Goal: Task Accomplishment & Management: Complete application form

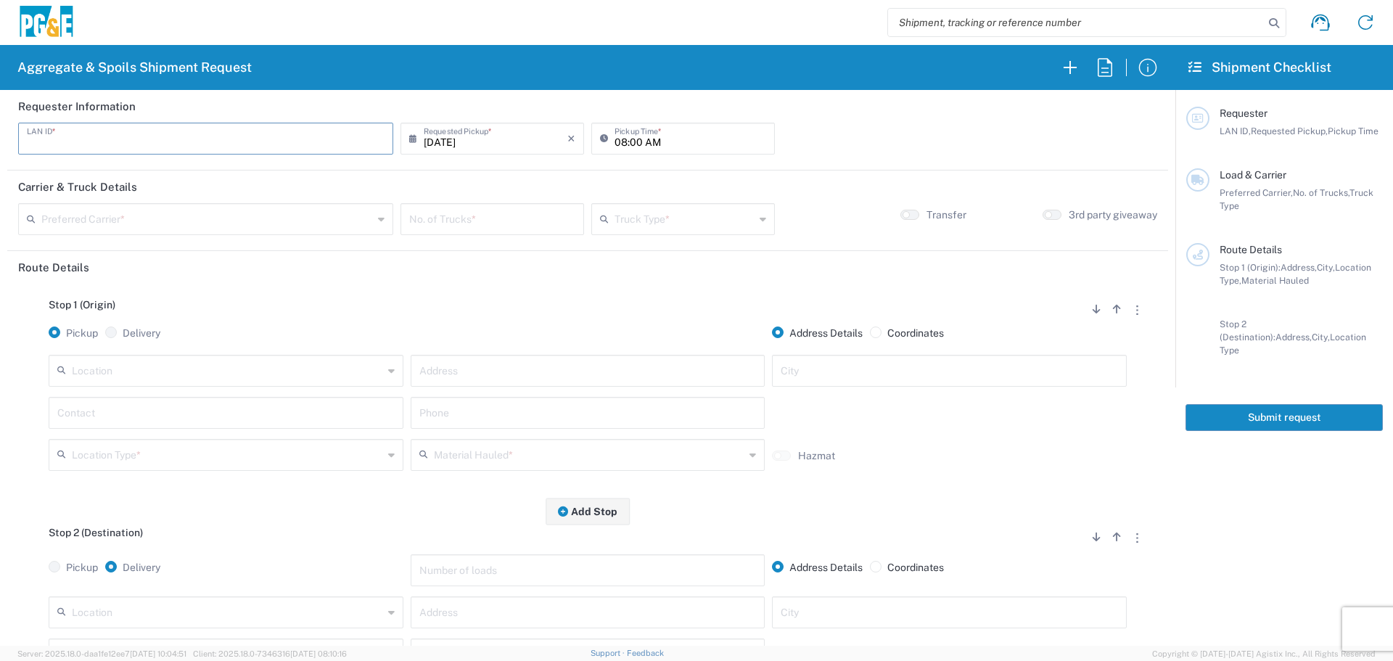
click at [121, 148] on input "text" at bounding box center [206, 137] width 358 height 25
type input "C2PX"
click at [614, 145] on input "08:00 AM" at bounding box center [690, 137] width 152 height 25
type input "12:00 PM"
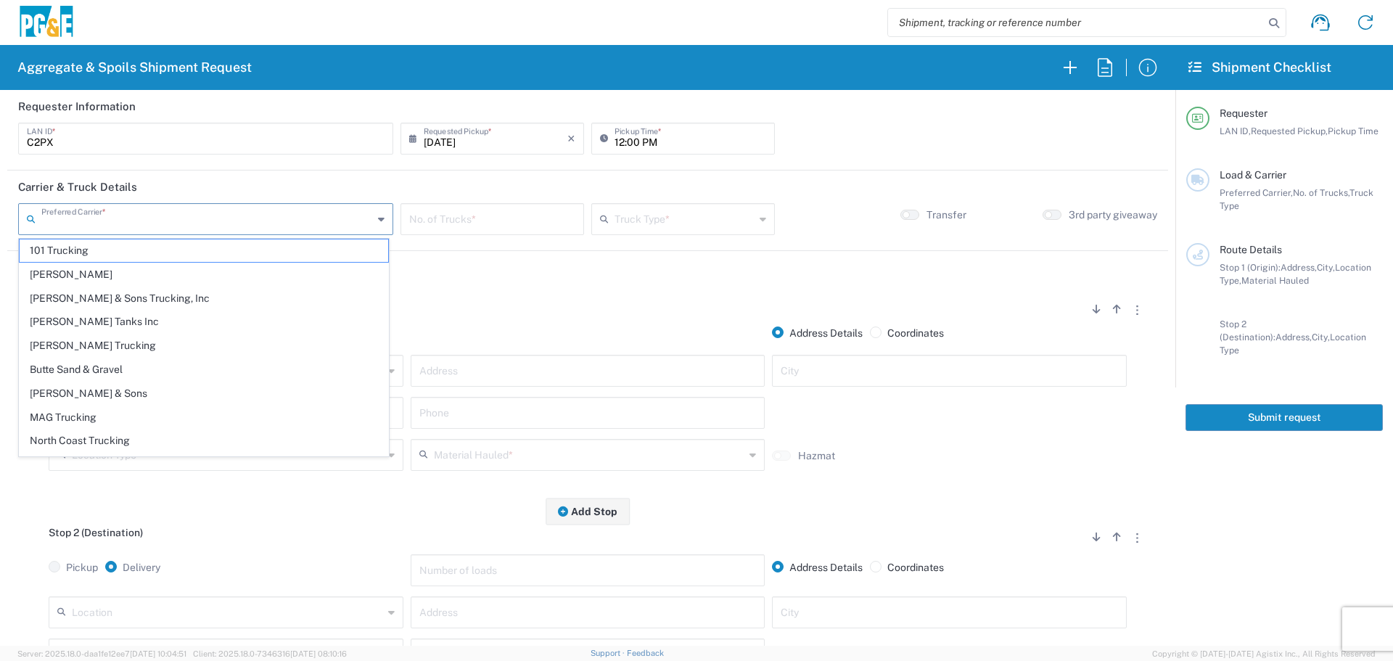
click at [208, 213] on input "text" at bounding box center [207, 217] width 332 height 25
click at [140, 419] on span "MAG Trucking" at bounding box center [204, 417] width 369 height 22
type input "MAG Trucking"
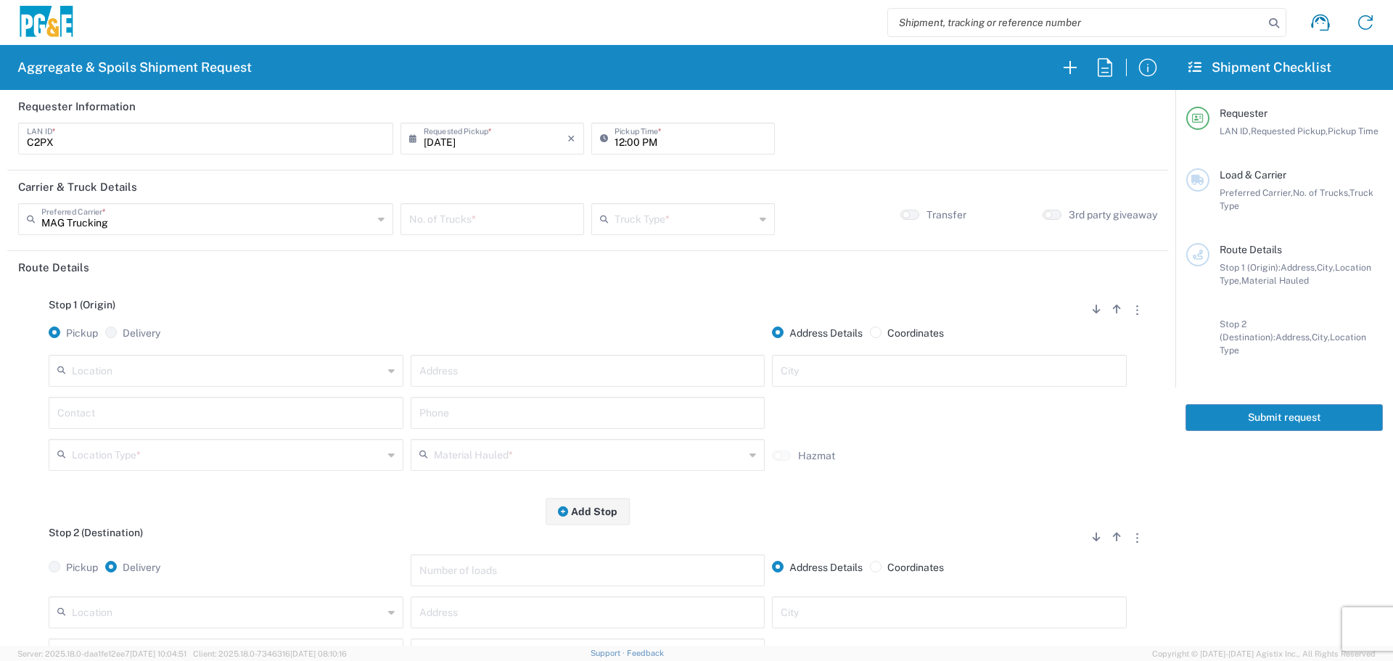
click at [447, 216] on input "number" at bounding box center [492, 217] width 166 height 25
type input "1"
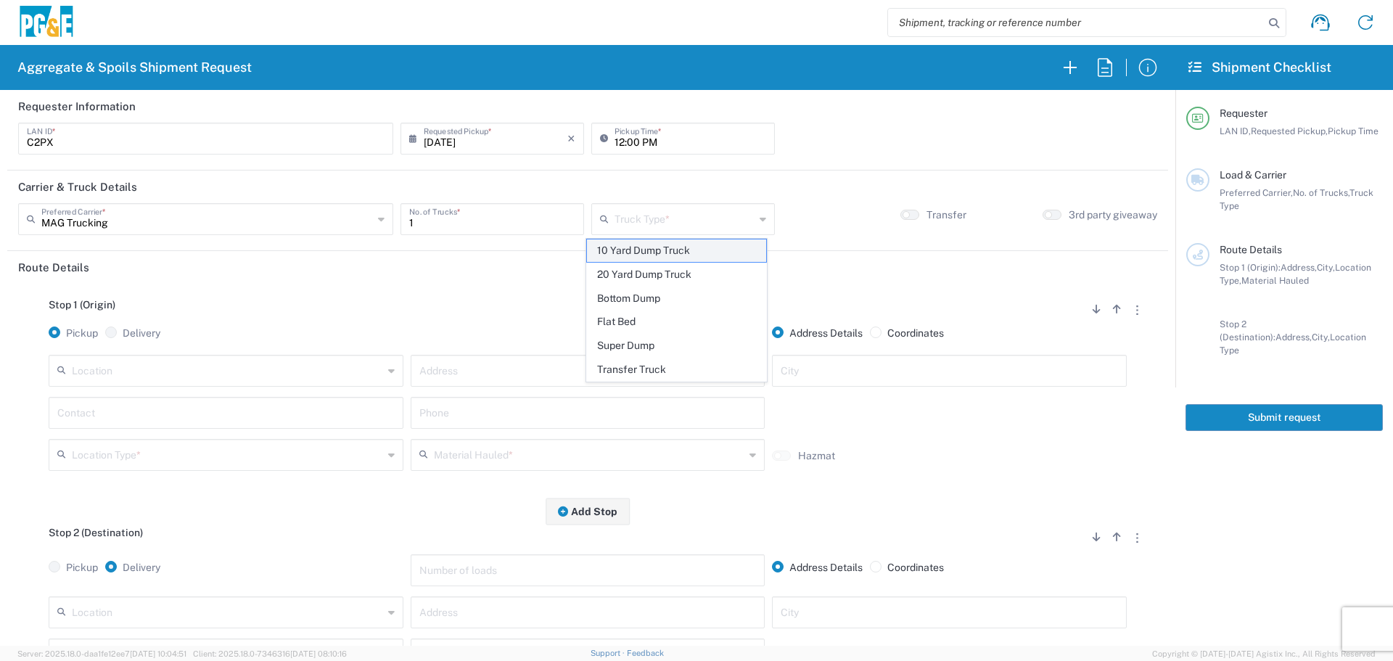
click at [745, 247] on span "10 Yard Dump Truck" at bounding box center [676, 250] width 179 height 22
type input "10 Yard Dump Truck"
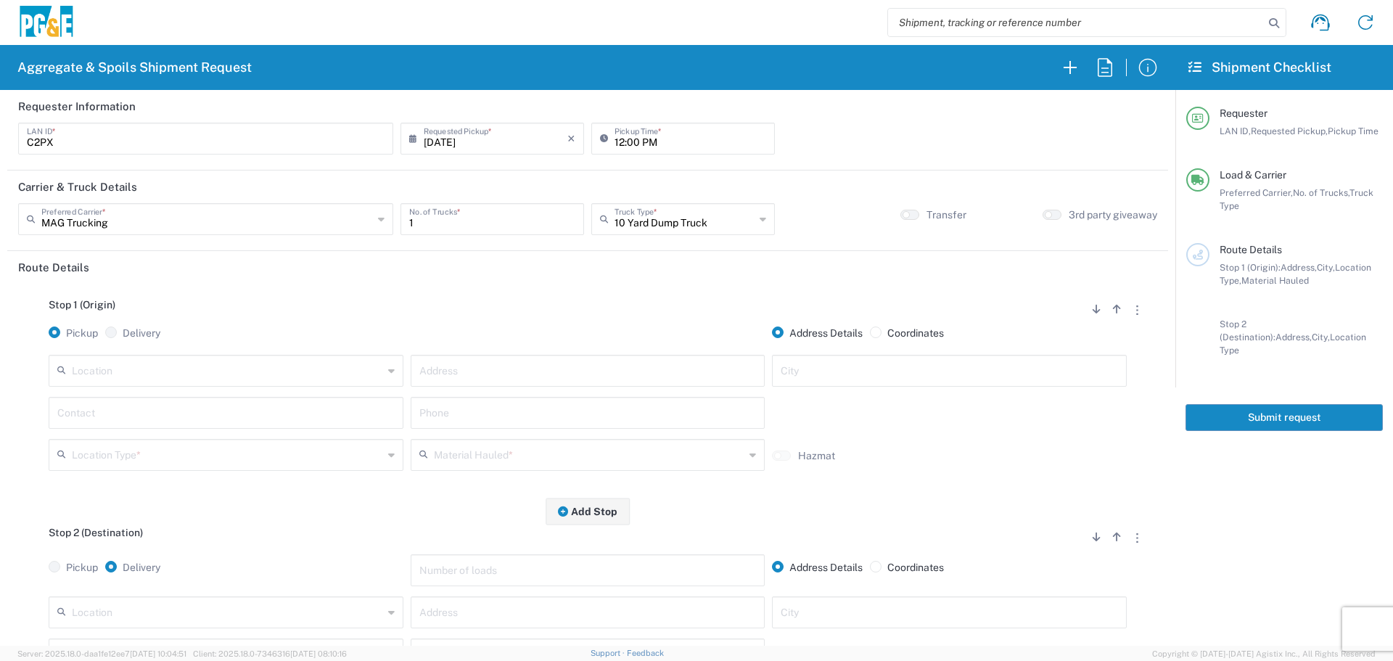
click at [204, 382] on input "text" at bounding box center [227, 369] width 311 height 25
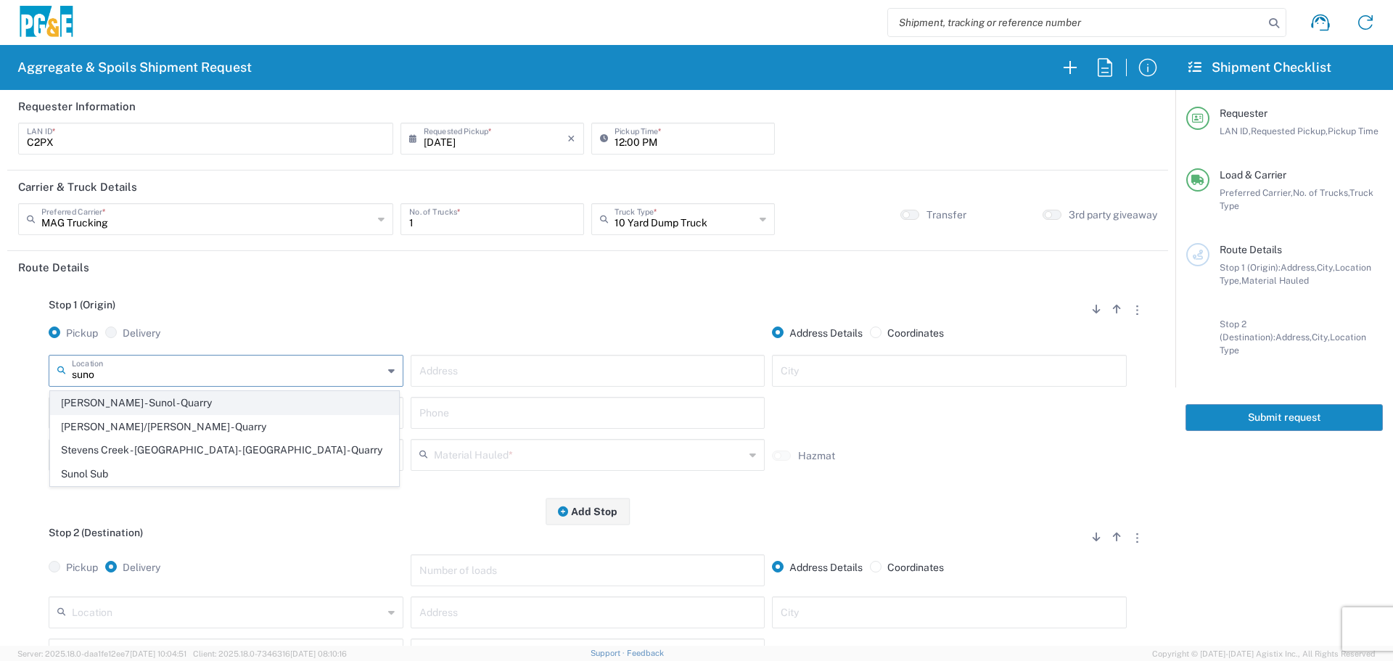
click at [190, 404] on span "[PERSON_NAME] - Sunol - Quarry" at bounding box center [224, 403] width 347 height 22
type input "[PERSON_NAME] - Sunol - Quarry"
type input "[STREET_ADDRESS]"
type input "Sunol"
type input "Quarry"
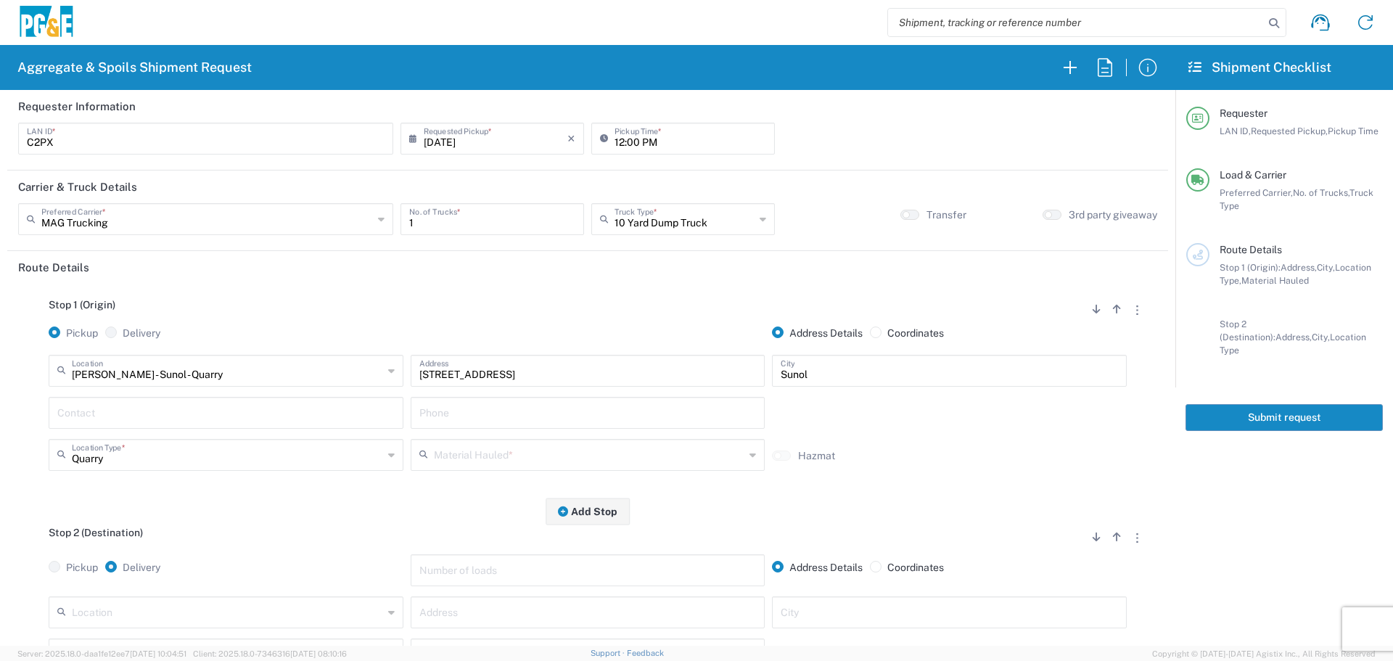
click at [469, 466] on input "text" at bounding box center [589, 453] width 311 height 25
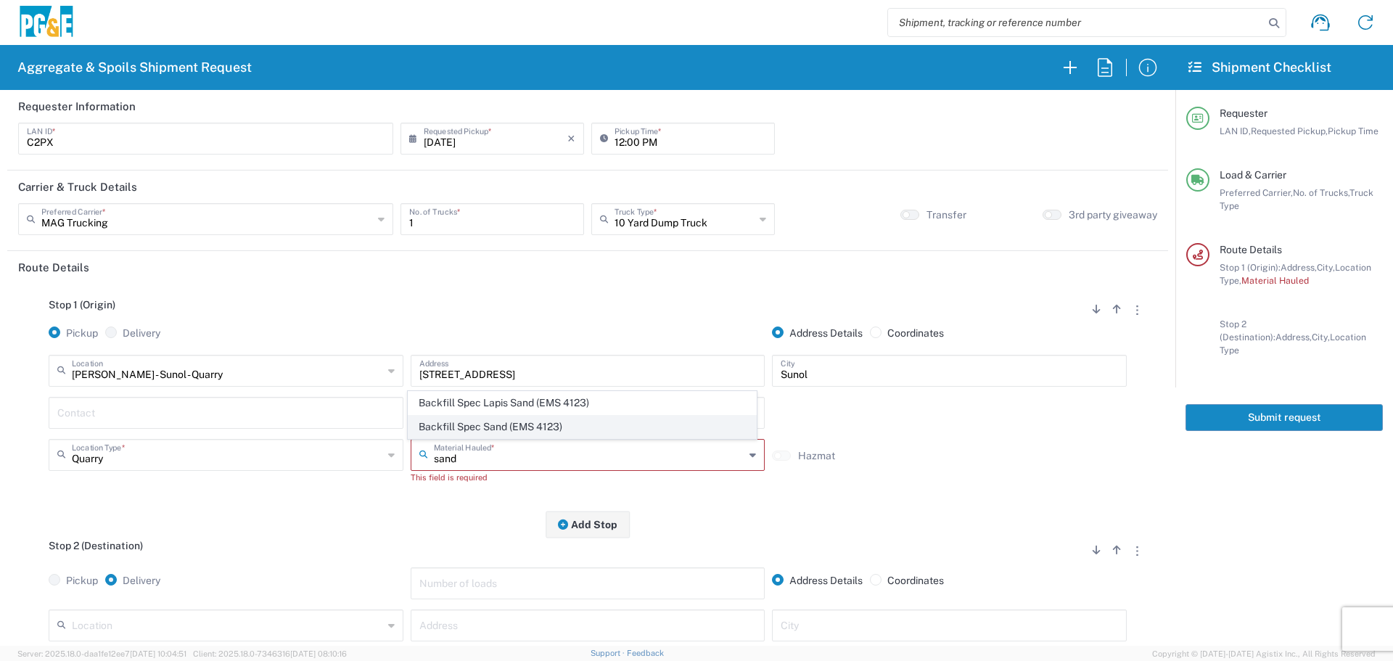
click at [491, 416] on span "Backfill Spec Sand (EMS 4123)" at bounding box center [581, 427] width 347 height 22
type input "Backfill Spec Sand (EMS 4123)"
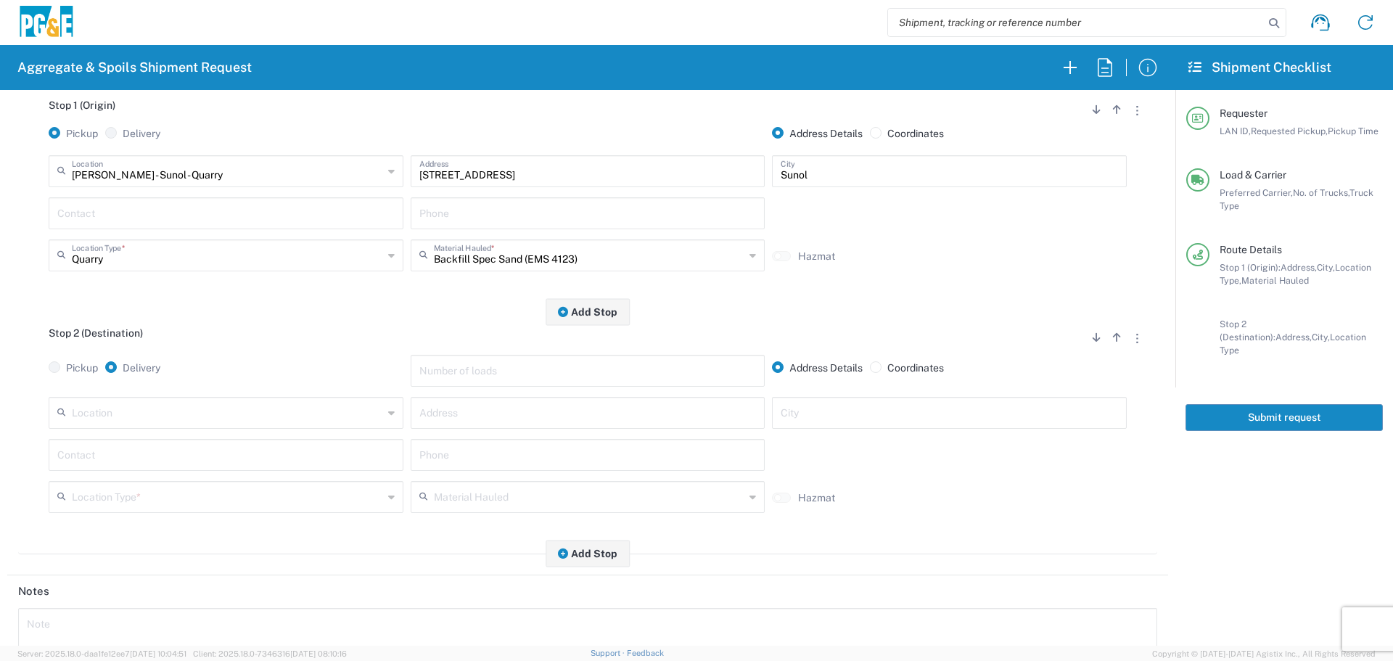
scroll to position [218, 0]
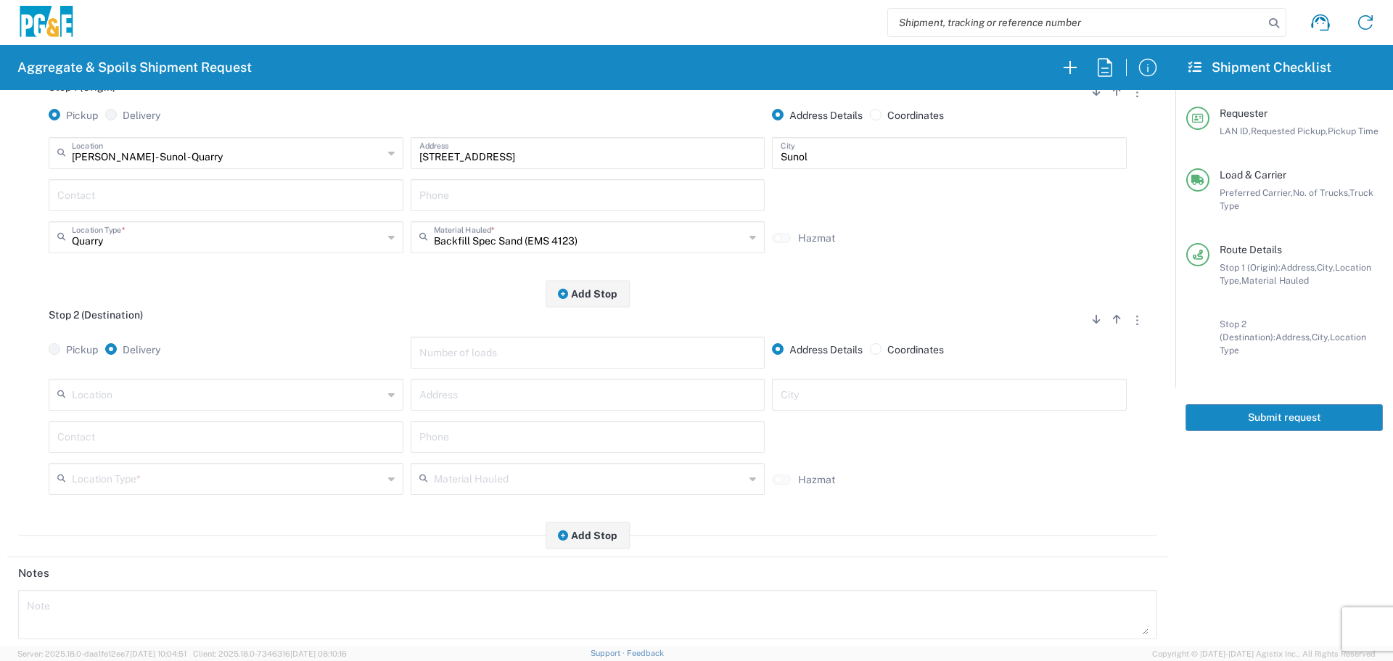
click at [514, 392] on input "text" at bounding box center [587, 393] width 337 height 25
paste input "[STREET_ADDRESS]"
type input "[STREET_ADDRESS]"
type input "San Bruno"
type input "[PERSON_NAME]"
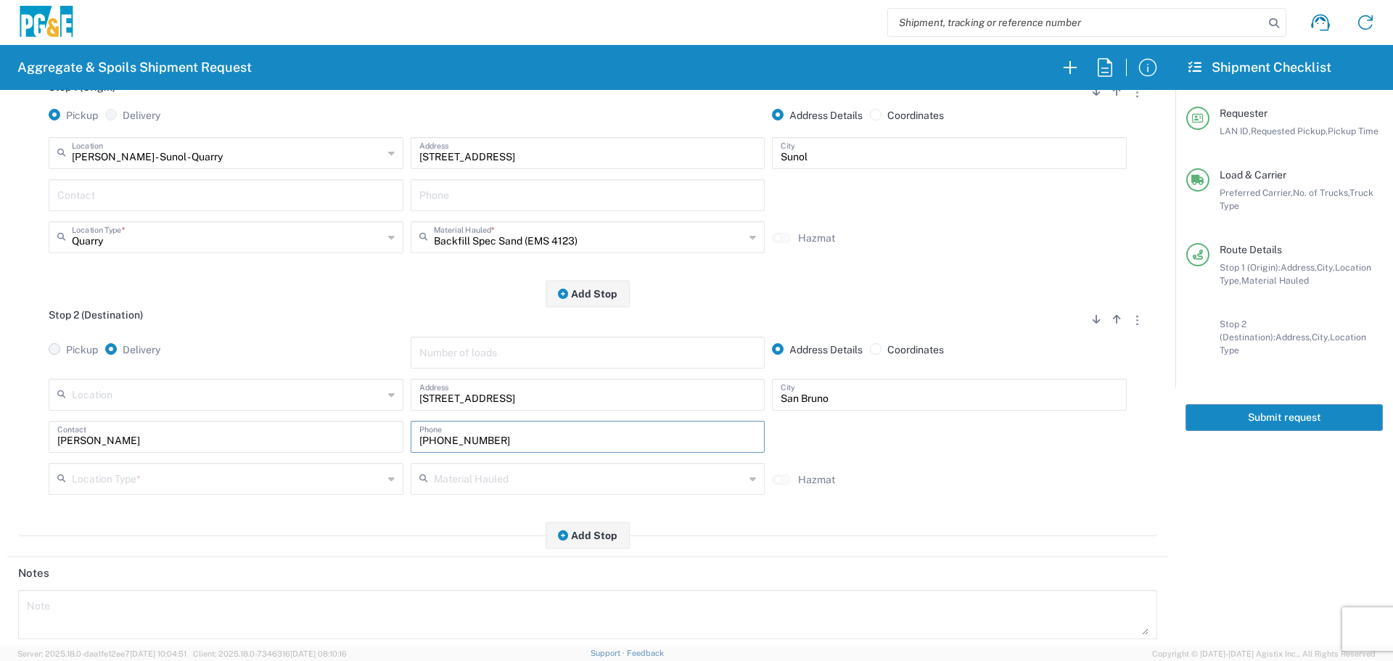
type input "[PHONE_NUMBER]"
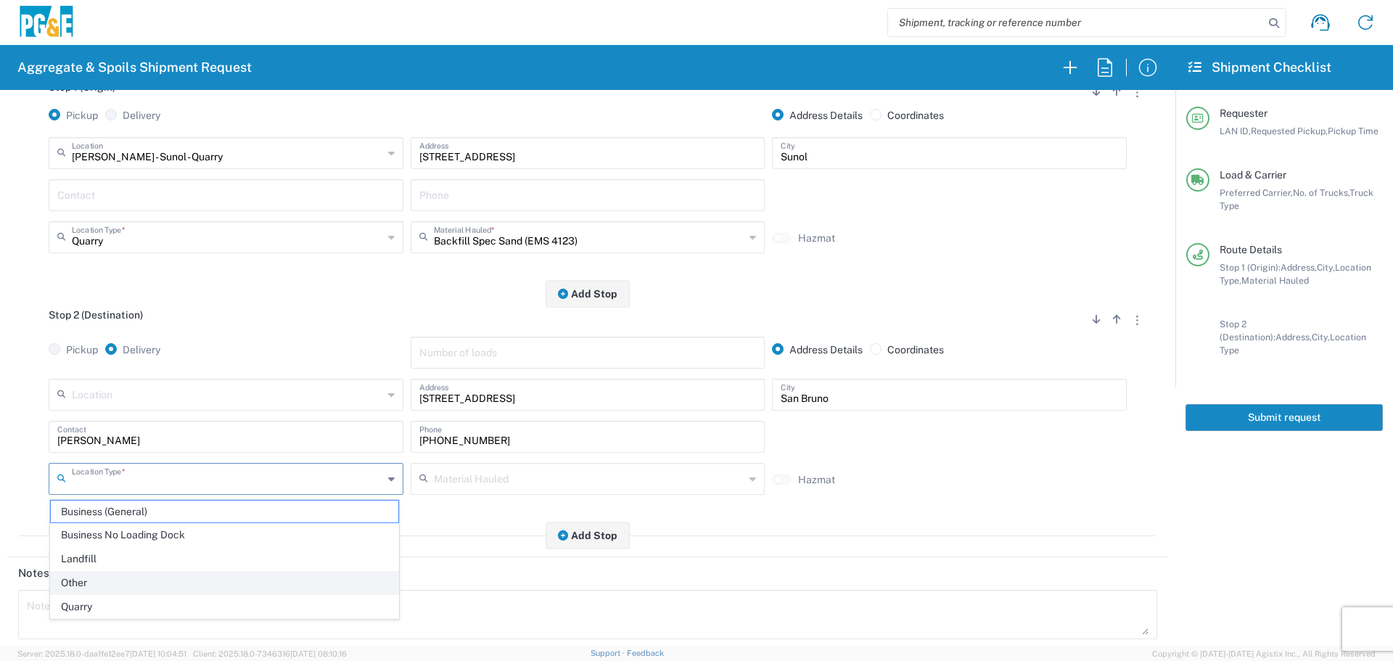
click at [131, 573] on span "Other" at bounding box center [224, 583] width 347 height 22
type input "Other"
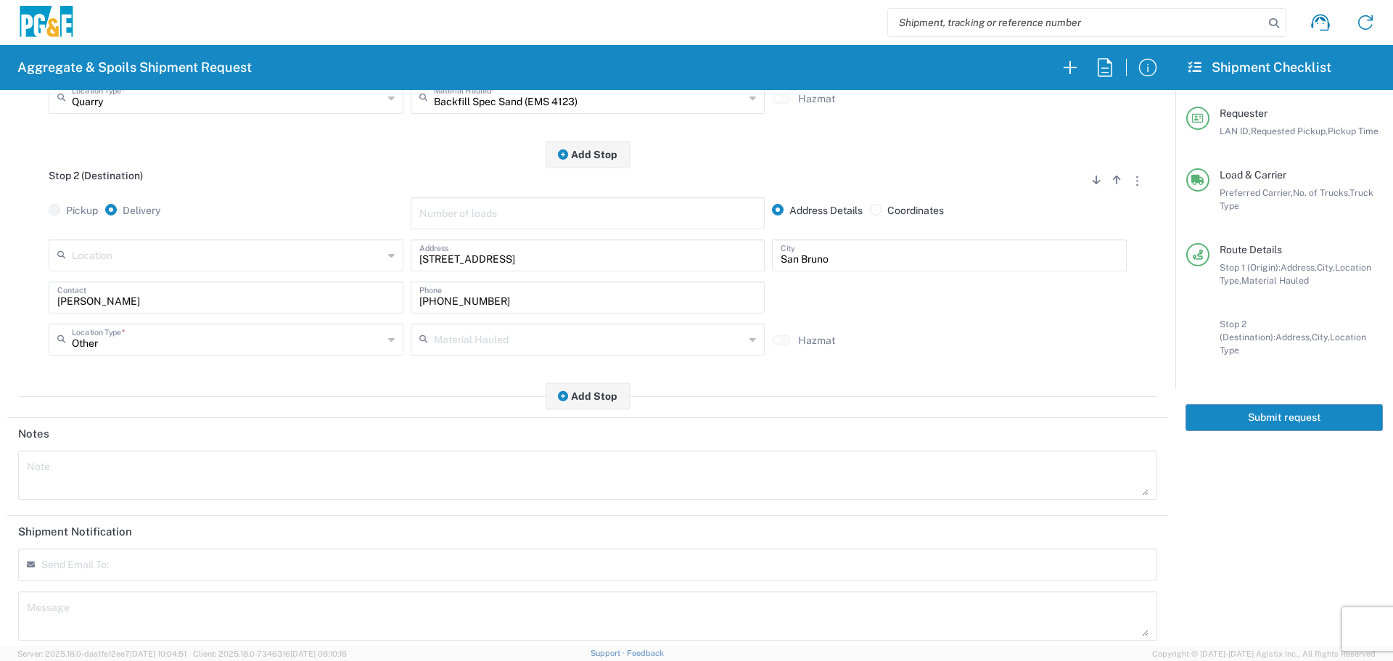
scroll to position [363, 0]
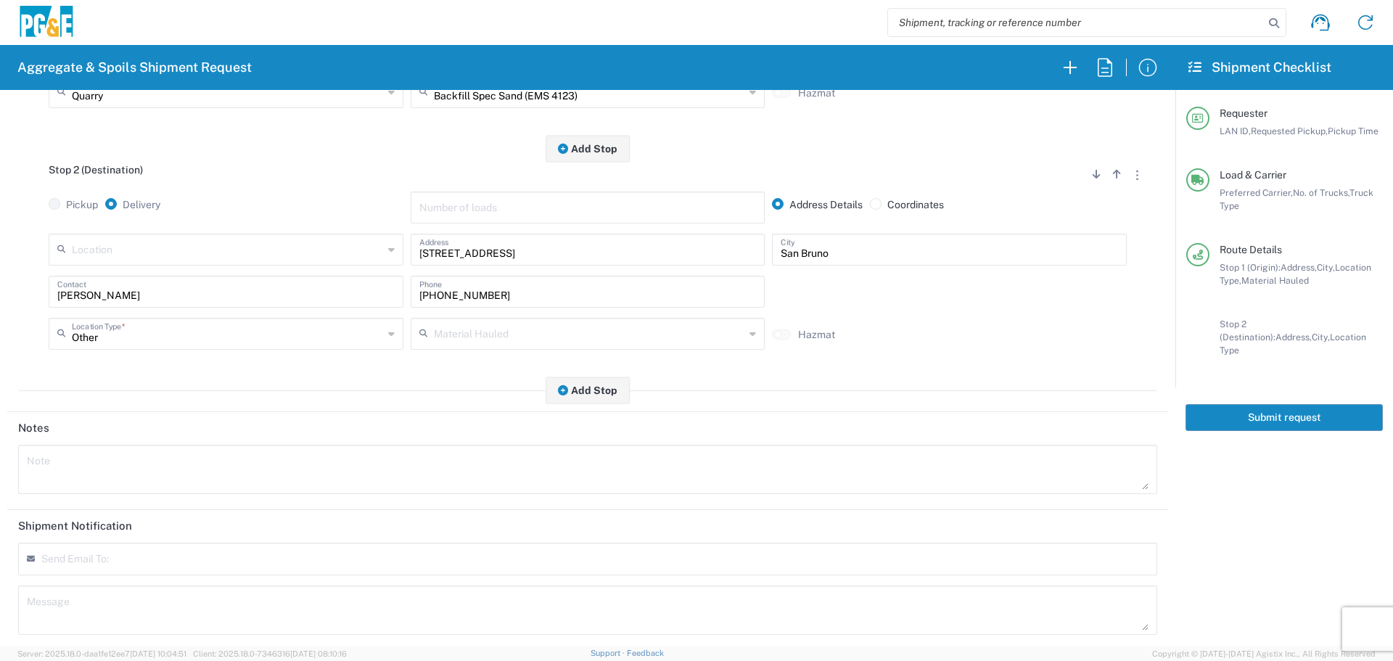
click at [200, 493] on div "Note" at bounding box center [587, 469] width 1139 height 49
click at [233, 455] on textarea at bounding box center [587, 469] width 1121 height 41
paste textarea "approximately 350' south of [PERSON_NAME]"
type textarea "approximately 350' south of [PERSON_NAME]"
click at [105, 611] on textarea at bounding box center [587, 610] width 1121 height 41
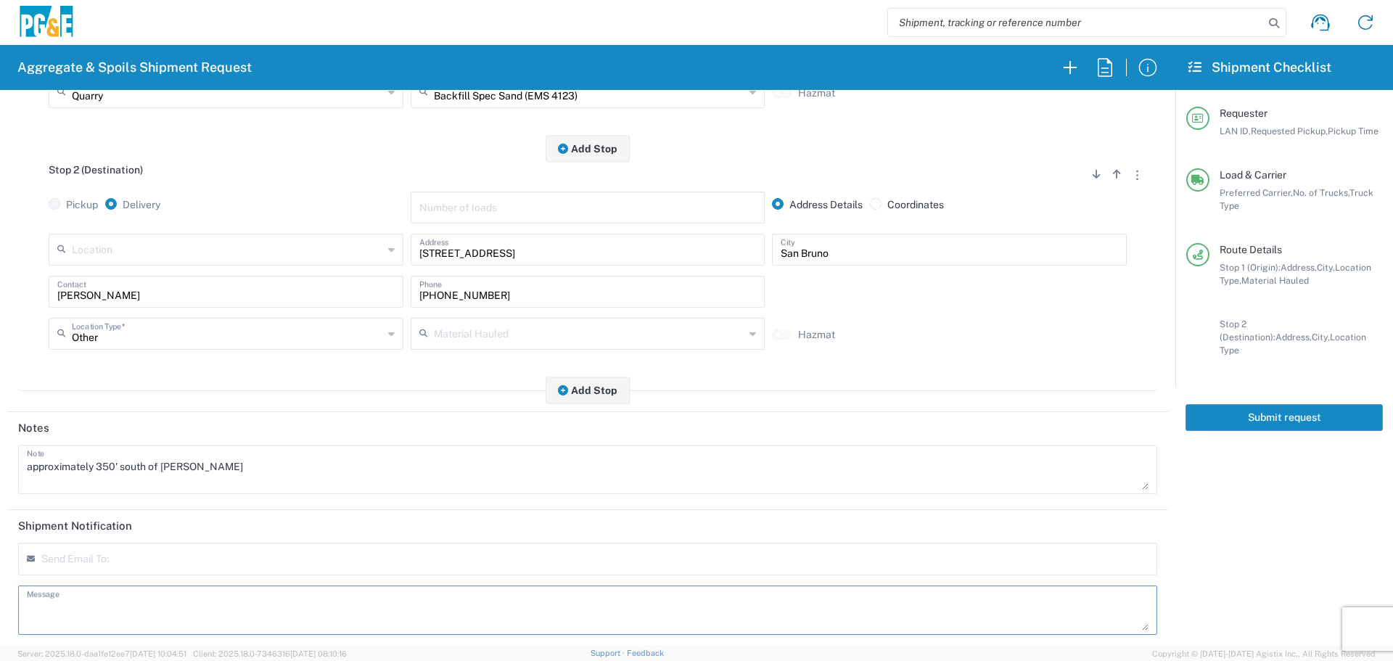
paste textarea "approximately 350' south of [PERSON_NAME]"
type textarea "approximately 350' south of [PERSON_NAME]"
click at [112, 557] on tag-input at bounding box center [111, 559] width 141 height 24
type input "[EMAIL_ADDRESS][DOMAIN_NAME]"
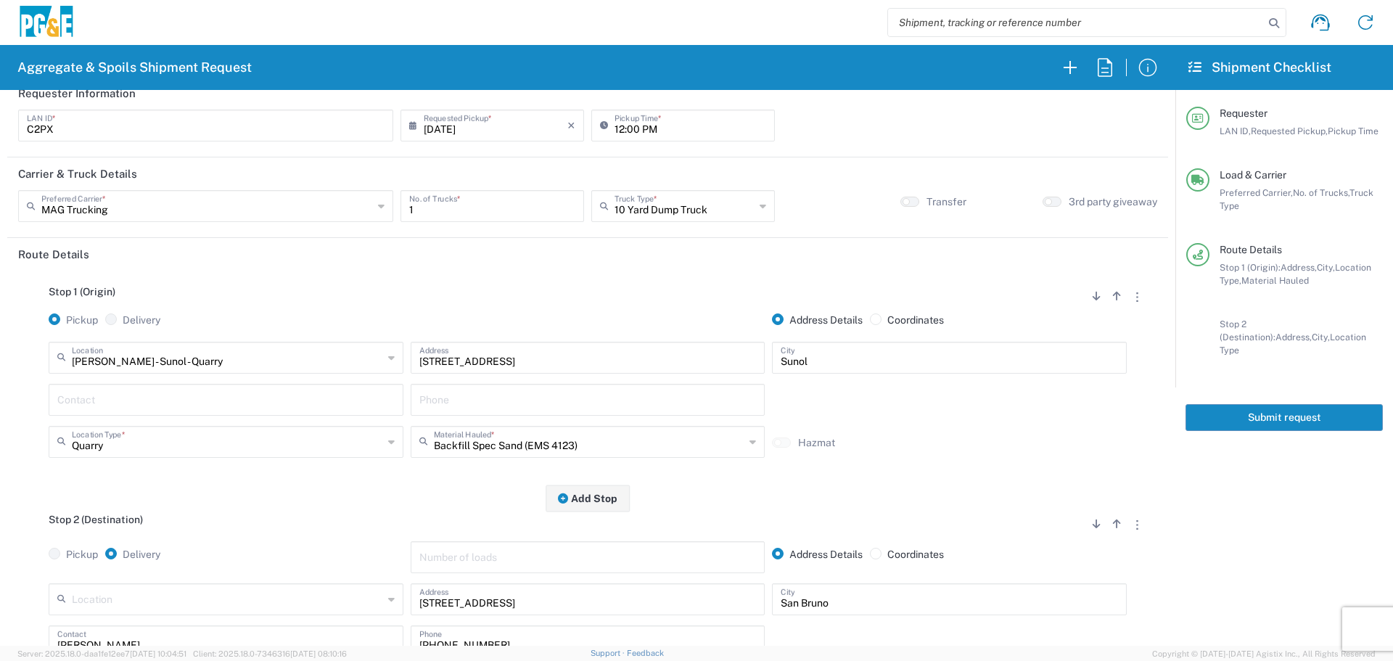
scroll to position [0, 0]
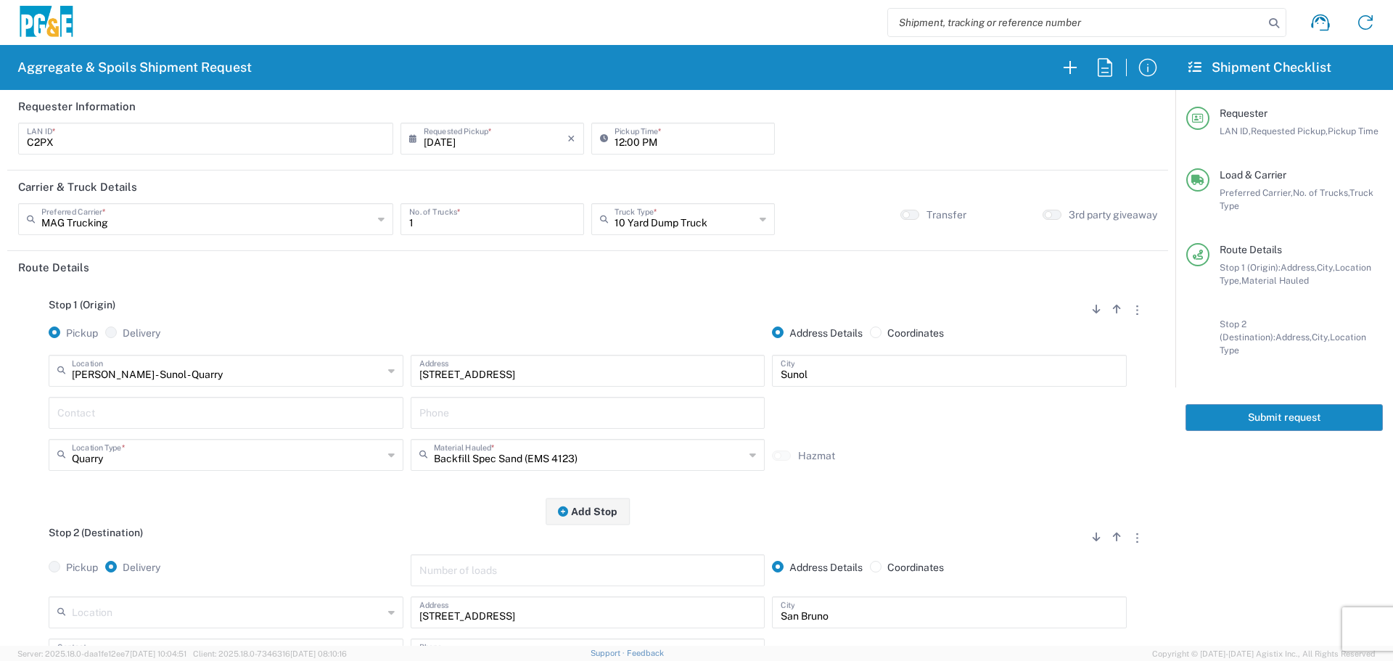
click at [1309, 404] on button "Submit request" at bounding box center [1283, 417] width 197 height 27
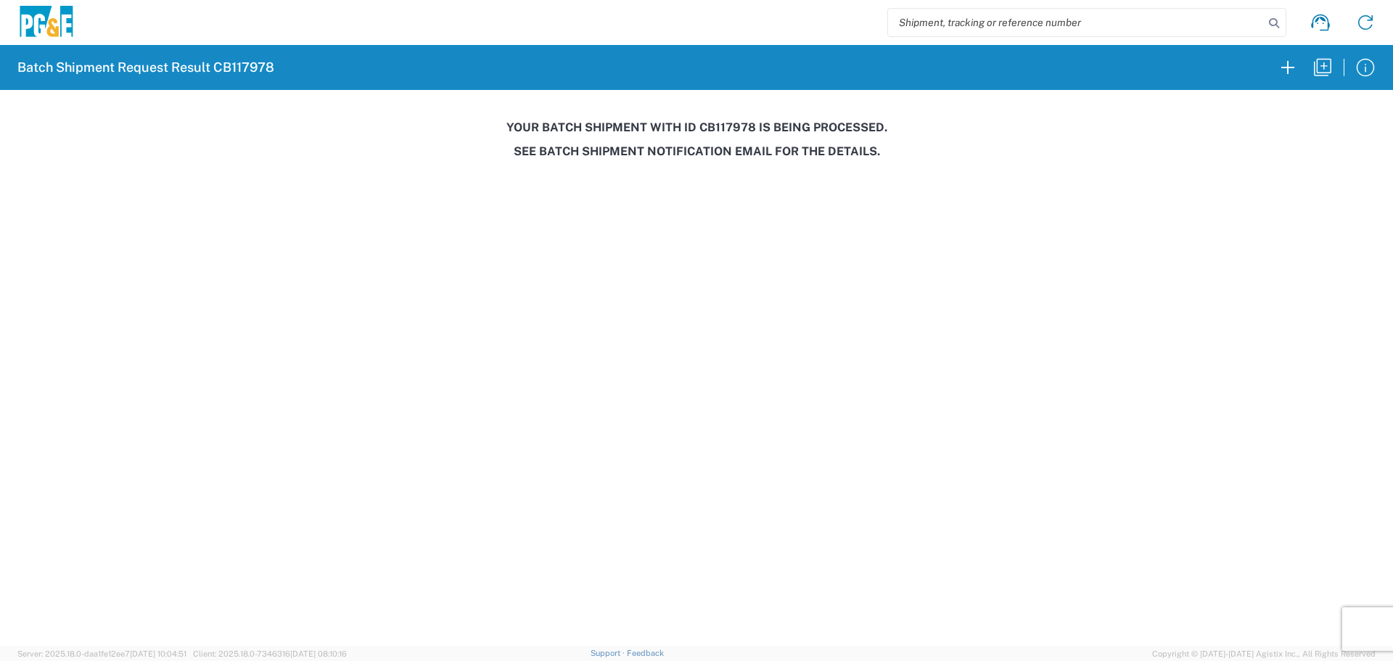
click at [717, 125] on h3 "Your batch shipment with id CB117978 is being processed." at bounding box center [696, 127] width 1372 height 14
copy h3 "CB117978"
click at [1322, 70] on icon "button" at bounding box center [1322, 67] width 23 height 23
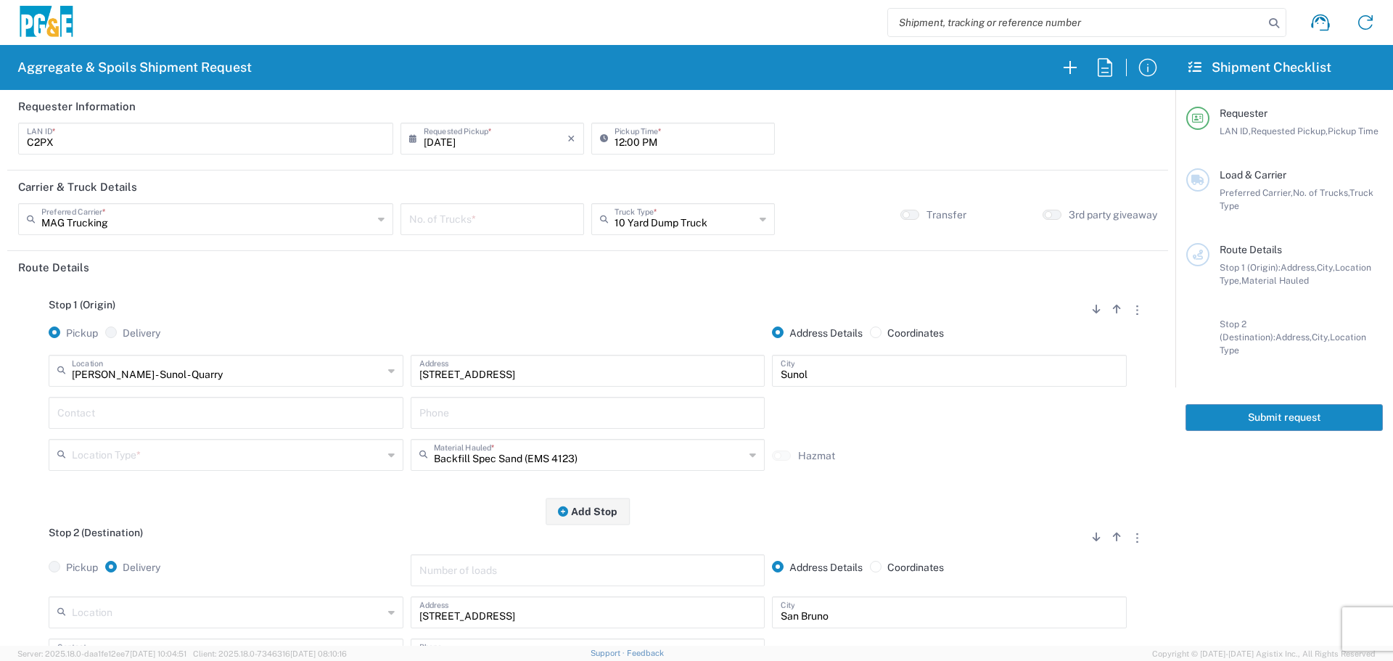
click at [472, 216] on input "number" at bounding box center [492, 217] width 166 height 25
type input "1"
click at [469, 140] on input "[DATE]" at bounding box center [496, 137] width 144 height 25
click at [495, 209] on span "3" at bounding box center [492, 208] width 22 height 20
type input "[DATE]"
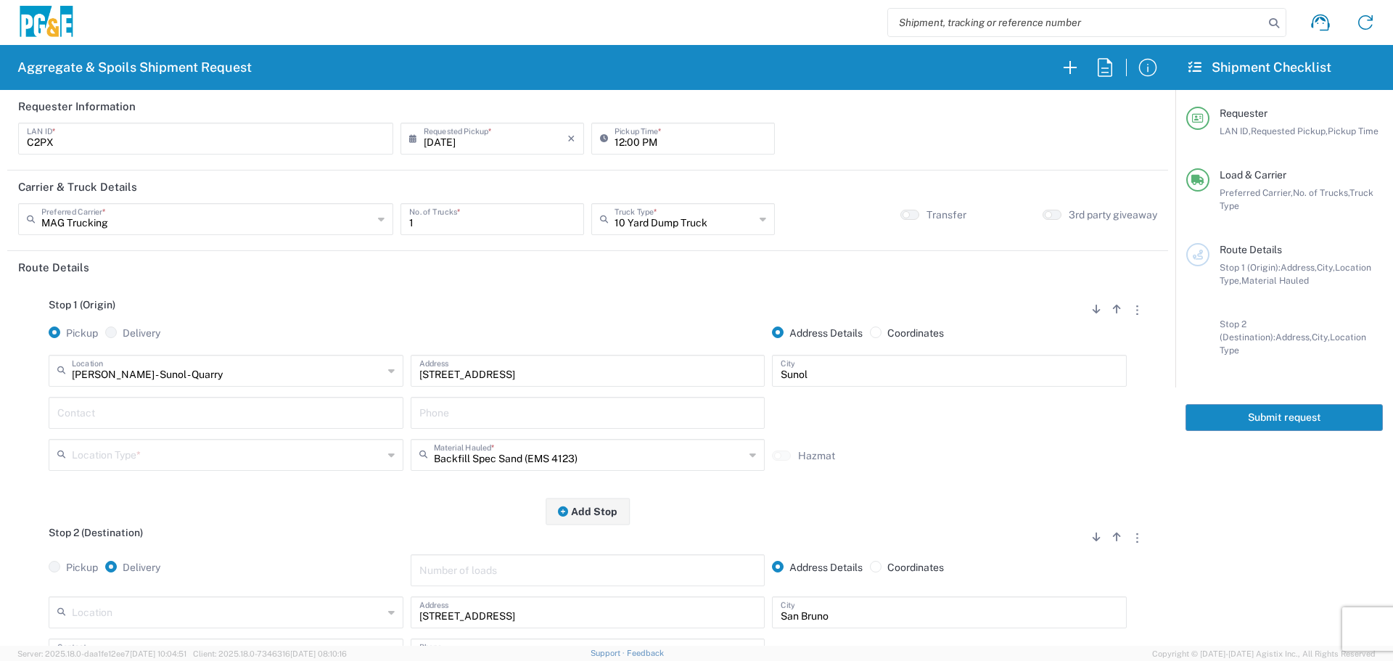
click at [614, 145] on input "12:00 PM" at bounding box center [690, 137] width 152 height 25
type input "06:00 AM"
click at [467, 149] on input "[DATE]" at bounding box center [496, 137] width 144 height 25
click at [506, 205] on span "4" at bounding box center [513, 208] width 22 height 20
type input "[DATE]"
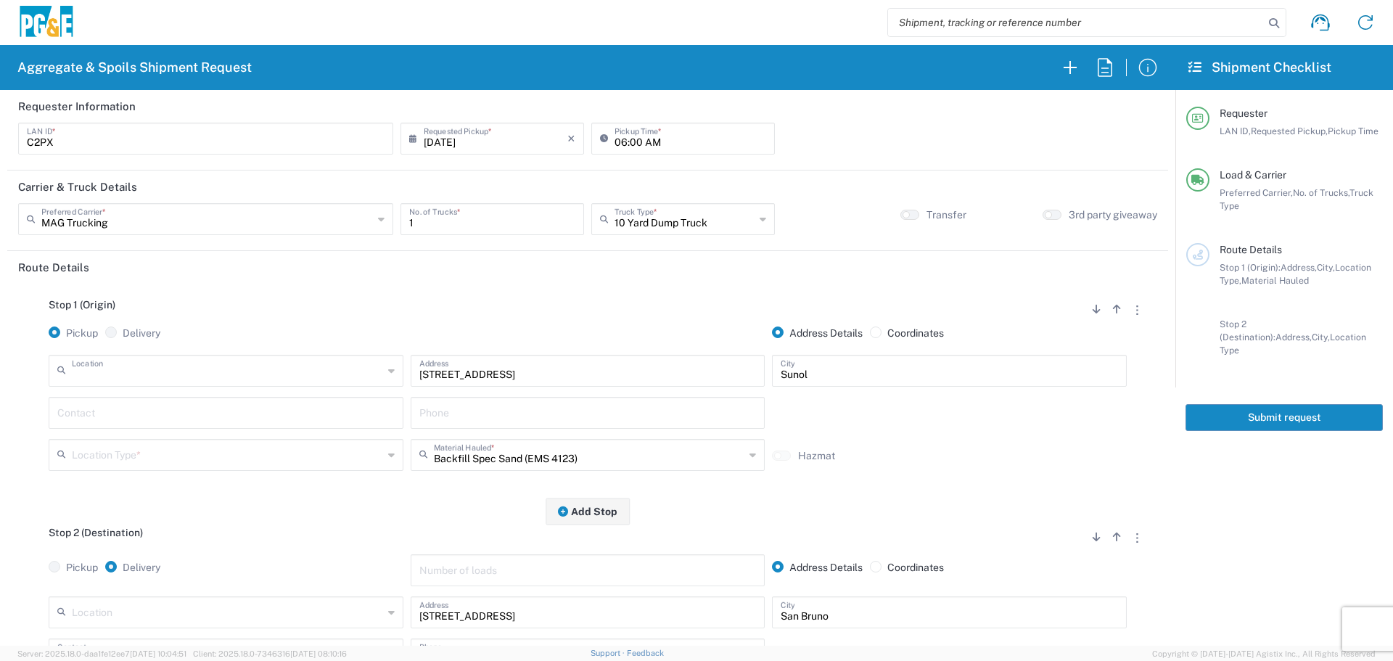
click at [244, 371] on input "text" at bounding box center [227, 369] width 311 height 25
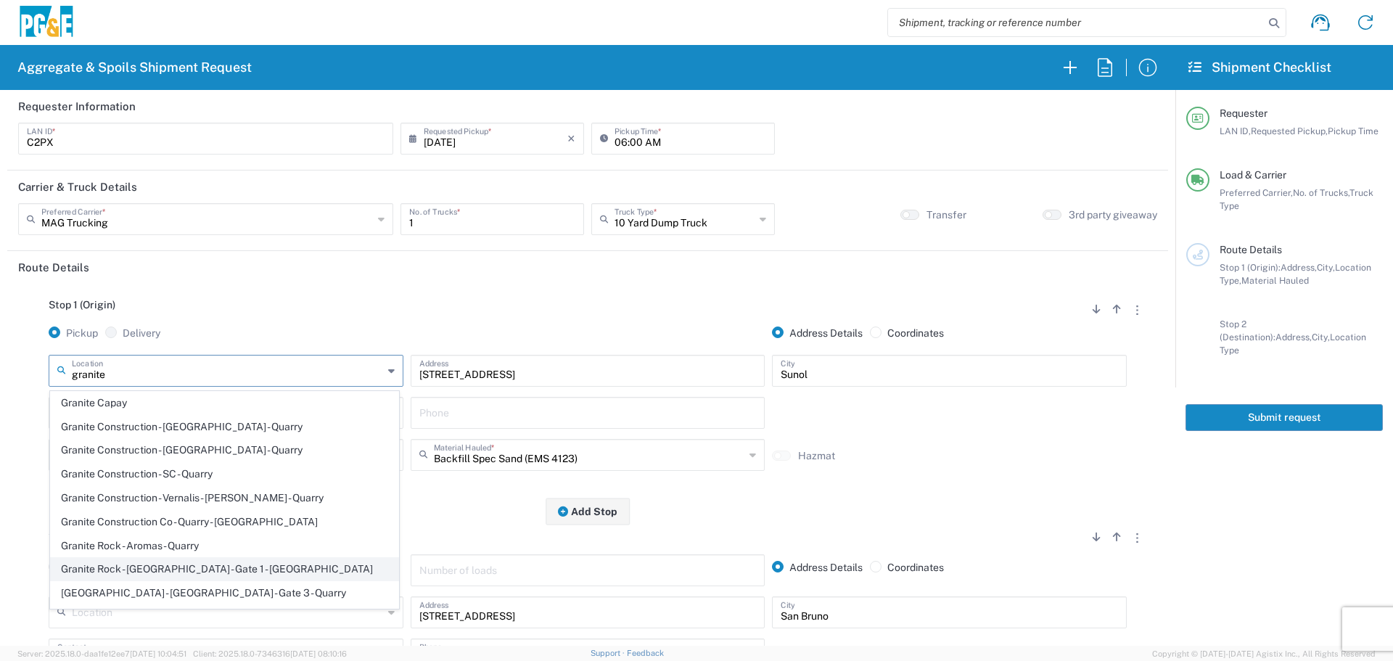
click at [211, 567] on span "Granite Rock - [GEOGRAPHIC_DATA] - Gate 1 - [GEOGRAPHIC_DATA]" at bounding box center [224, 569] width 347 height 22
type input "Granite Rock - [GEOGRAPHIC_DATA] - Gate 1 - [GEOGRAPHIC_DATA]"
type input "[STREET_ADDRESS][PERSON_NAME]"
type input "[GEOGRAPHIC_DATA]"
type input "Quarry"
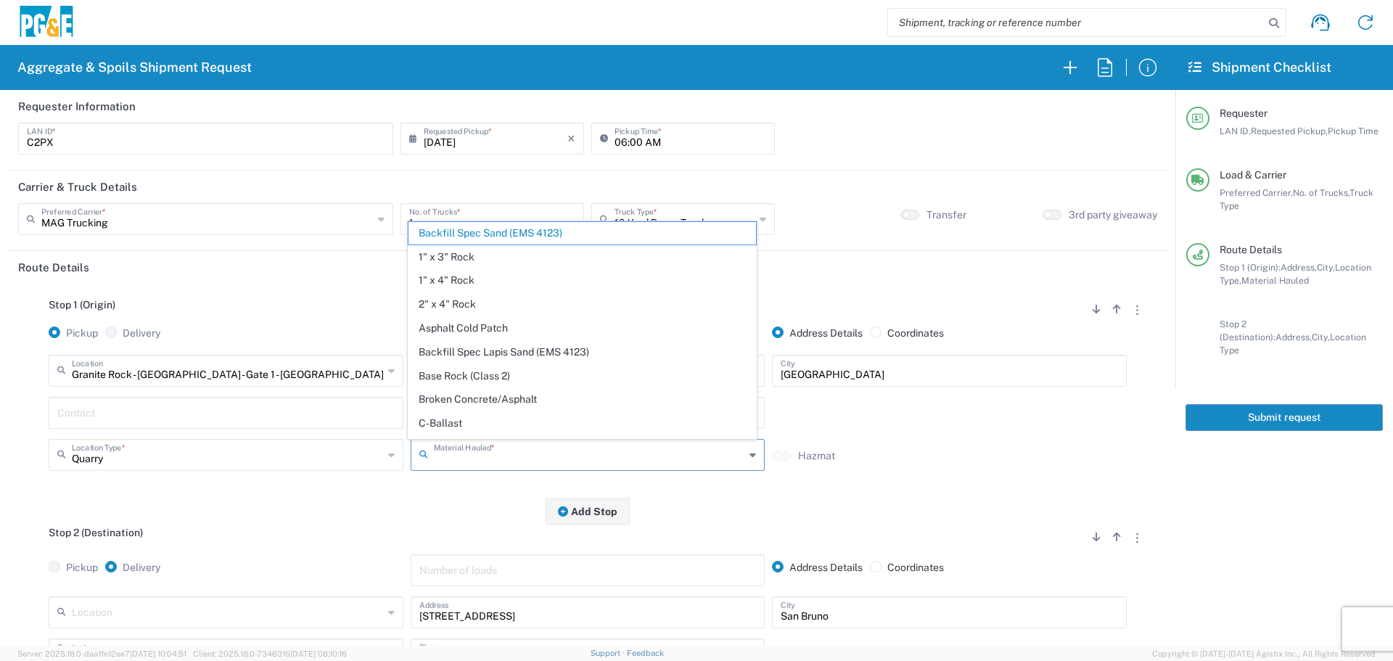
click at [514, 460] on input "text" at bounding box center [589, 453] width 311 height 25
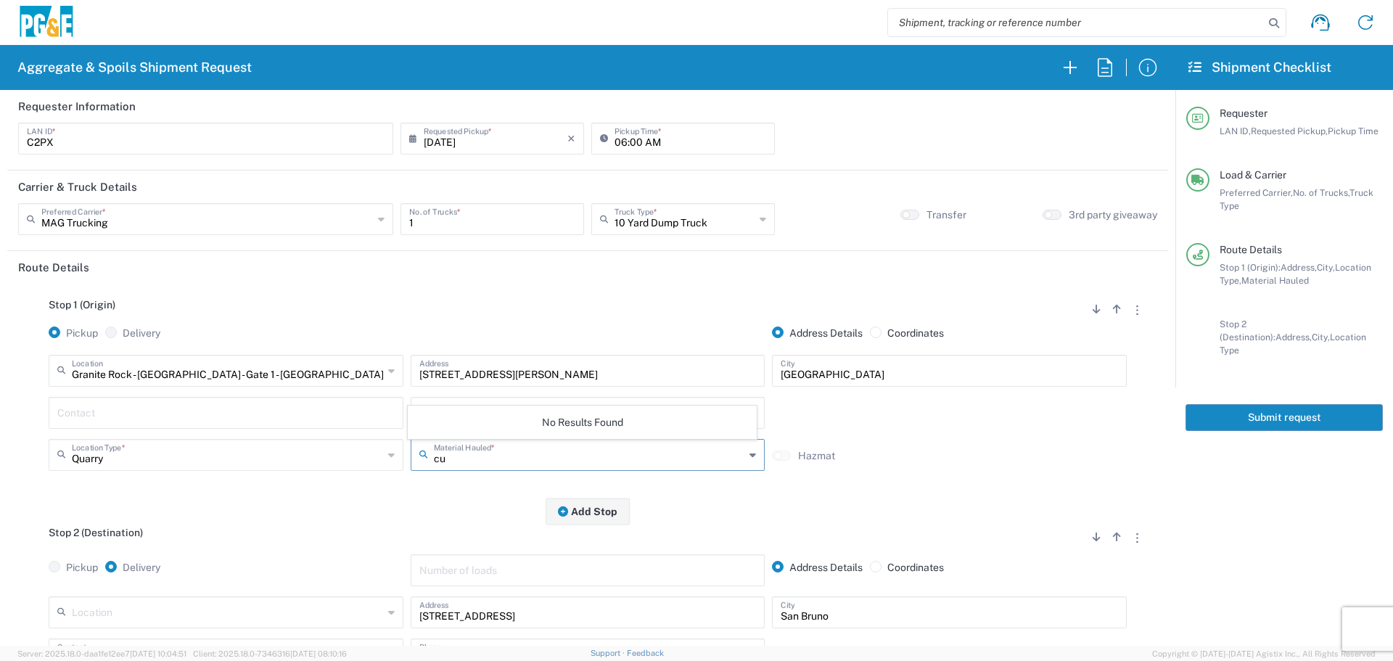
type input "c"
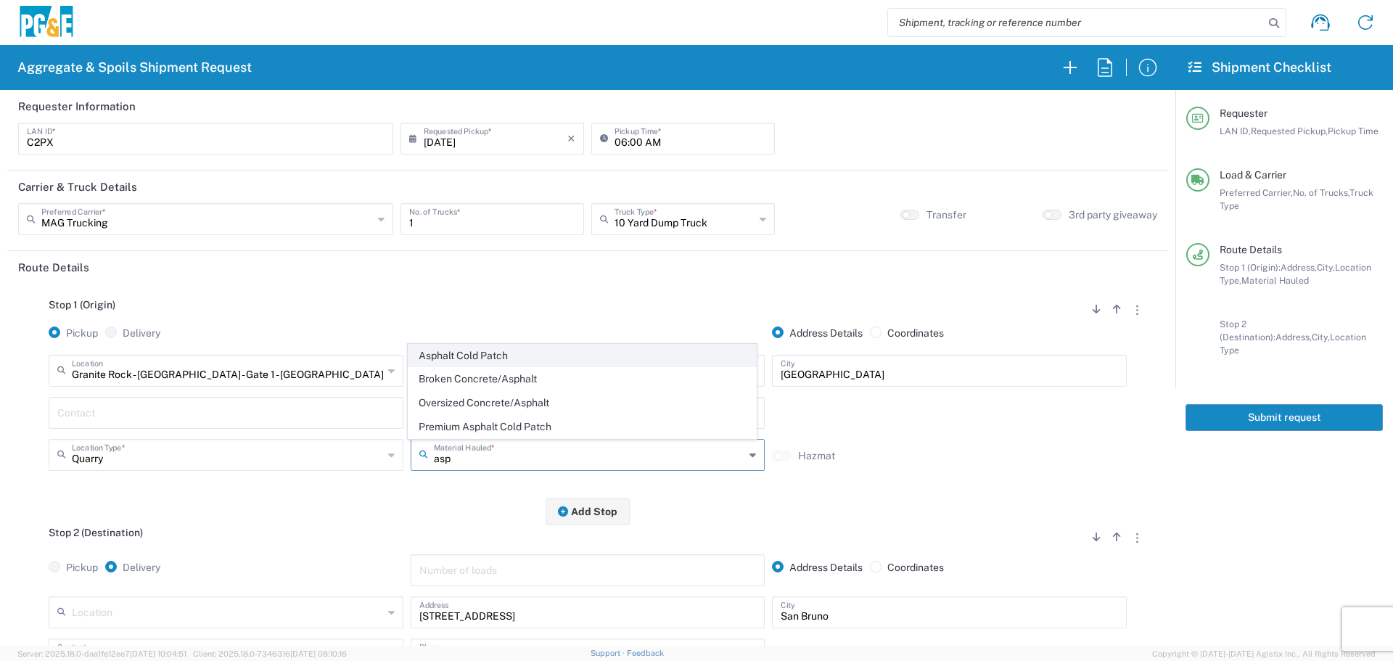
click at [509, 347] on span "Asphalt Cold Patch" at bounding box center [581, 356] width 347 height 22
type input "Asphalt Cold Patch"
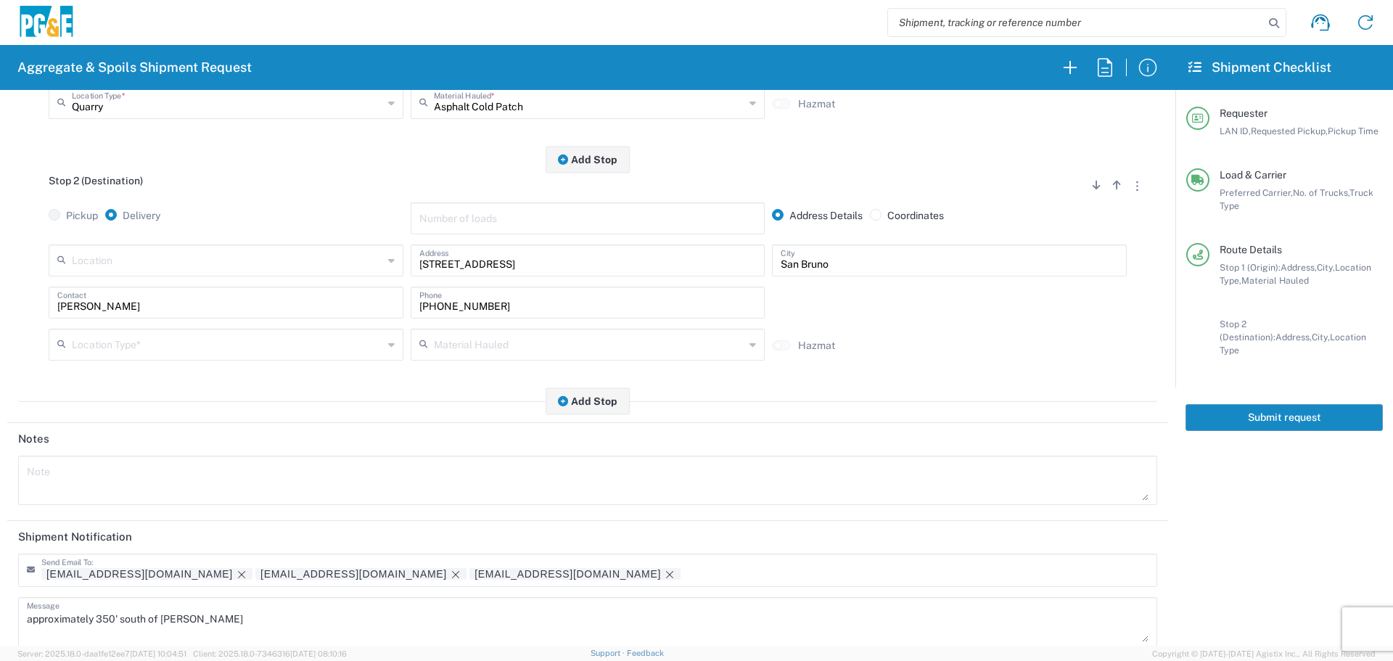
scroll to position [363, 0]
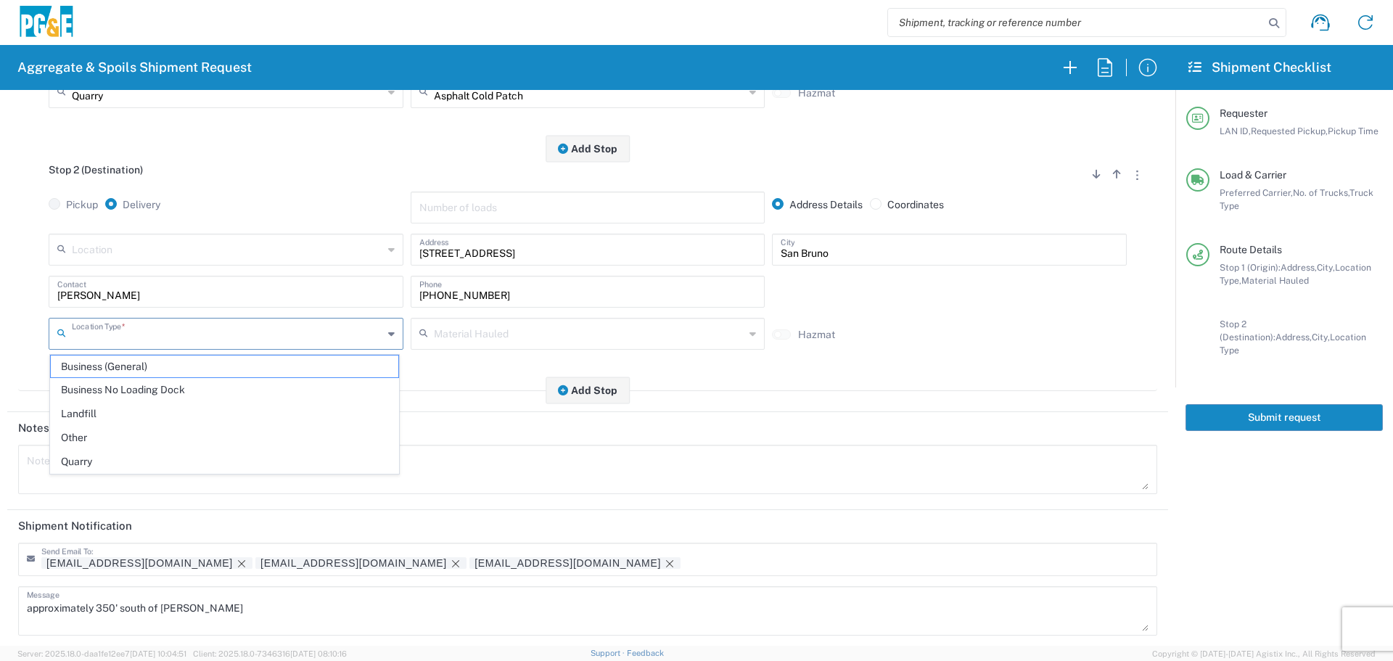
click at [236, 327] on input "text" at bounding box center [227, 332] width 311 height 25
click at [115, 440] on span "Other" at bounding box center [224, 438] width 347 height 22
type input "Other"
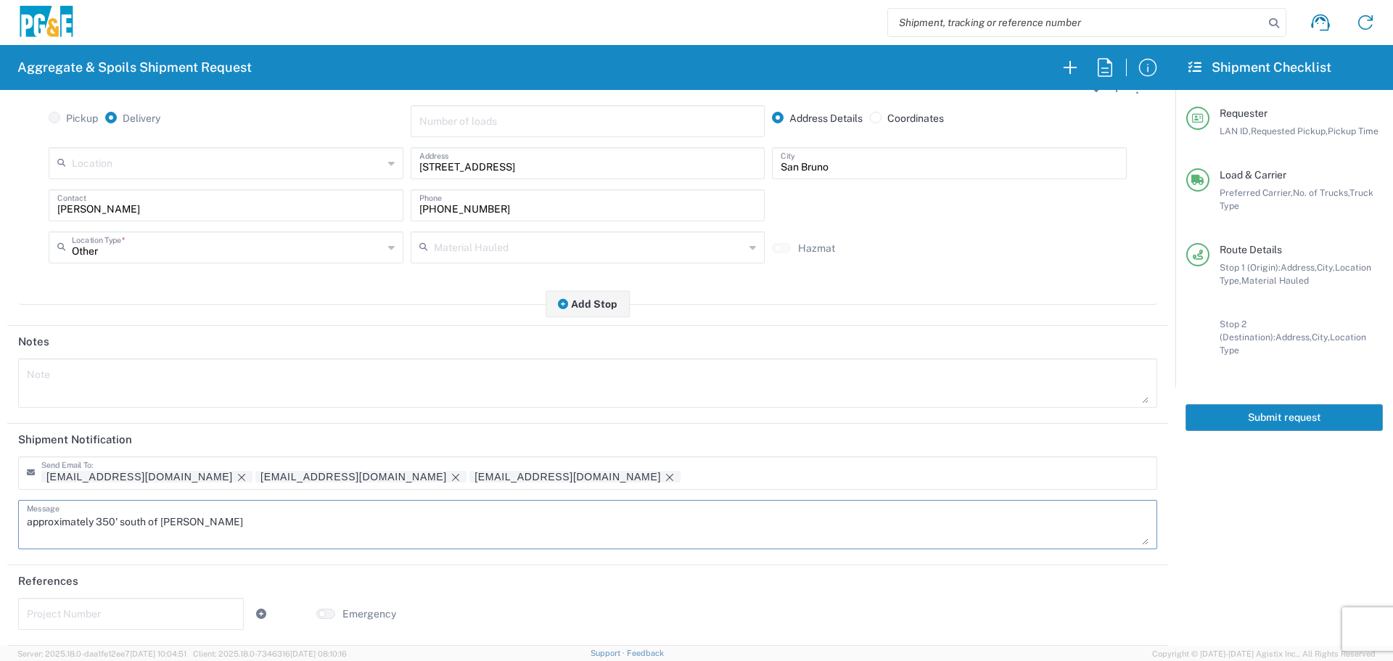
drag, startPoint x: 305, startPoint y: 525, endPoint x: 0, endPoint y: 498, distance: 306.6
click at [0, 498] on form "Requester Information C2PX LAN ID * [DATE] × Requested Pickup * Cancel Apply 06…" at bounding box center [587, 368] width 1175 height 556
click at [87, 363] on textarea at bounding box center [587, 383] width 1121 height 41
paste textarea "approximately 350' south of [PERSON_NAME]"
click at [20, 382] on div "approximately 350' south of [PERSON_NAME] Note" at bounding box center [587, 382] width 1139 height 49
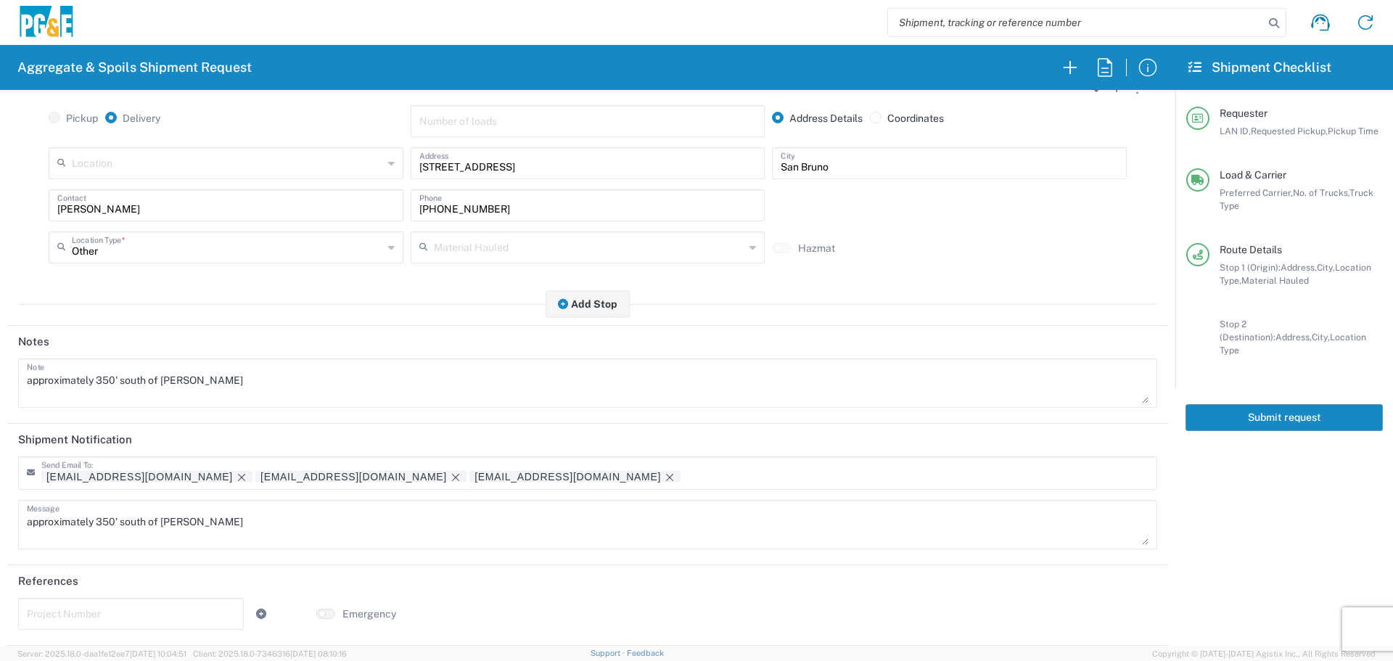
click at [30, 382] on textarea "approximately 350' south of [PERSON_NAME]" at bounding box center [587, 383] width 1121 height 41
drag, startPoint x: 340, startPoint y: 385, endPoint x: 0, endPoint y: 358, distance: 341.3
click at [0, 358] on form "Requester Information C2PX LAN ID * [DATE] × Requested Pickup * Cancel Apply 06…" at bounding box center [587, 368] width 1175 height 556
type textarea "delivery address approximately 350' south of [PERSON_NAME]"
drag, startPoint x: 281, startPoint y: 522, endPoint x: 0, endPoint y: 493, distance: 283.0
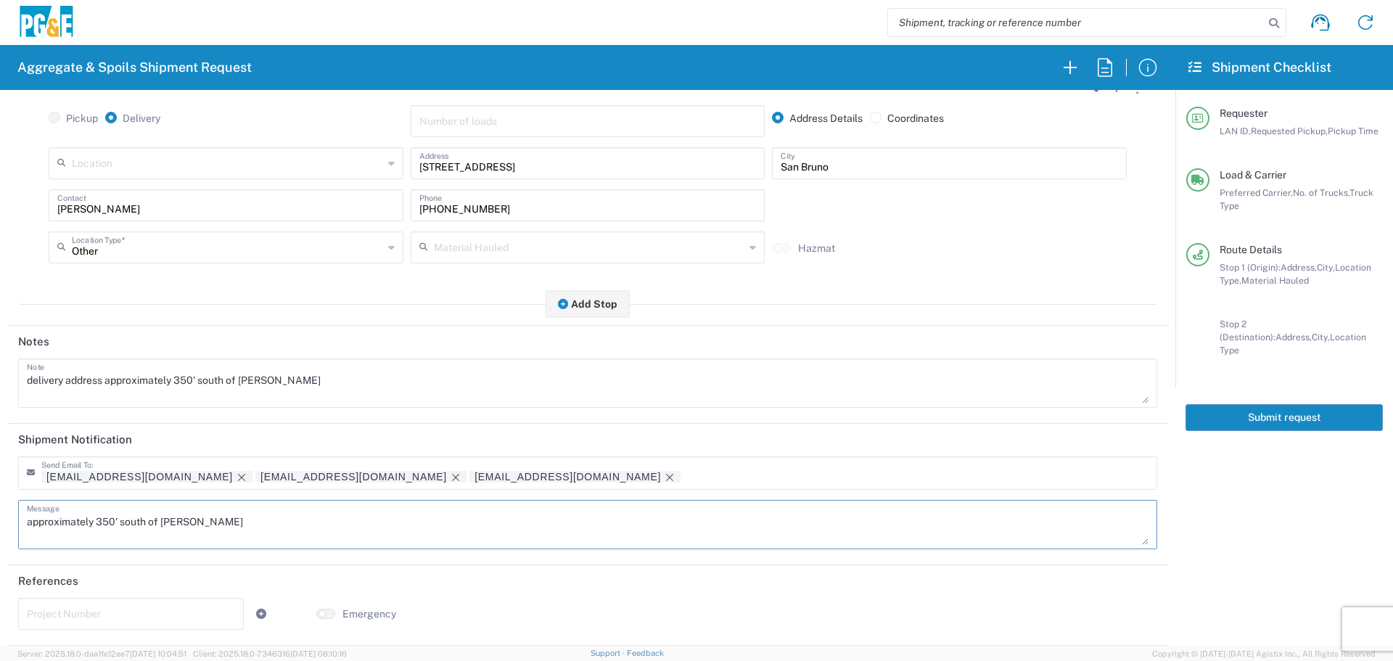
click at [0, 493] on form "Requester Information C2PX LAN ID * [DATE] × Requested Pickup * Cancel Apply 06…" at bounding box center [587, 368] width 1175 height 556
paste textarea "delivery address"
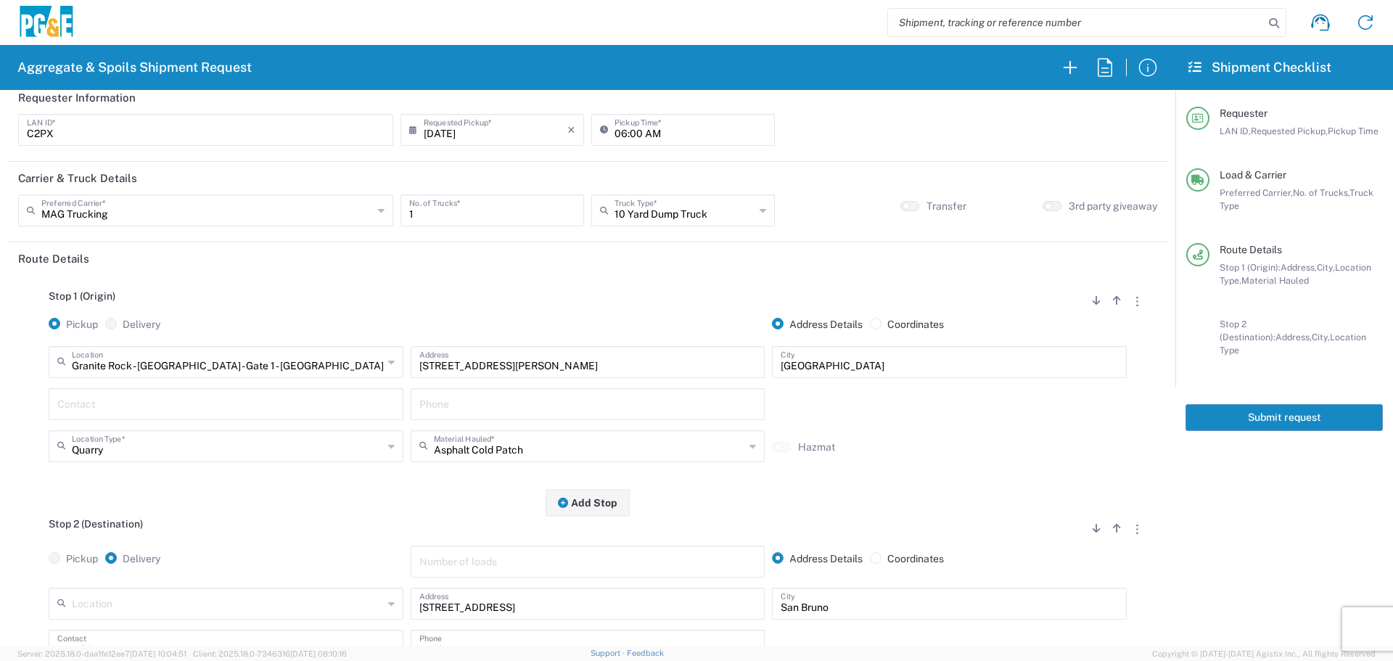
scroll to position [0, 0]
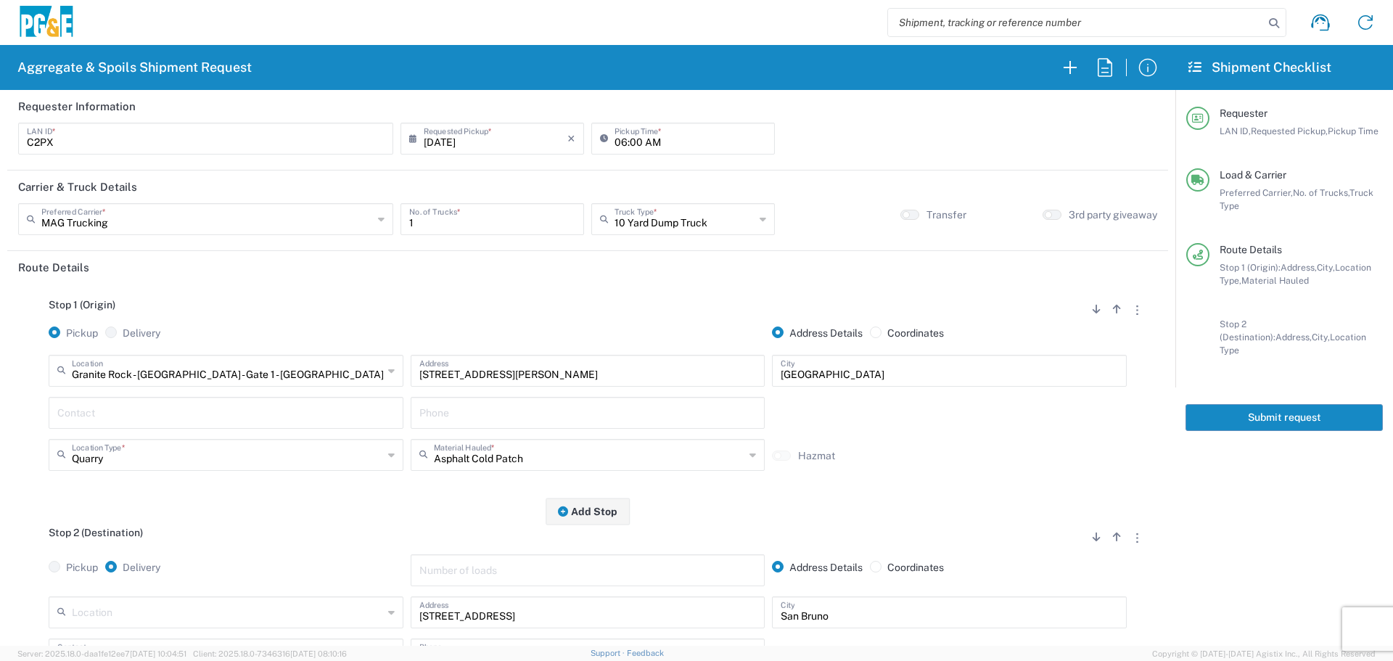
type textarea "delivery address approximately 350' south of [PERSON_NAME]"
click at [1276, 406] on button "Submit request" at bounding box center [1283, 417] width 197 height 27
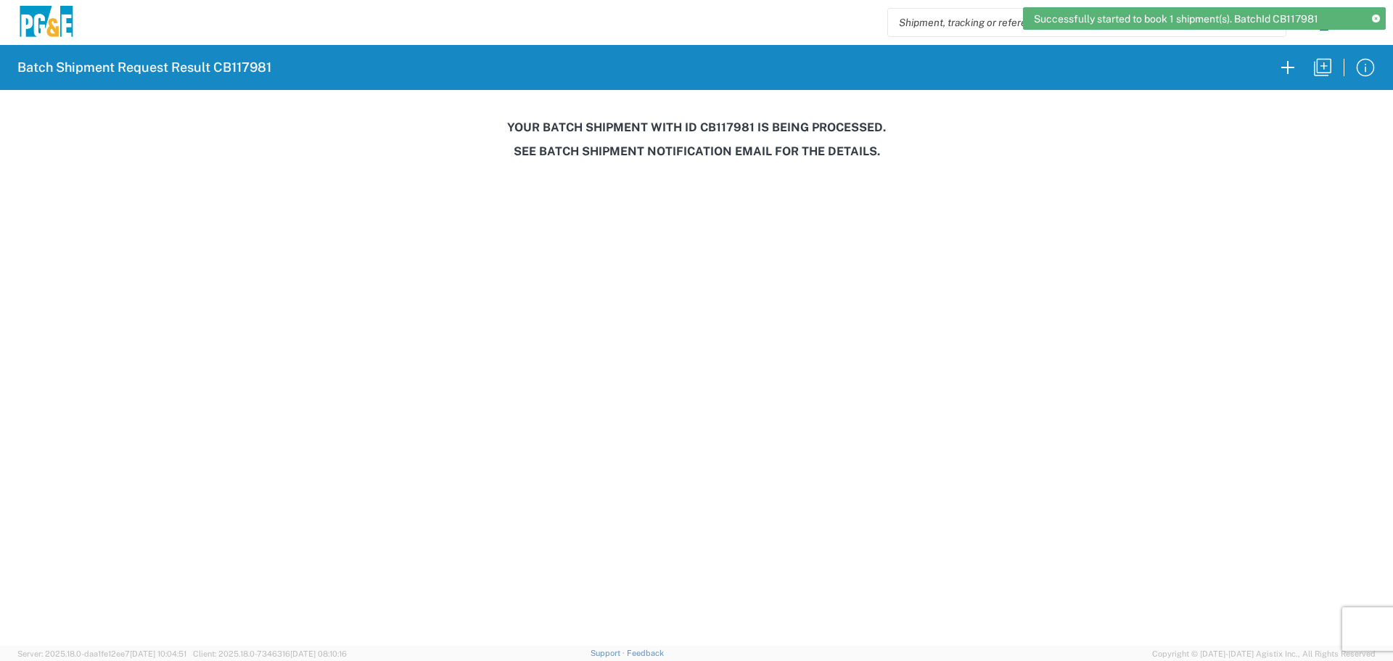
click at [735, 123] on h3 "Your batch shipment with id CB117981 is being processed." at bounding box center [696, 127] width 1372 height 14
copy h3 "CB117981"
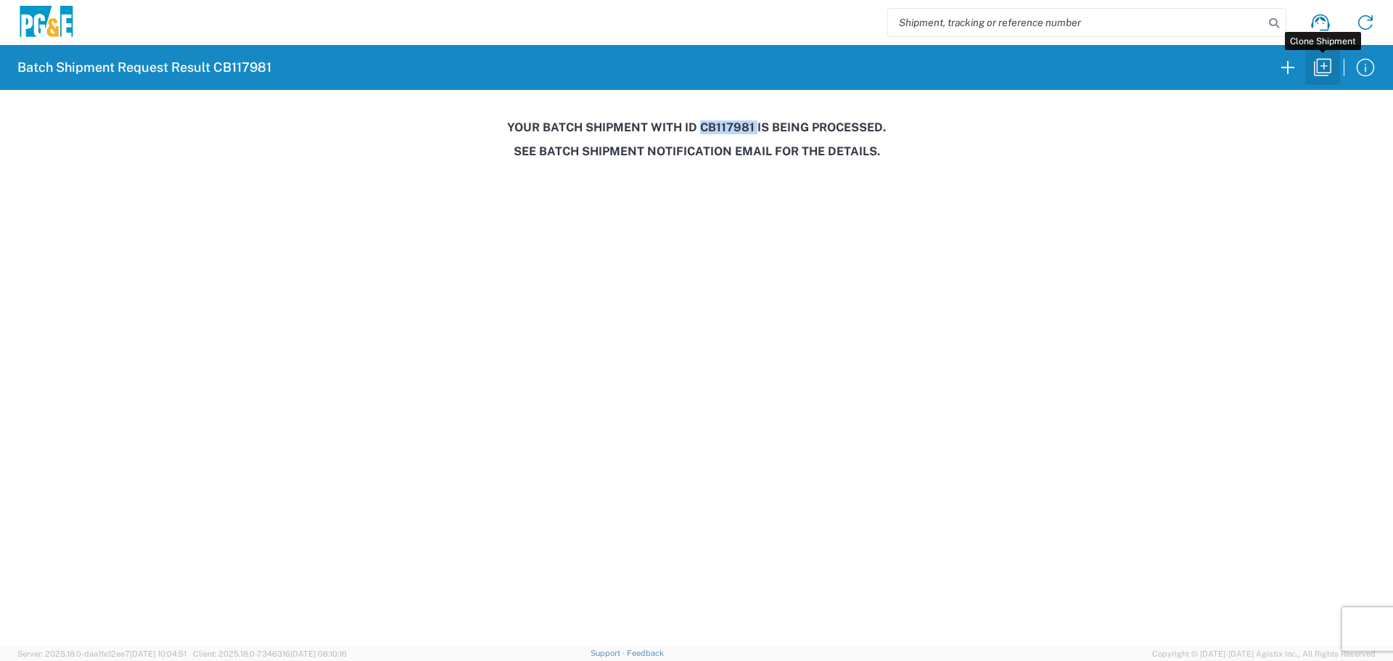
click at [1329, 72] on icon "button" at bounding box center [1322, 67] width 23 height 23
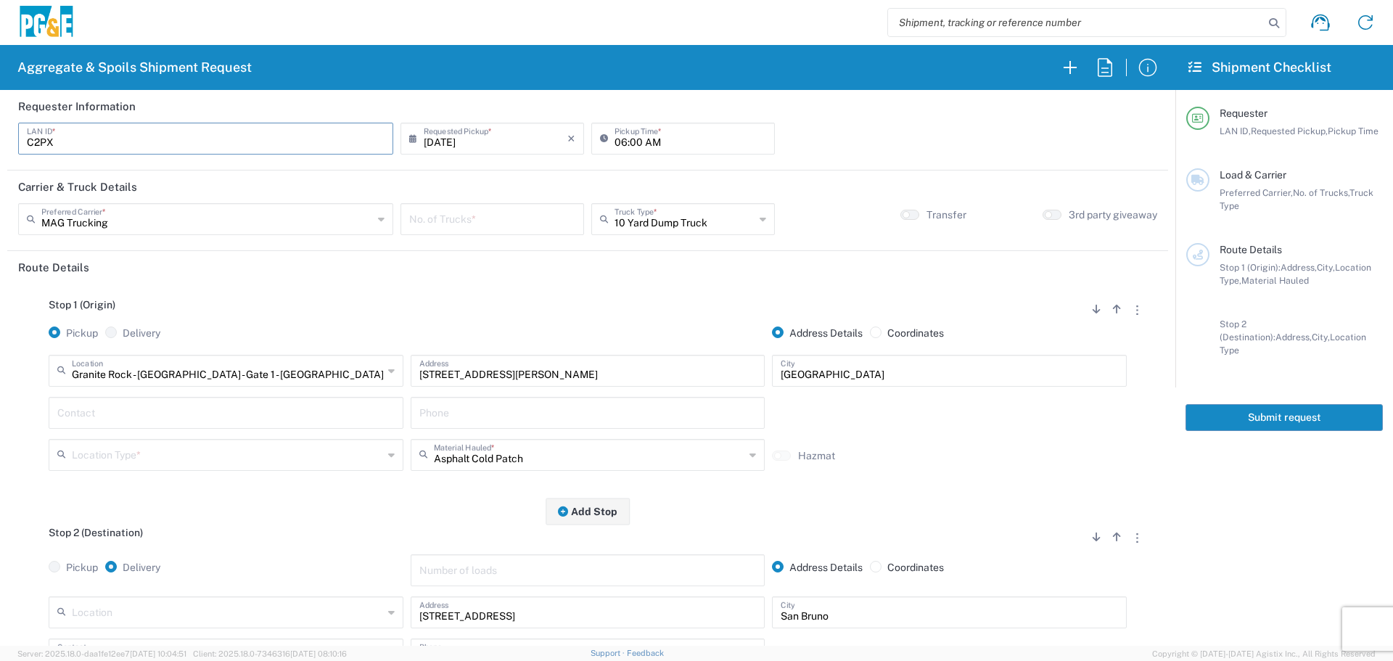
drag, startPoint x: 272, startPoint y: 139, endPoint x: 0, endPoint y: 186, distance: 276.0
click at [0, 186] on form "Requester Information C2PX LAN ID * [DATE] × Requested Pickup * Cancel Apply 06…" at bounding box center [587, 368] width 1175 height 556
type input "L1WB"
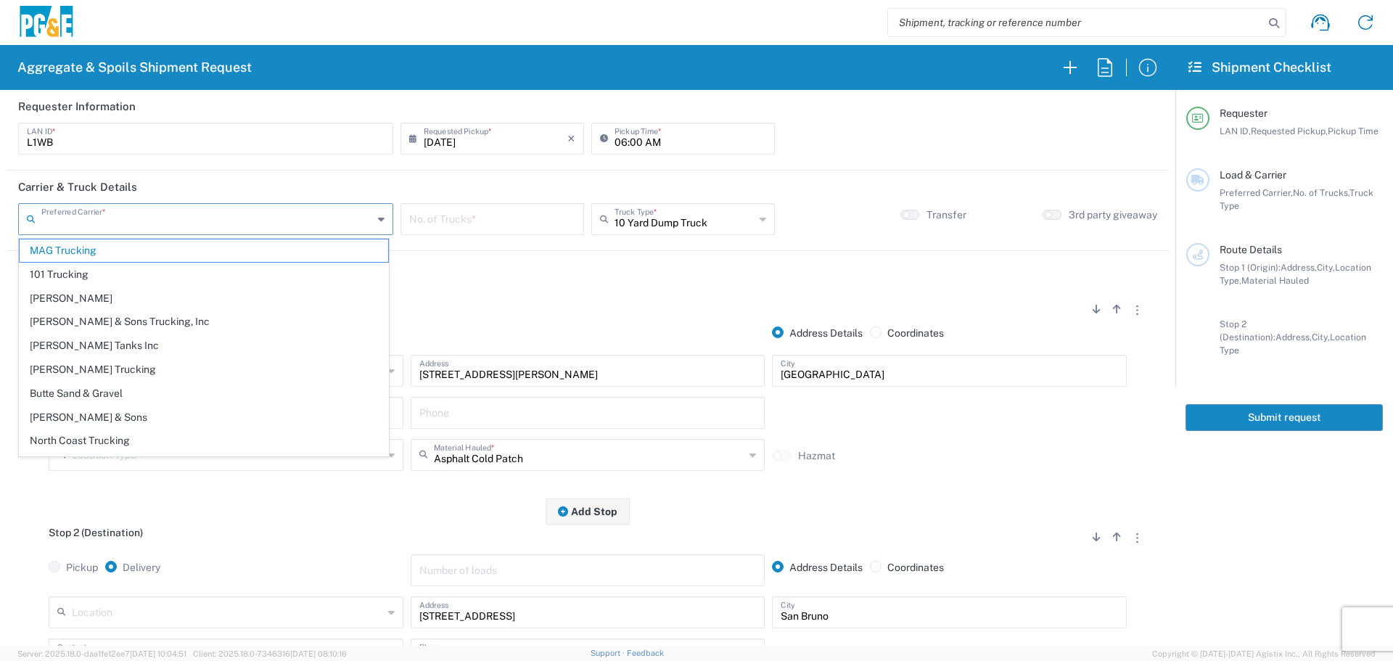
click at [105, 226] on input "text" at bounding box center [207, 217] width 332 height 25
click at [71, 433] on span "North Coast Trucking" at bounding box center [204, 440] width 369 height 22
type input "North Coast Trucking"
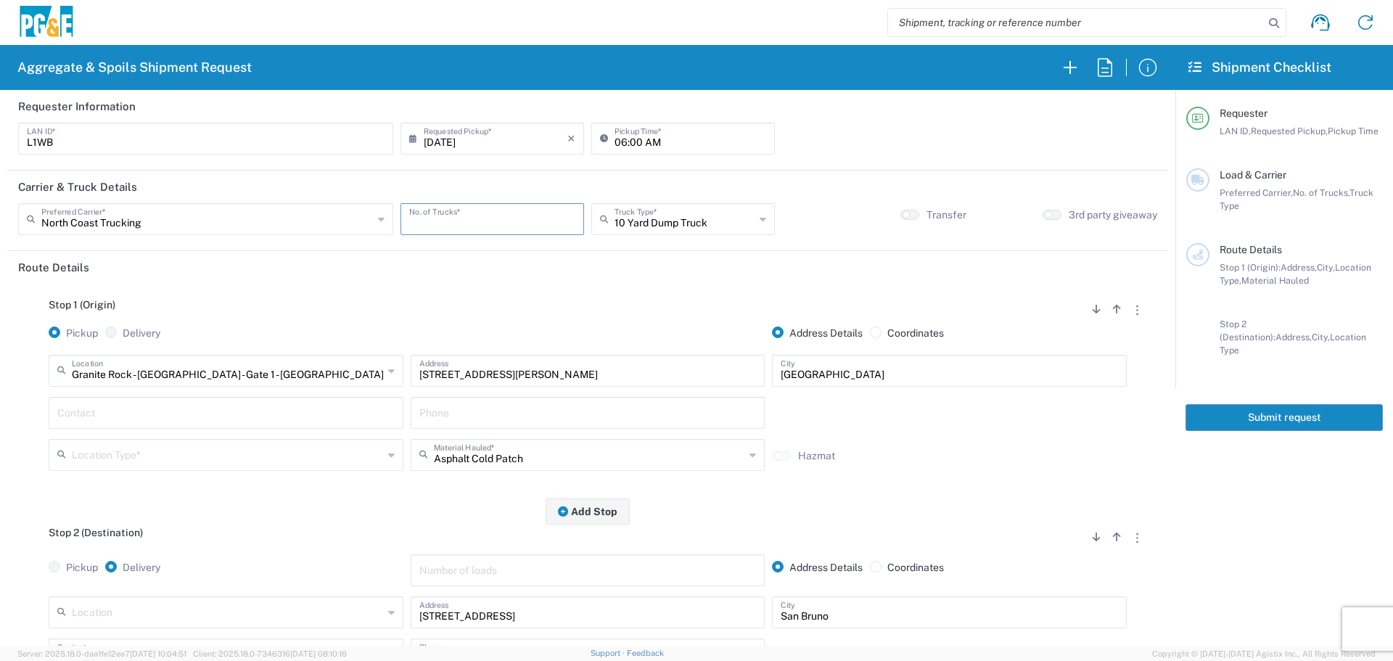
click at [473, 218] on input "number" at bounding box center [492, 217] width 166 height 25
type input "1"
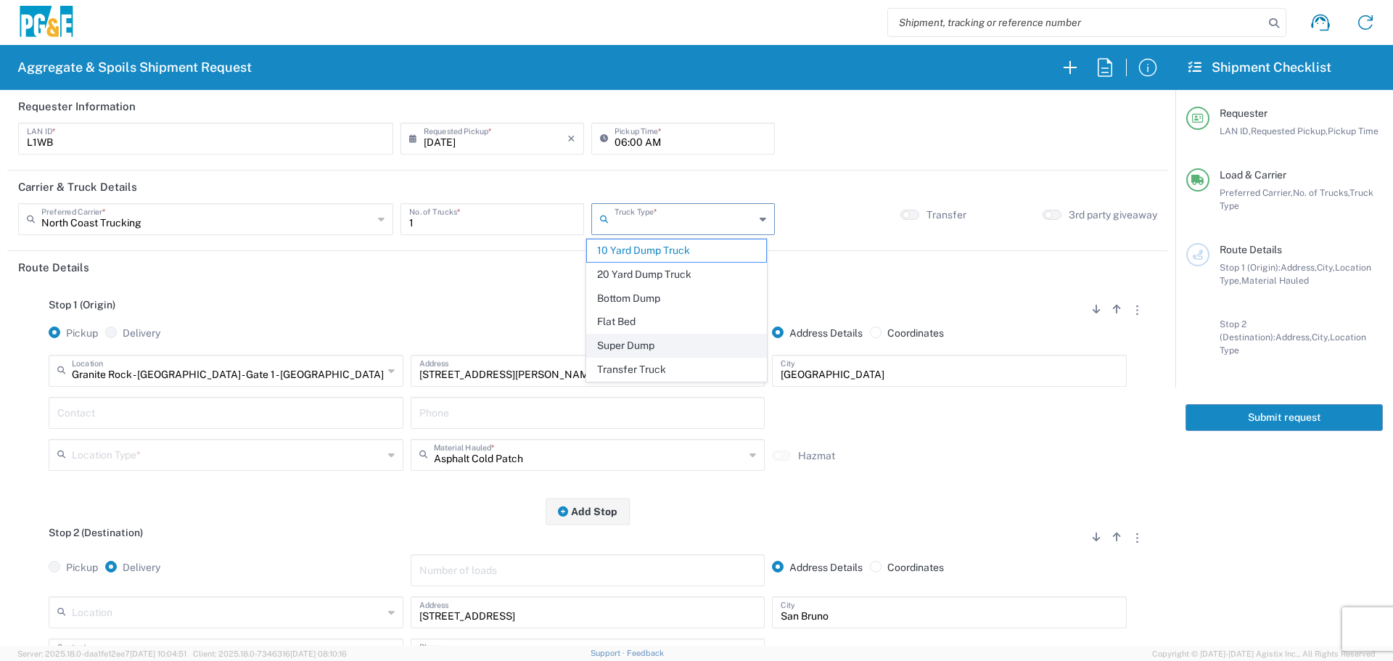
click at [627, 350] on span "Super Dump" at bounding box center [676, 345] width 179 height 22
type input "Super Dump"
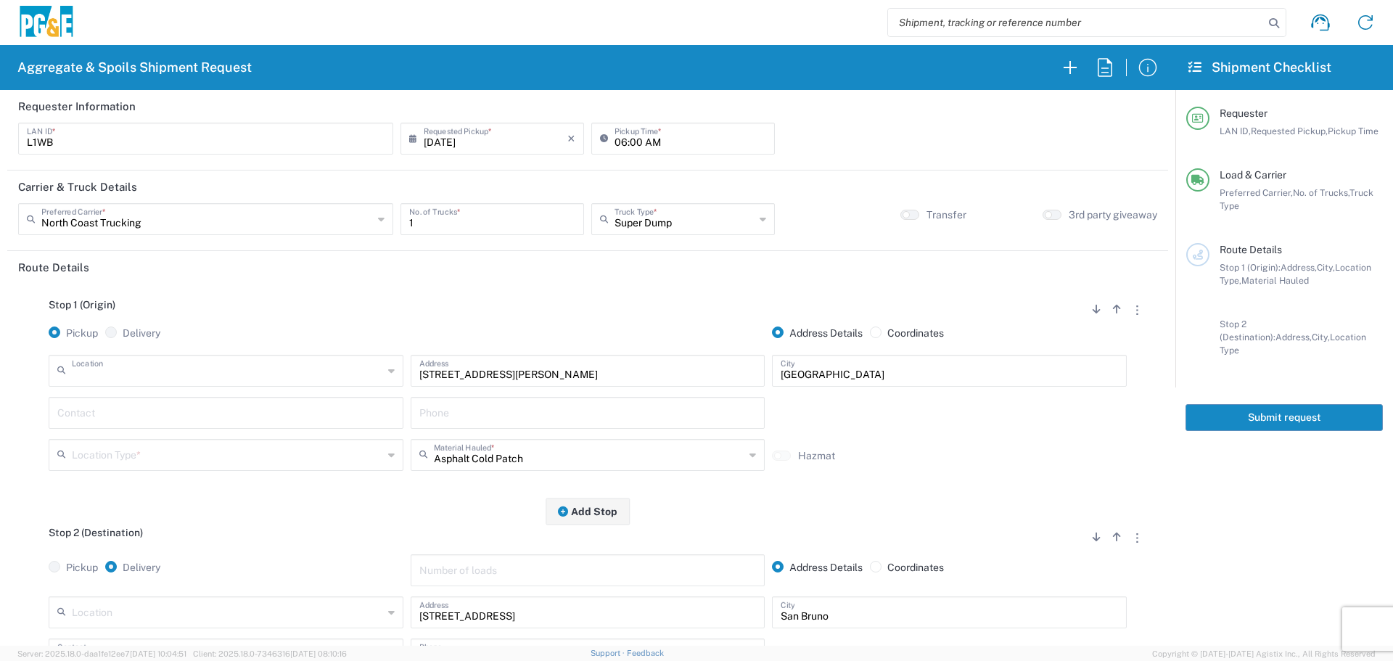
click at [224, 382] on input "text" at bounding box center [227, 369] width 311 height 25
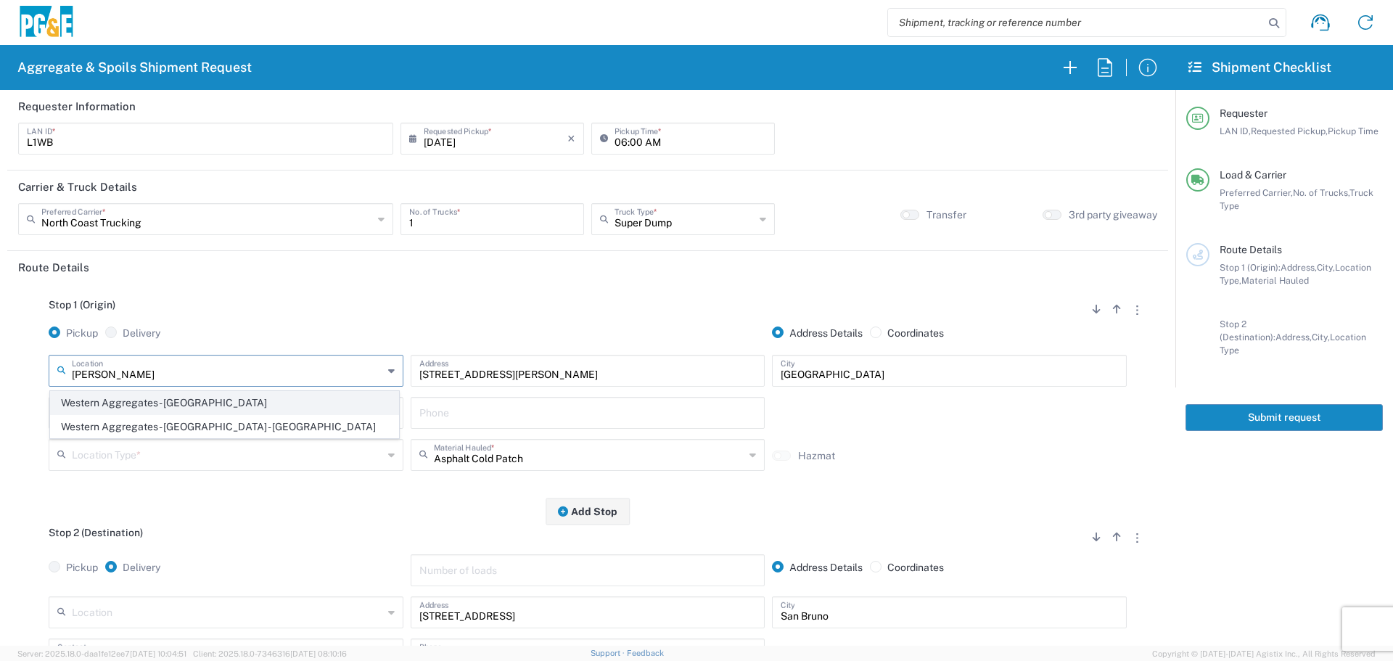
click at [205, 400] on span "Western Aggregates - [GEOGRAPHIC_DATA]" at bounding box center [224, 403] width 347 height 22
type input "Western Aggregates - [GEOGRAPHIC_DATA]"
type input "[STREET_ADDRESS]"
type input "[GEOGRAPHIC_DATA]"
type input "Quarry"
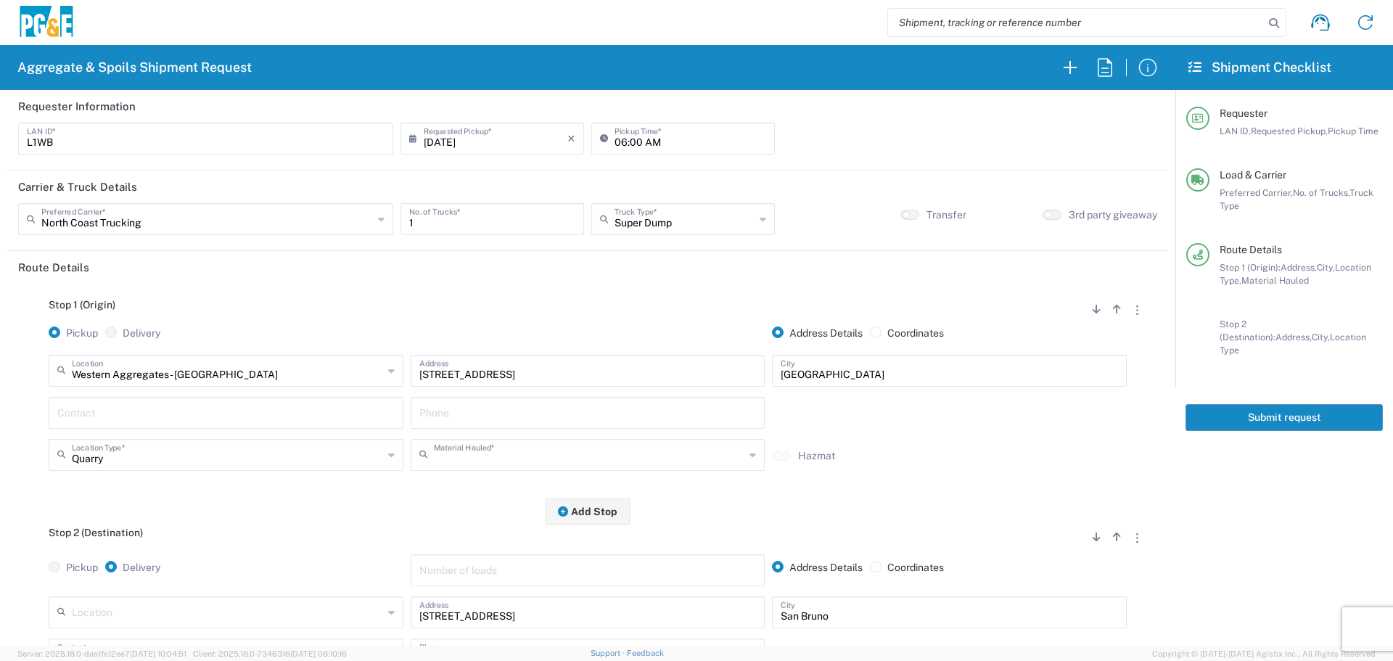
click at [519, 452] on input "text" at bounding box center [589, 453] width 311 height 25
click at [542, 376] on span "Base Rock (Class 2)" at bounding box center [581, 379] width 347 height 22
type input "Base Rock (Class 2)"
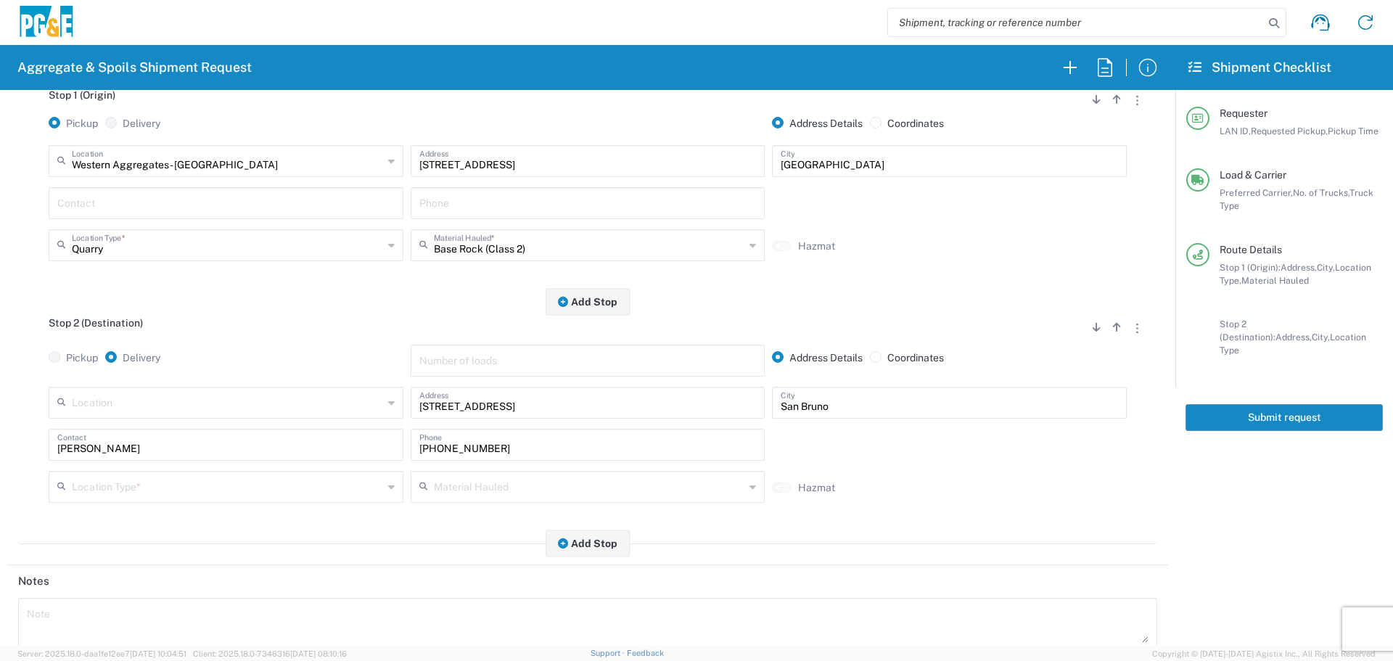
scroll to position [218, 0]
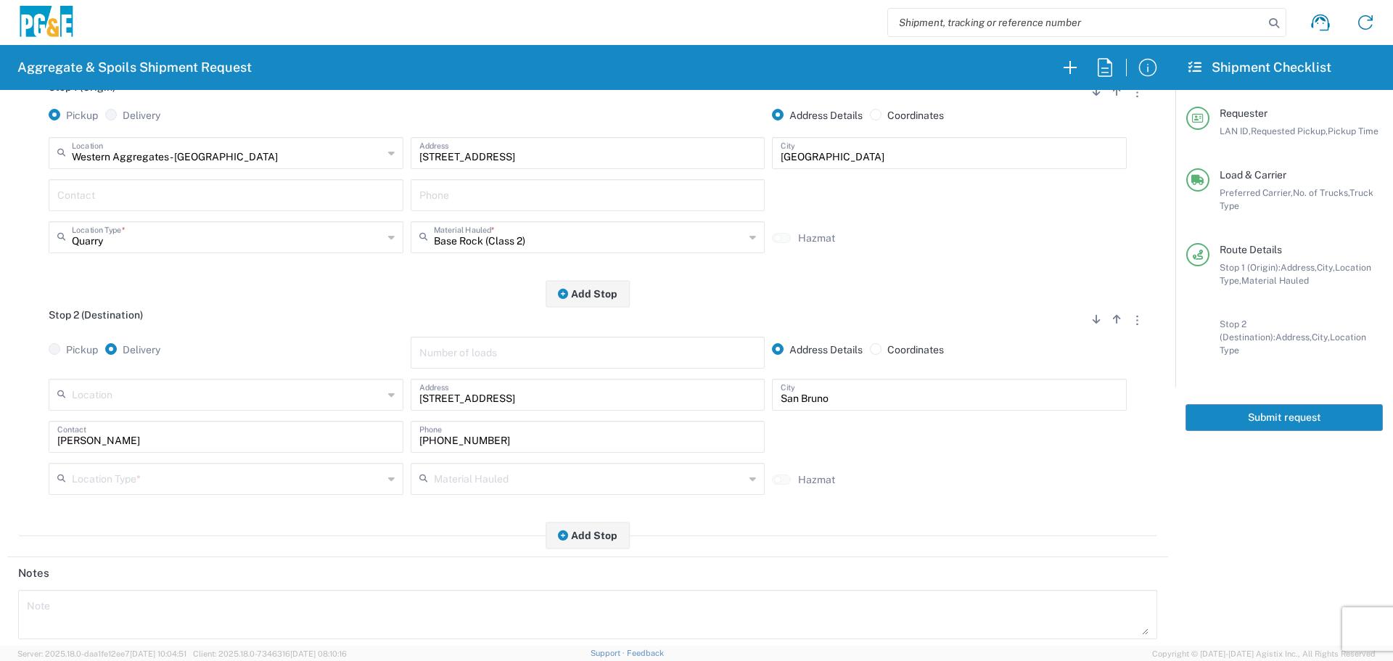
click at [315, 398] on input "text" at bounding box center [227, 393] width 311 height 25
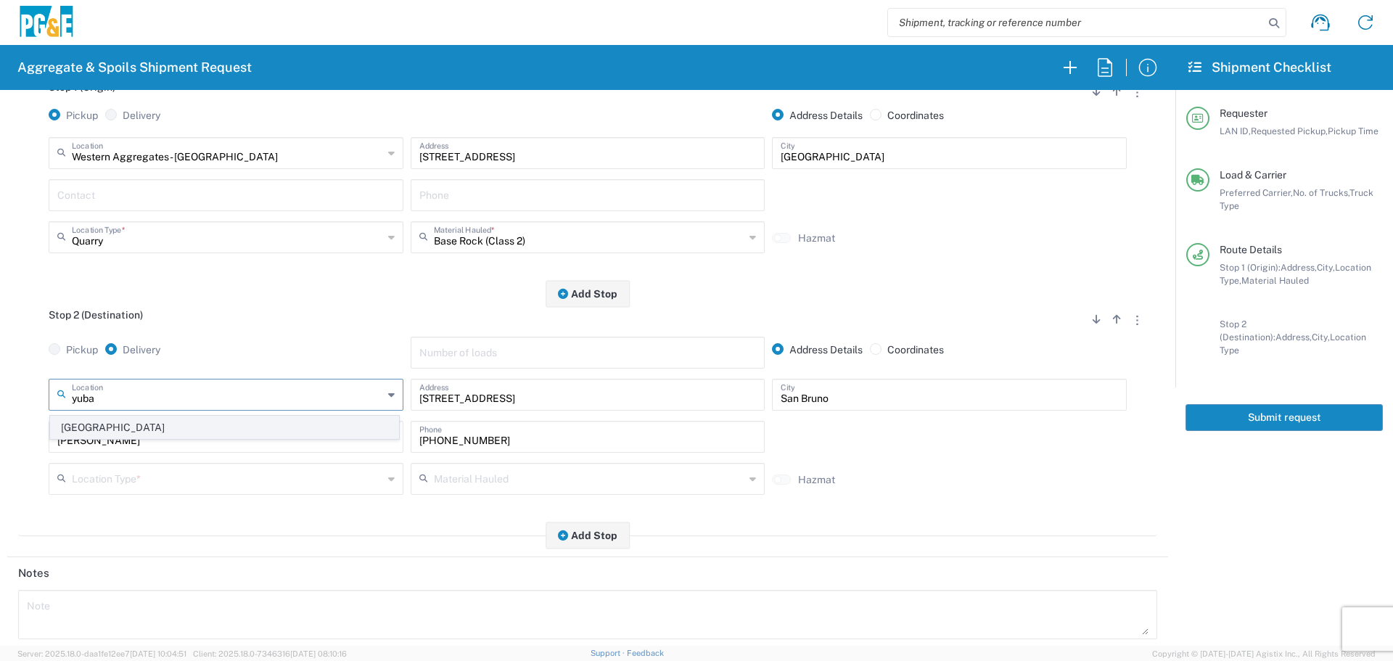
click at [322, 420] on span "[GEOGRAPHIC_DATA]" at bounding box center [224, 427] width 347 height 22
type input "[GEOGRAPHIC_DATA]"
type input "[STREET_ADDRESS]"
type input "[GEOGRAPHIC_DATA]"
type input "Business No Loading Dock"
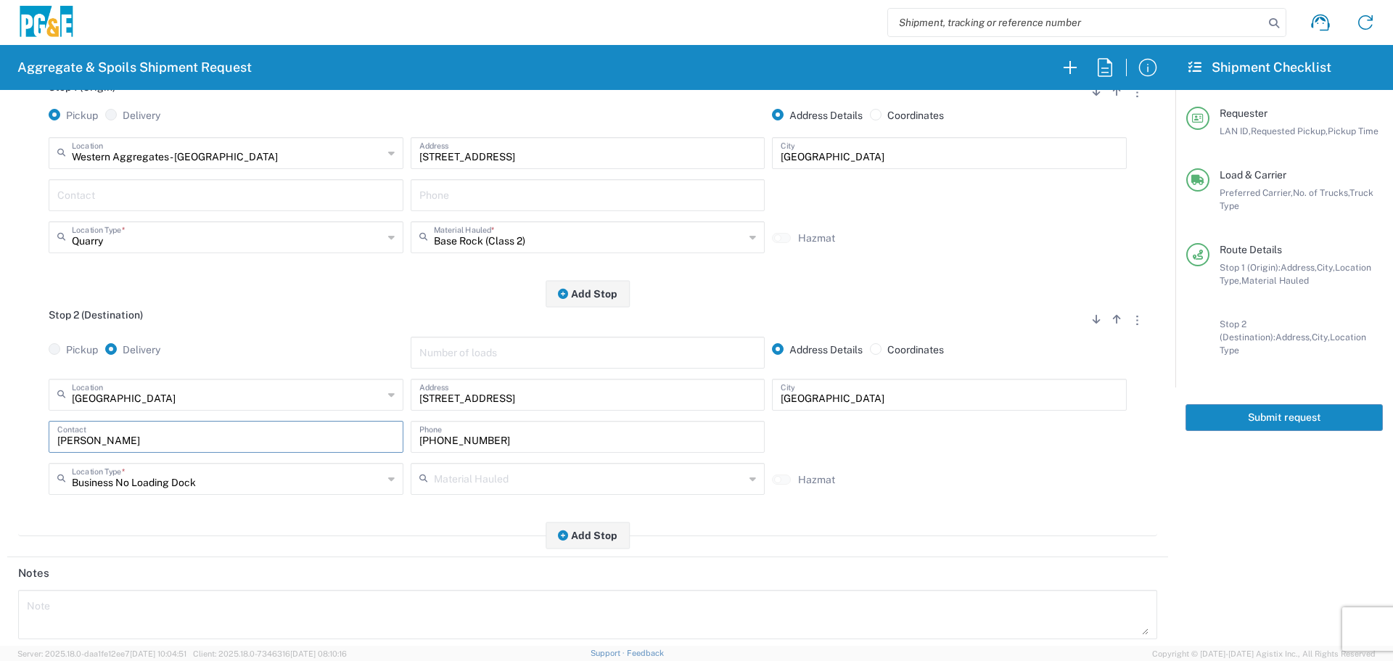
click at [0, 454] on form "Requester Information L1WB LAN ID * [DATE] × Requested Pickup * Cancel Apply 06…" at bounding box center [587, 368] width 1175 height 556
type input "[PERSON_NAME]"
type input "[PHONE_NUMBER]"
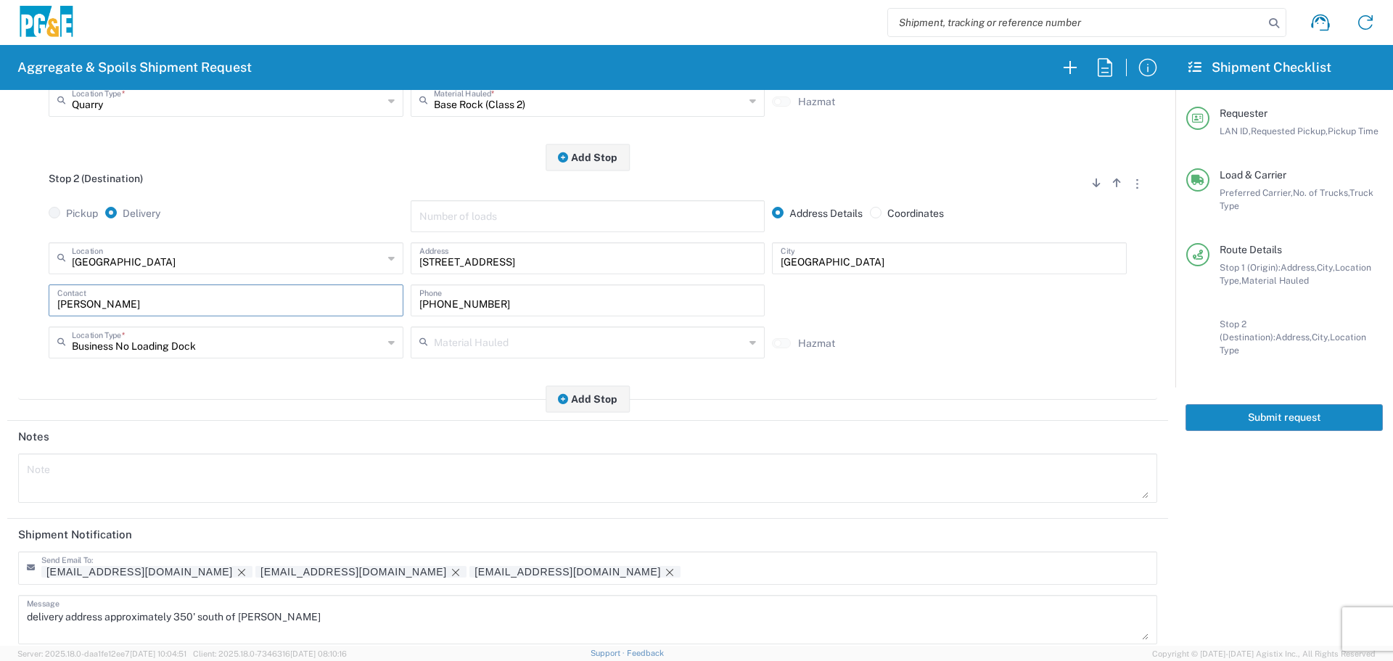
scroll to position [450, 0]
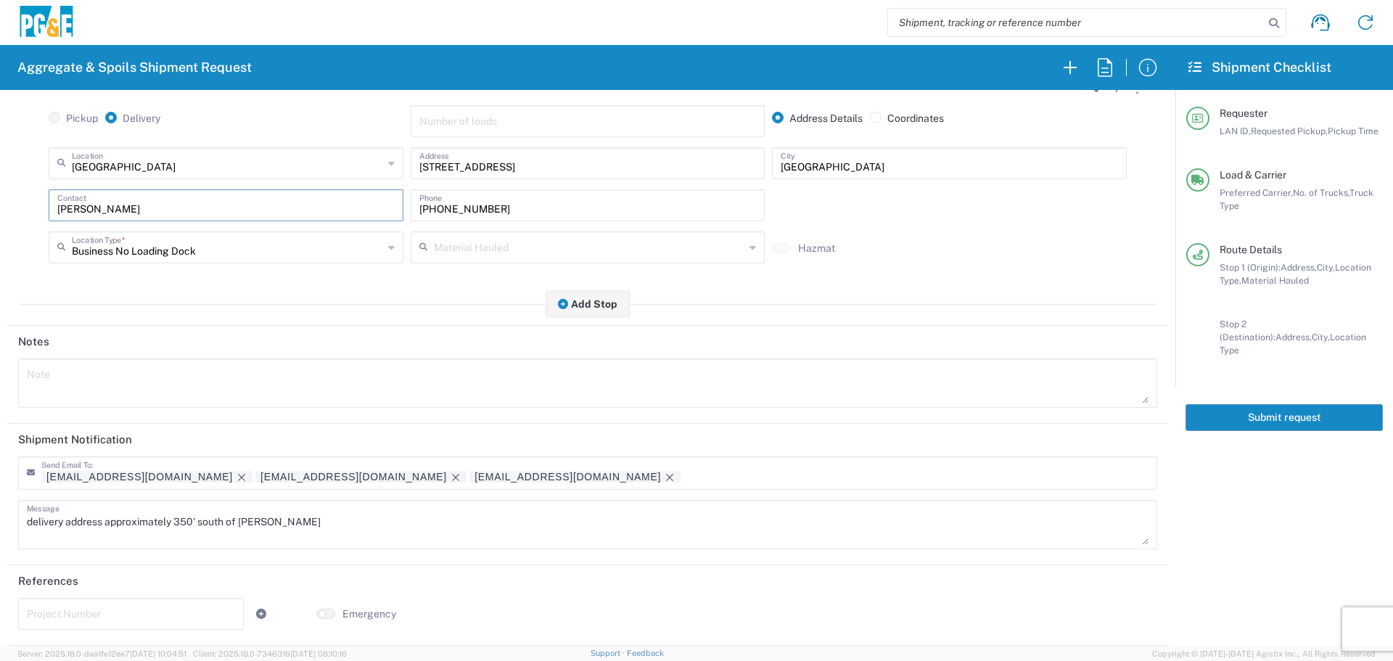
type input "[PERSON_NAME]"
drag, startPoint x: 308, startPoint y: 525, endPoint x: 0, endPoint y: 545, distance: 308.2
click at [0, 544] on form "Requester Information L1WB LAN ID * [DATE] × Requested Pickup * Cancel Apply 06…" at bounding box center [587, 368] width 1175 height 556
click at [450, 475] on icon "Remove tag" at bounding box center [456, 478] width 12 height 12
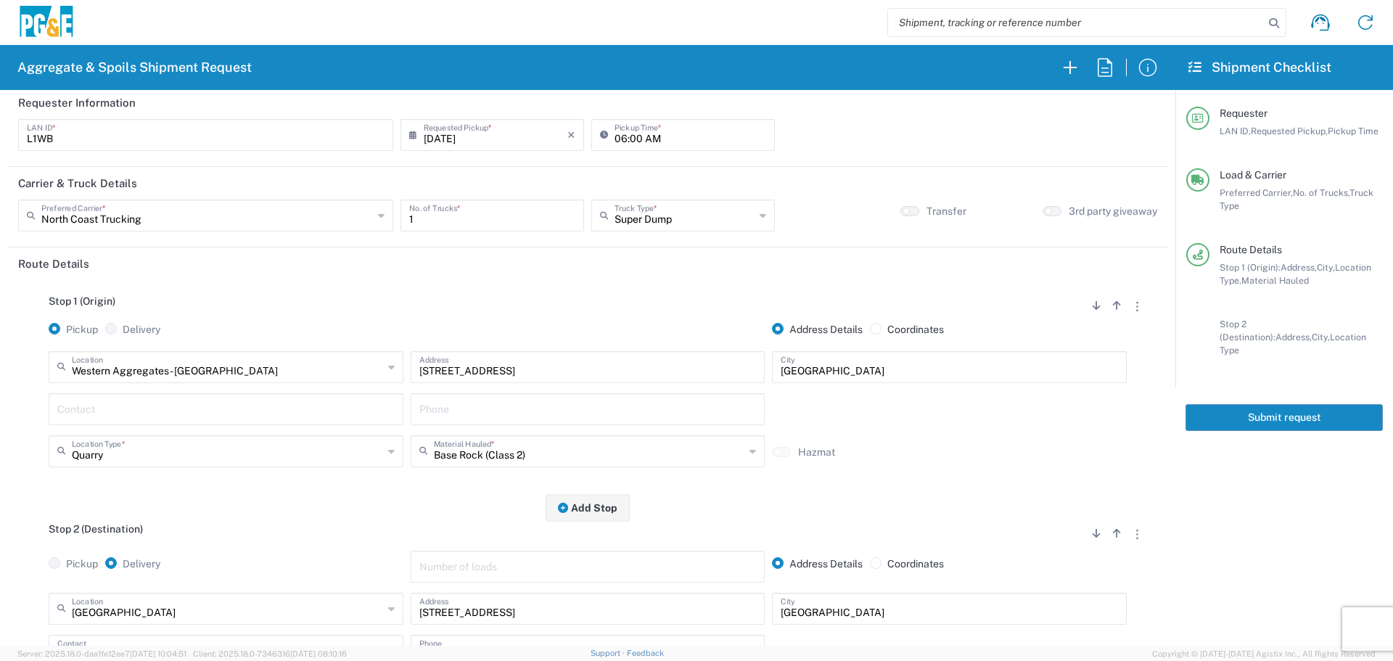
scroll to position [0, 0]
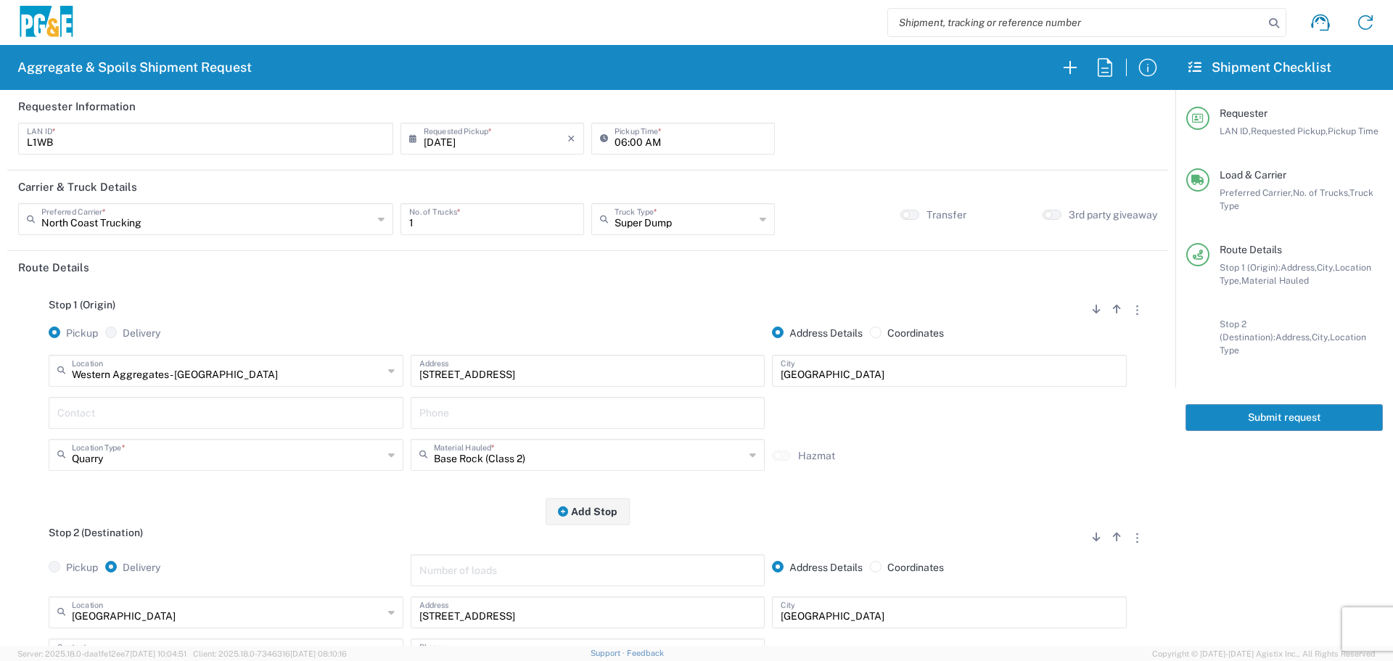
click at [1313, 406] on button "Submit request" at bounding box center [1283, 417] width 197 height 27
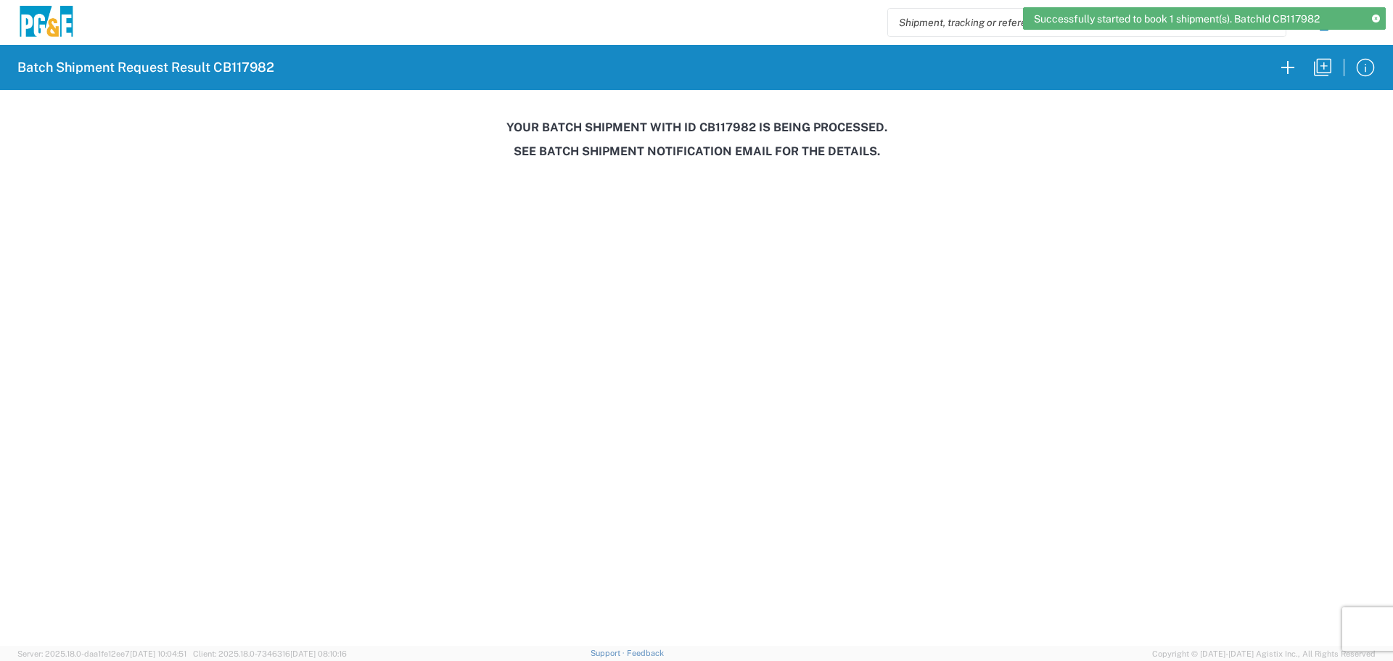
click at [726, 126] on h3 "Your batch shipment with id CB117982 is being processed." at bounding box center [696, 127] width 1372 height 14
copy h3 "CB117982"
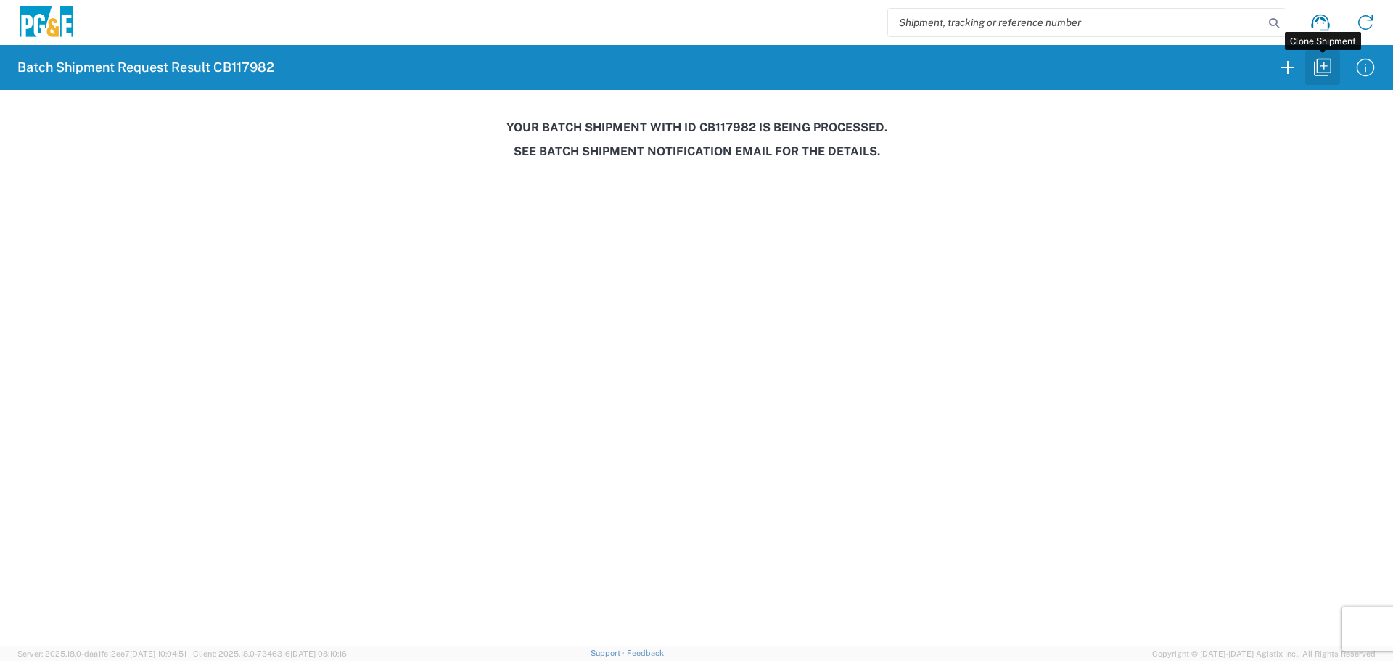
click at [1317, 71] on icon "button" at bounding box center [1322, 67] width 17 height 17
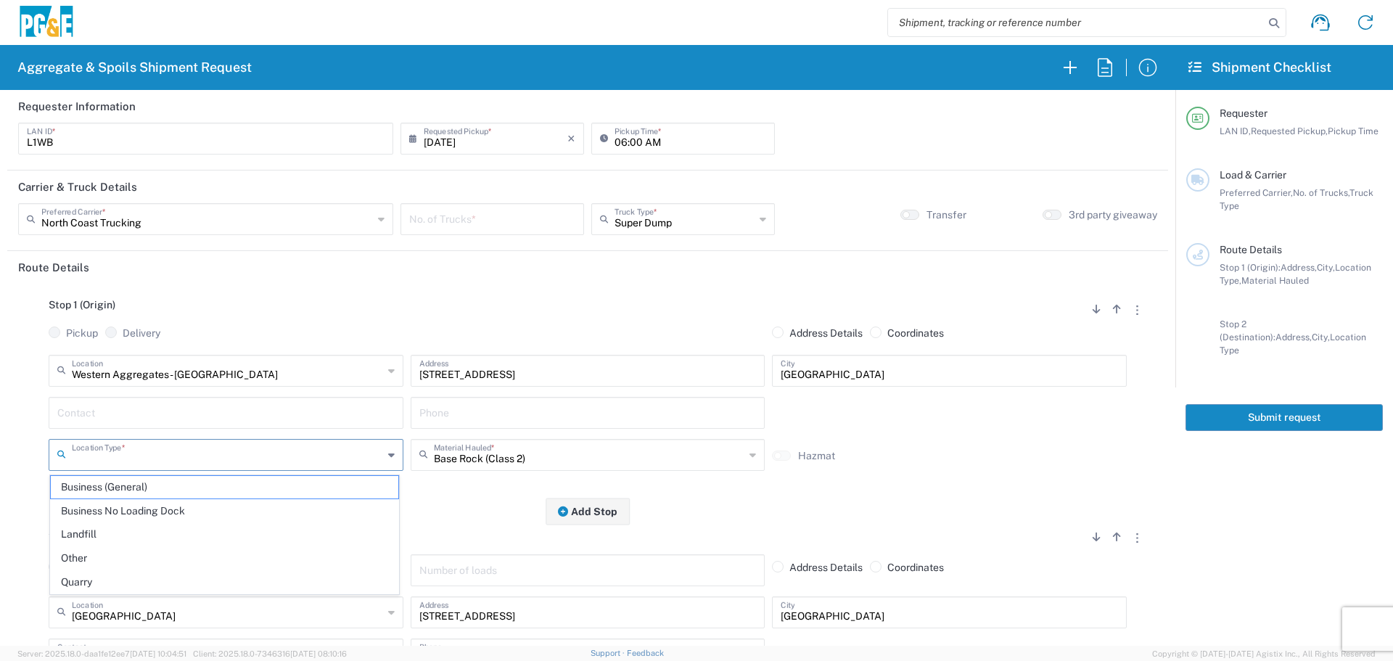
click at [200, 449] on input "text" at bounding box center [227, 453] width 311 height 25
click at [145, 508] on span "Business No Loading Dock" at bounding box center [224, 511] width 347 height 22
click at [178, 464] on input "Business No Loading Dock" at bounding box center [227, 453] width 311 height 25
click at [104, 587] on span "Quarry" at bounding box center [224, 582] width 347 height 22
type input "Quarry"
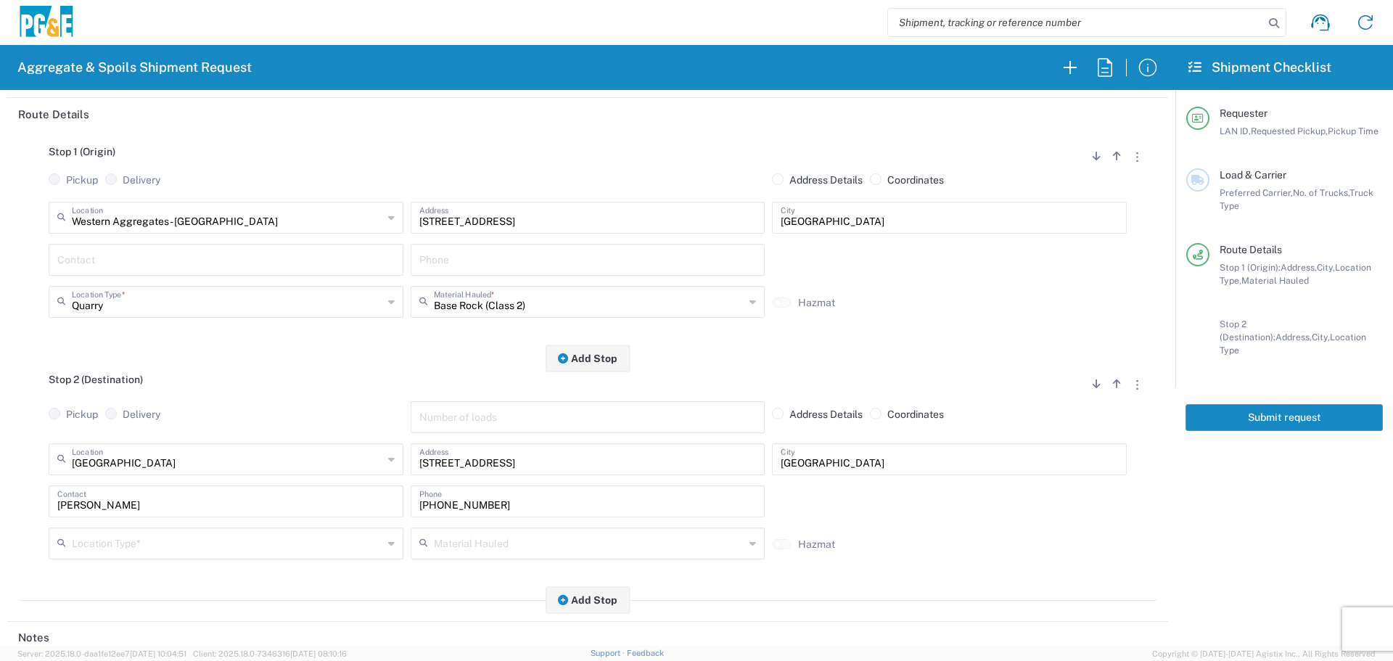
scroll to position [218, 0]
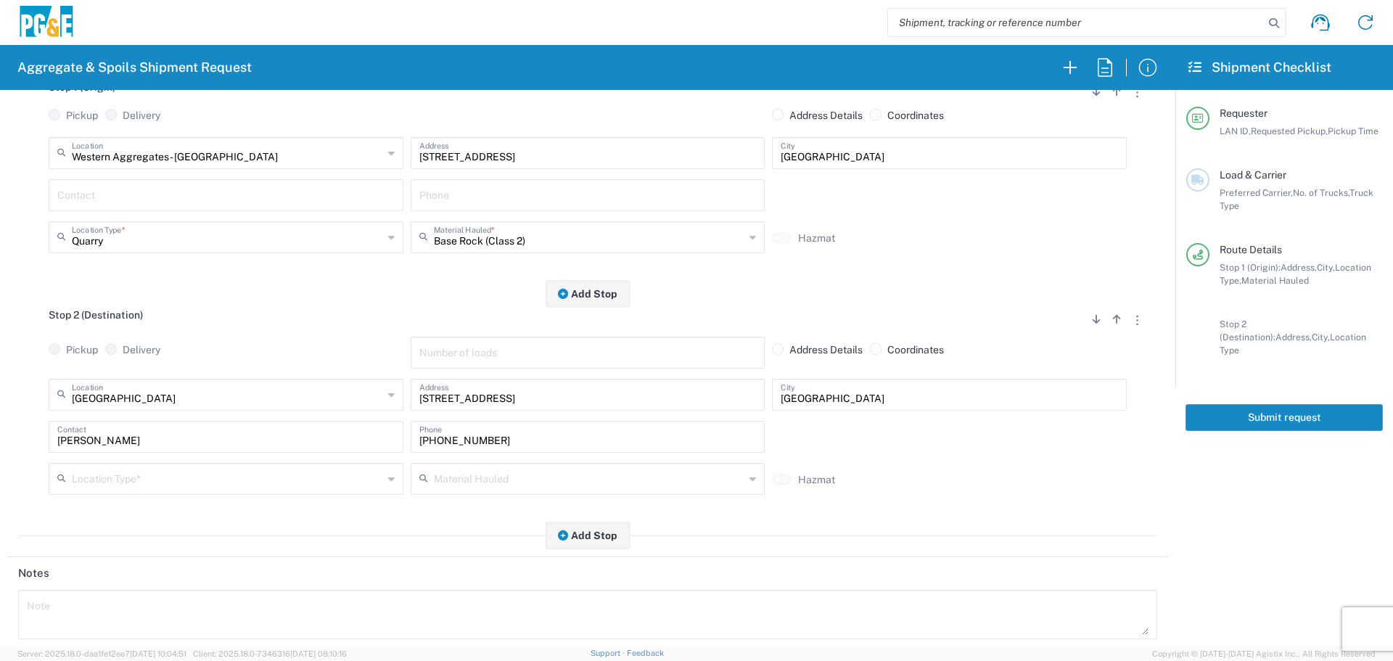
click at [289, 485] on input "text" at bounding box center [227, 477] width 311 height 25
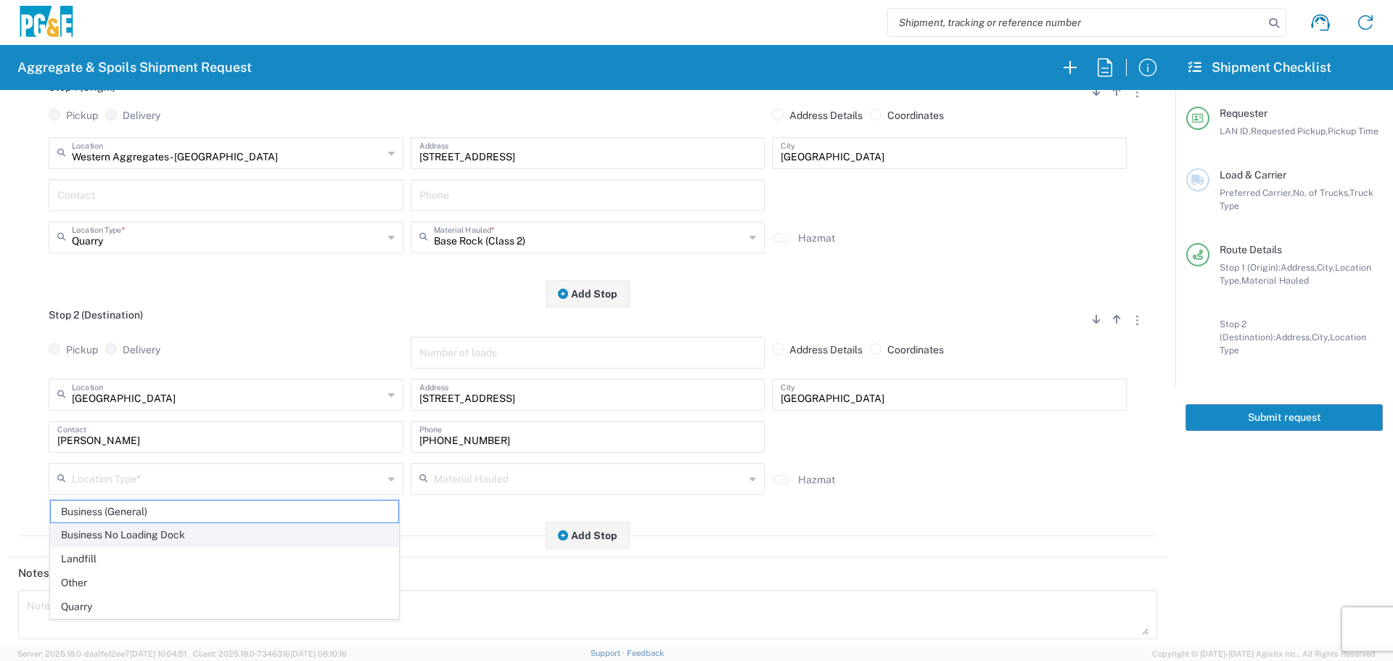
click at [136, 535] on span "Business No Loading Dock" at bounding box center [224, 535] width 347 height 22
type input "Business No Loading Dock"
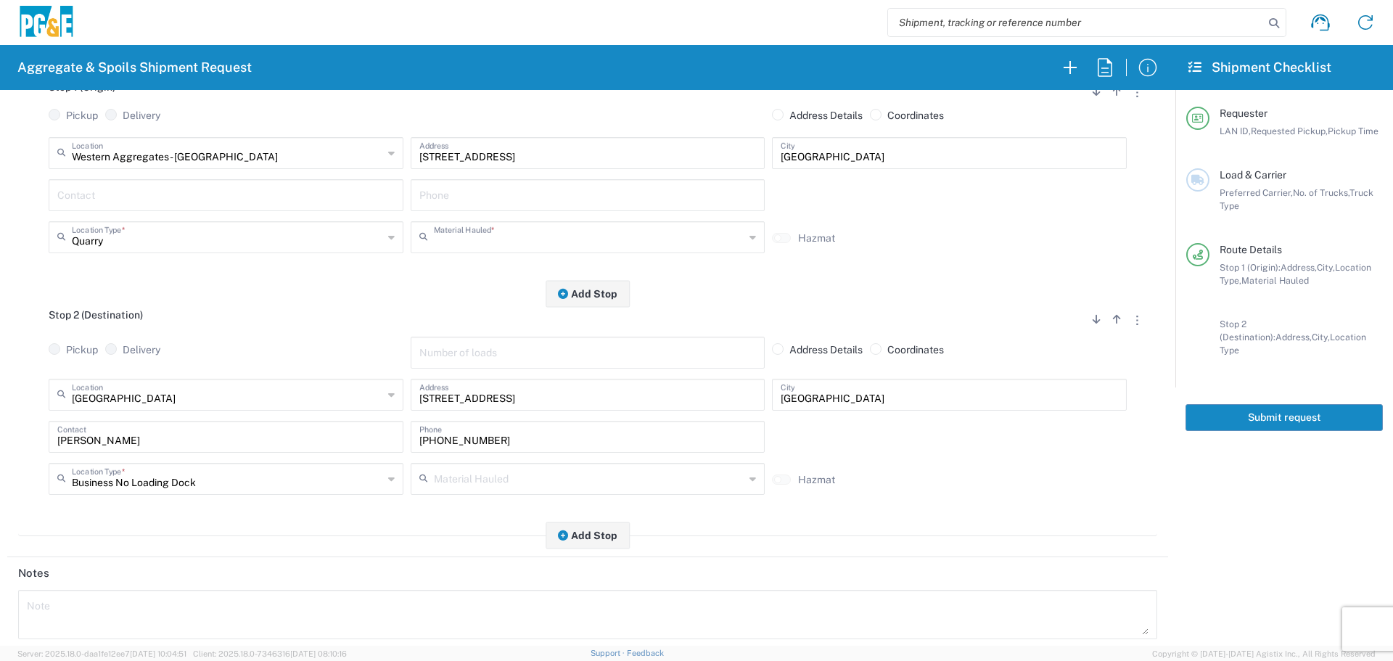
click at [490, 223] on input "text" at bounding box center [589, 235] width 311 height 25
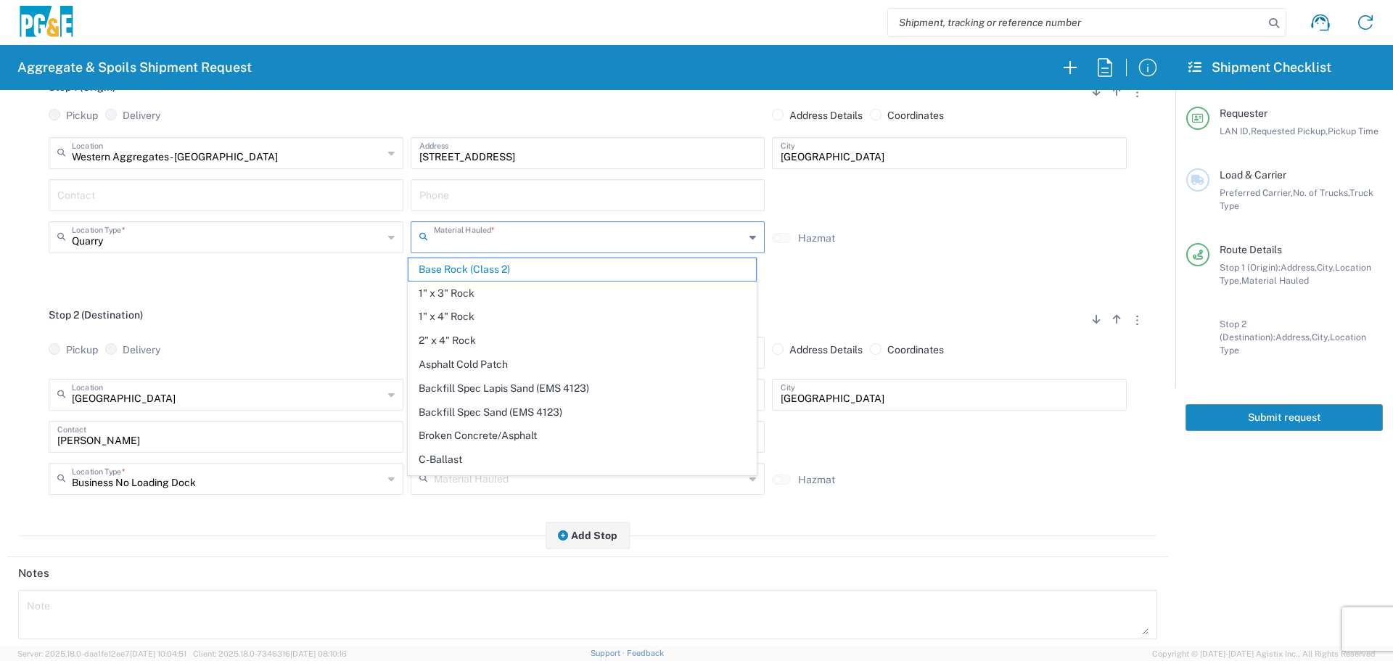
type input "b"
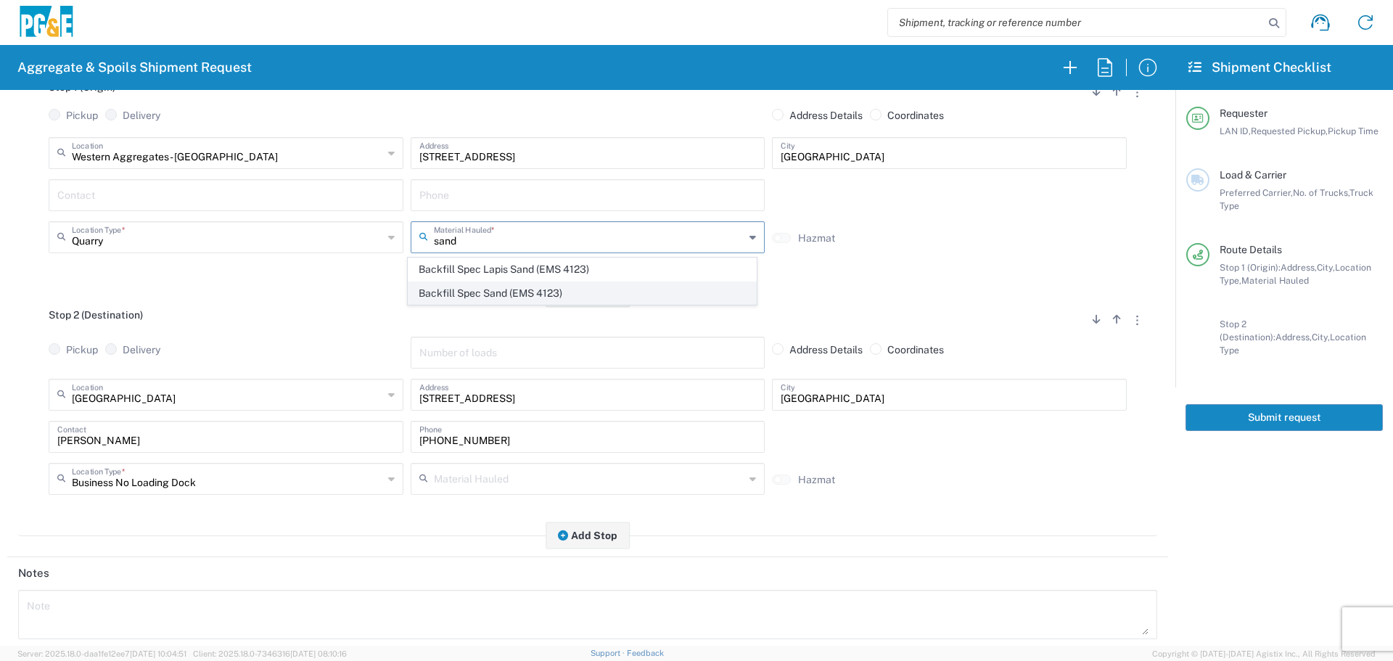
click at [479, 288] on span "Backfill Spec Sand (EMS 4123)" at bounding box center [581, 293] width 347 height 22
type input "Backfill Spec Sand (EMS 4123)"
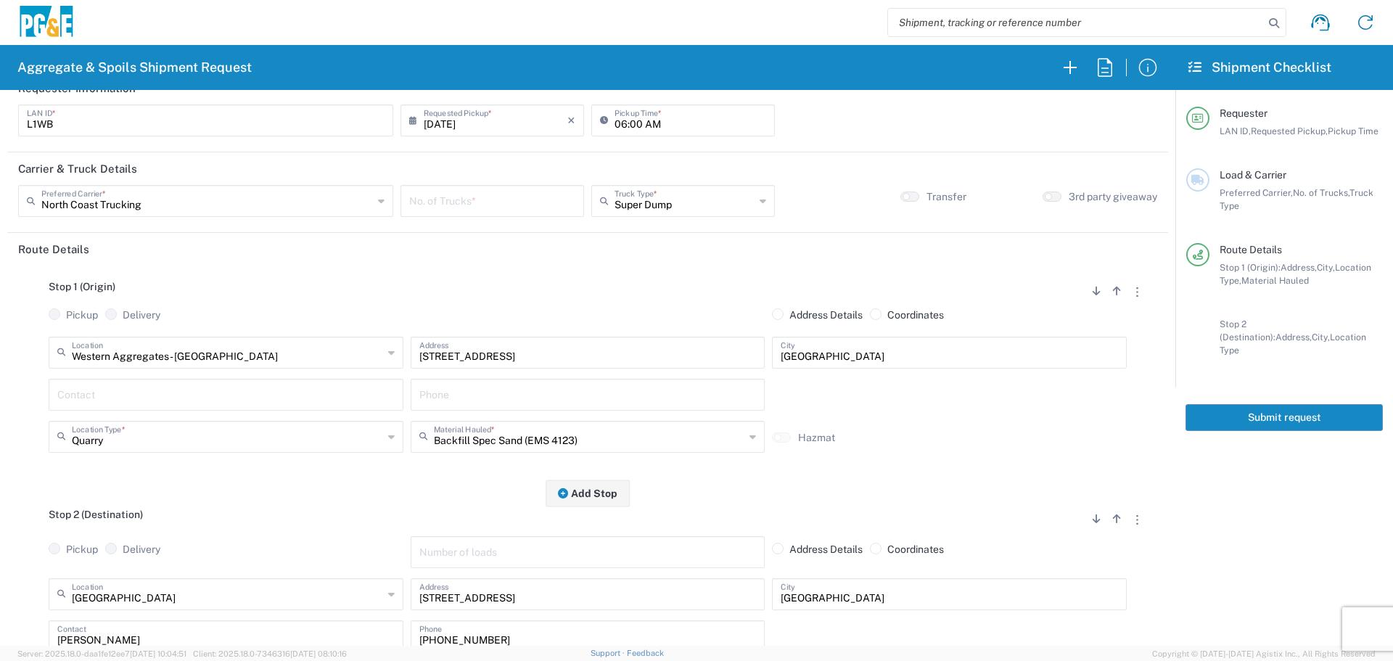
scroll to position [0, 0]
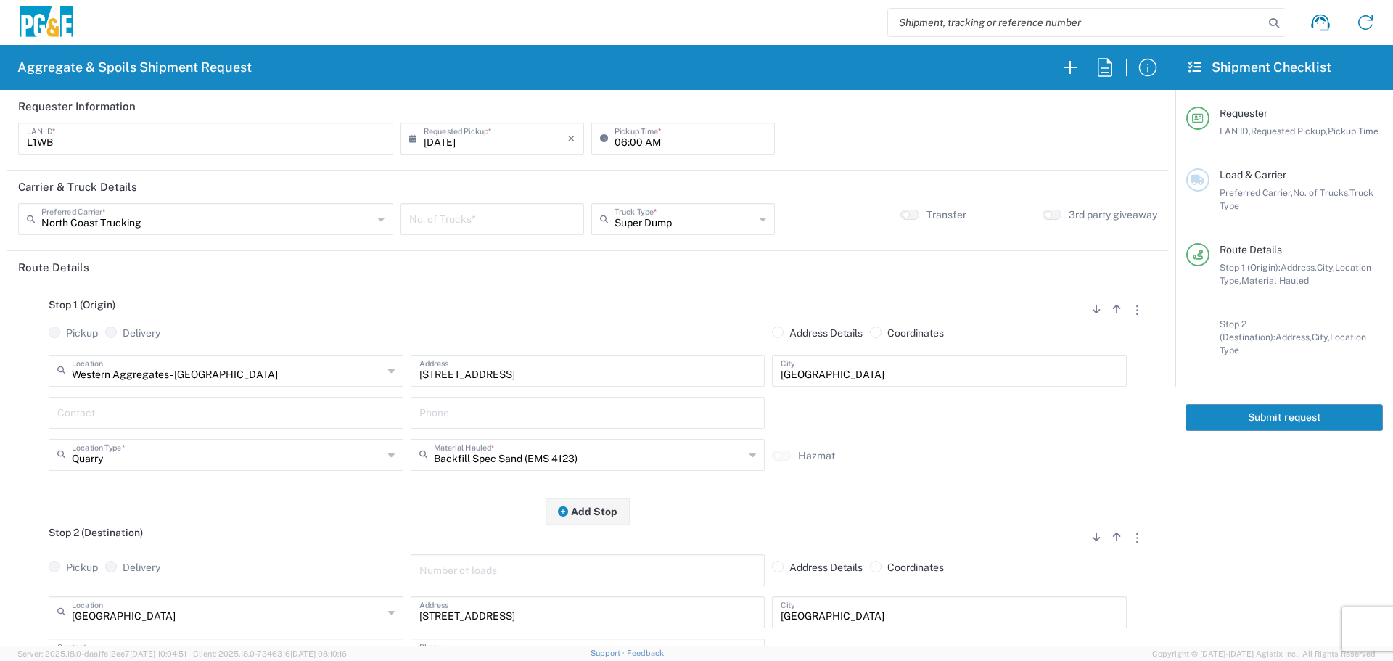
click at [517, 223] on input "number" at bounding box center [492, 217] width 166 height 25
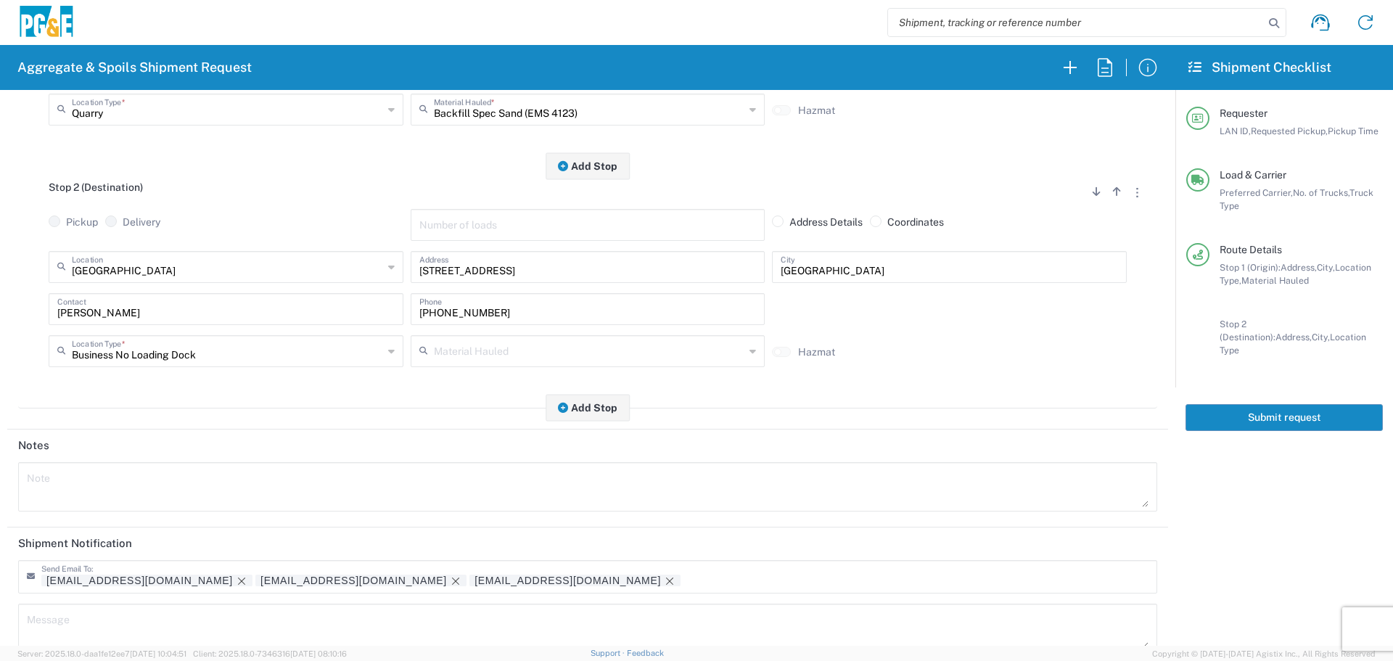
scroll to position [450, 0]
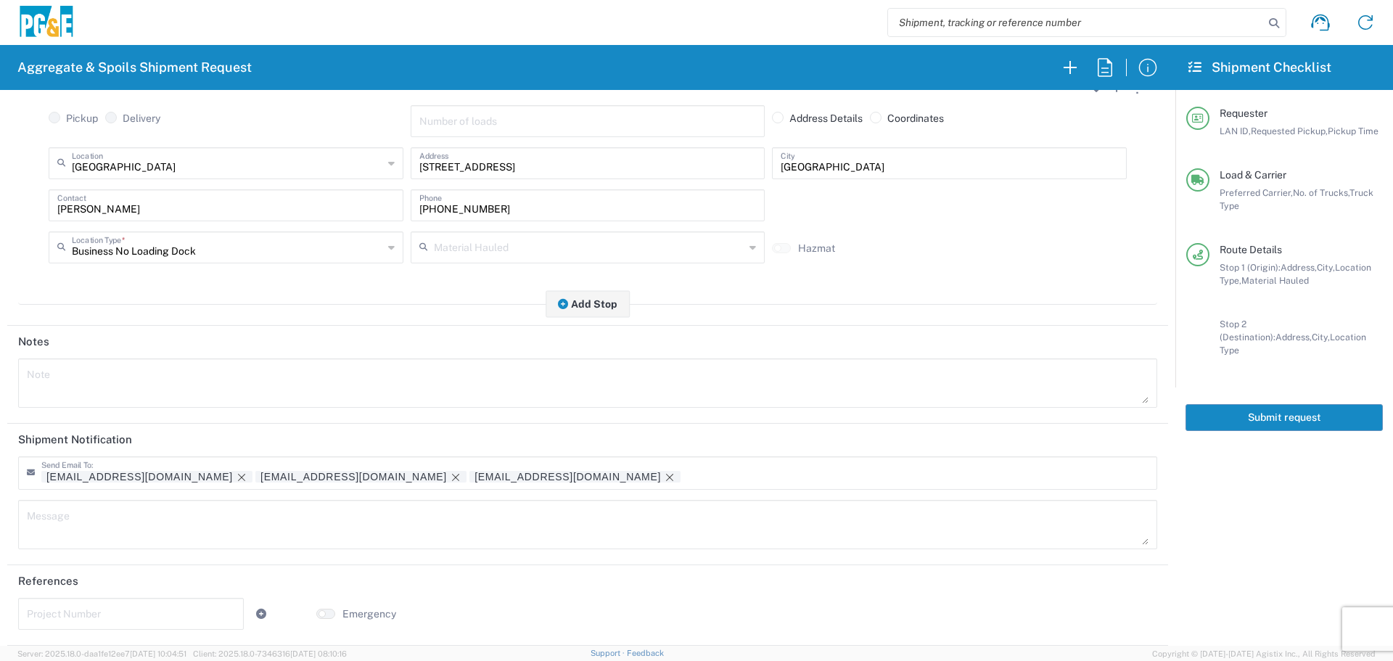
type input "2"
click at [1317, 407] on button "Submit request" at bounding box center [1283, 417] width 197 height 27
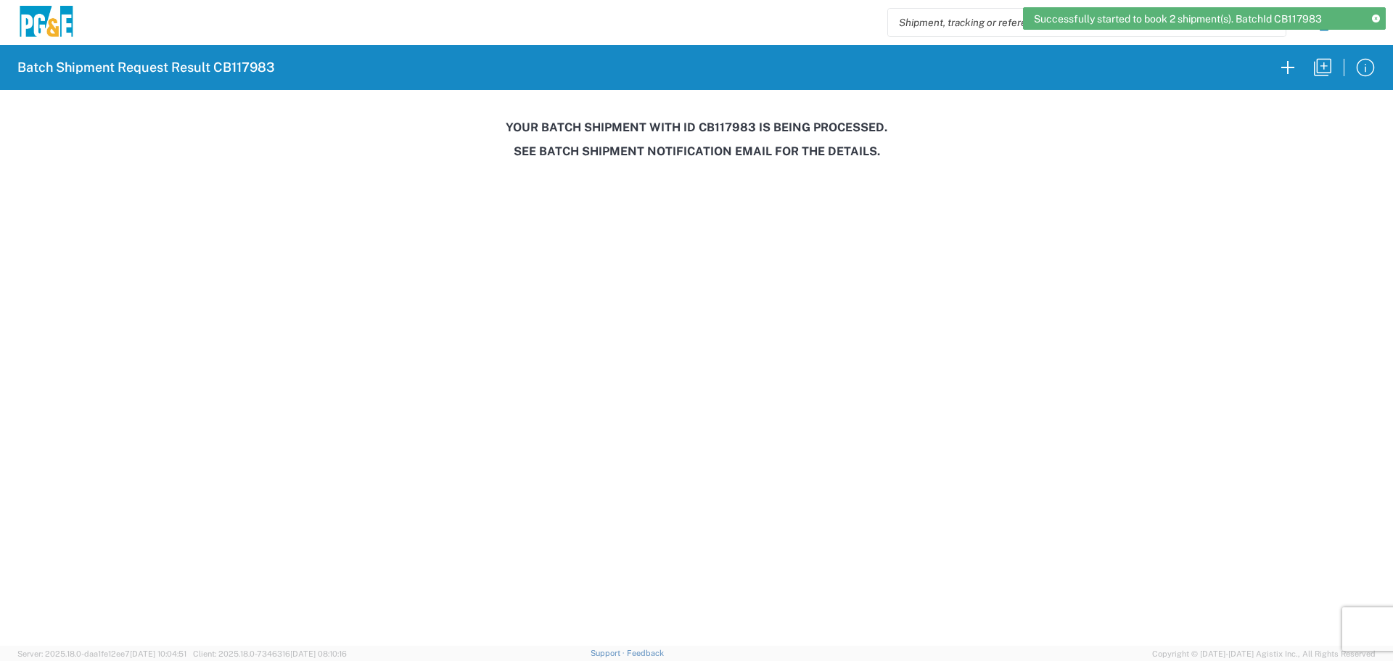
click at [738, 120] on h3 "Your batch shipment with id CB117983 is being processed." at bounding box center [696, 127] width 1372 height 14
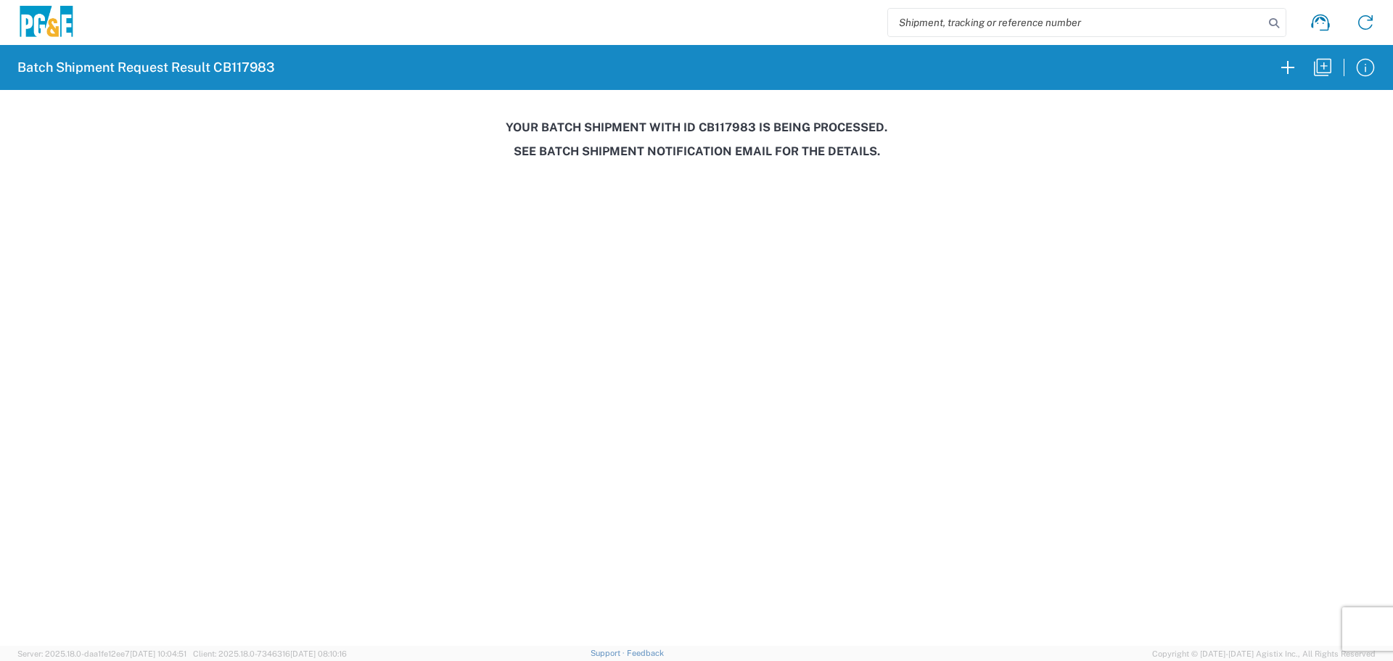
copy h3 "CB117983"
click at [1238, 471] on agx-forms-host "Batch Shipment Request Result CB117983 Your batch shipment with id CB117983 is …" at bounding box center [696, 330] width 1393 height 661
click at [1321, 67] on icon "button" at bounding box center [1322, 67] width 23 height 23
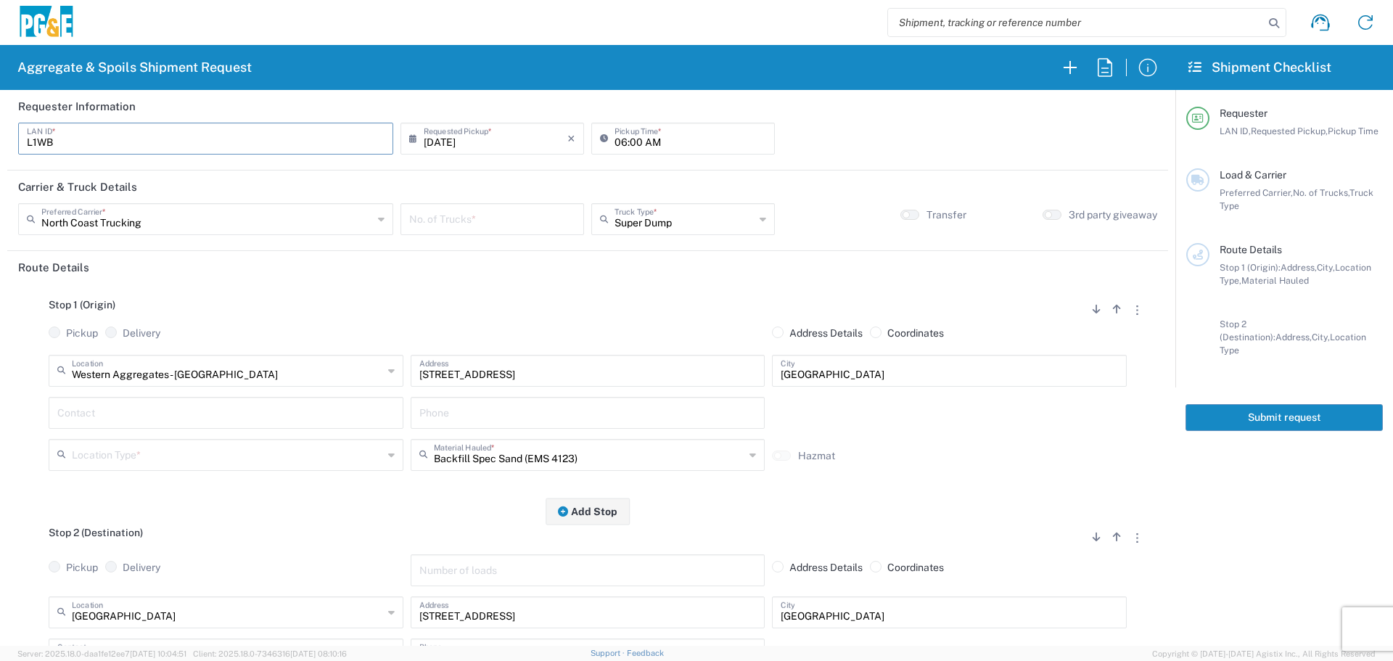
drag, startPoint x: 133, startPoint y: 146, endPoint x: 0, endPoint y: 174, distance: 135.7
click at [0, 174] on form "Requester Information L1WB LAN ID * [DATE] × Requested Pickup * Cancel Apply 06…" at bounding box center [587, 368] width 1175 height 556
type input "JOC3"
click at [615, 139] on input "06:00 AM" at bounding box center [690, 137] width 152 height 25
type input "07:00 AM"
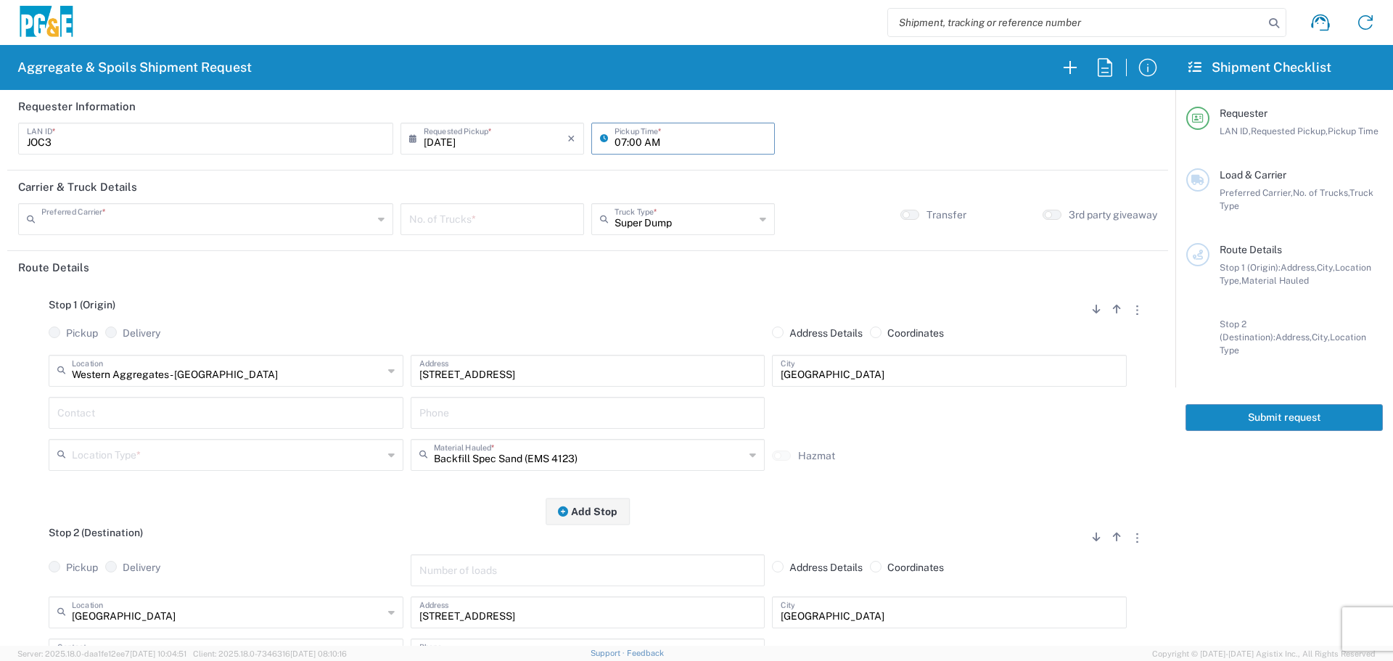
click at [233, 223] on input "text" at bounding box center [207, 217] width 332 height 25
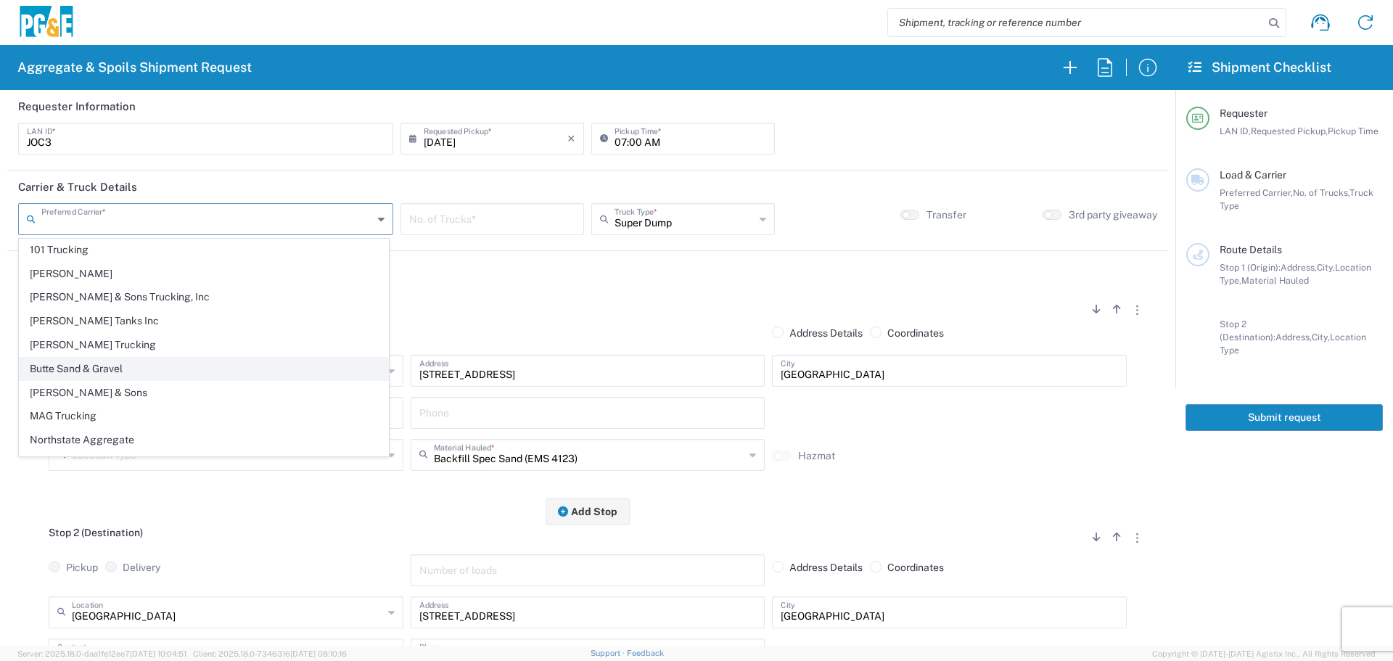
scroll to position [44, 0]
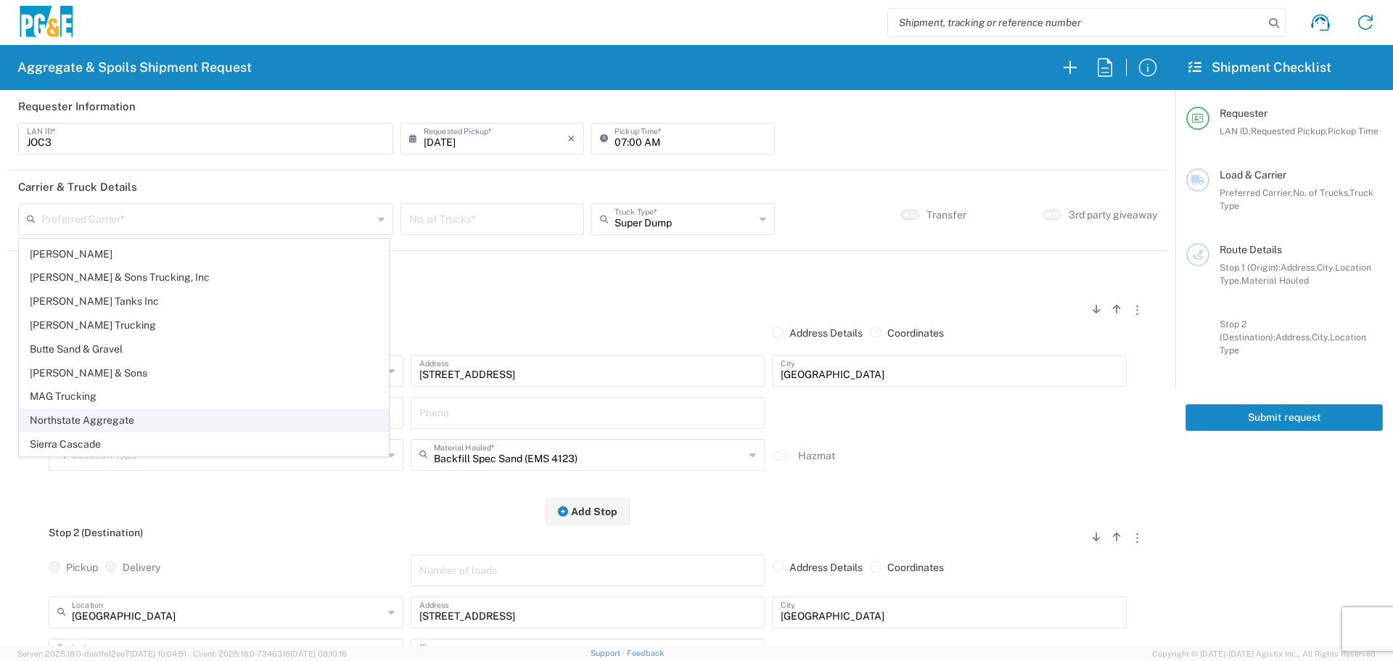
click at [90, 421] on span "Northstate Aggregate" at bounding box center [204, 420] width 369 height 22
type input "Northstate Aggregate"
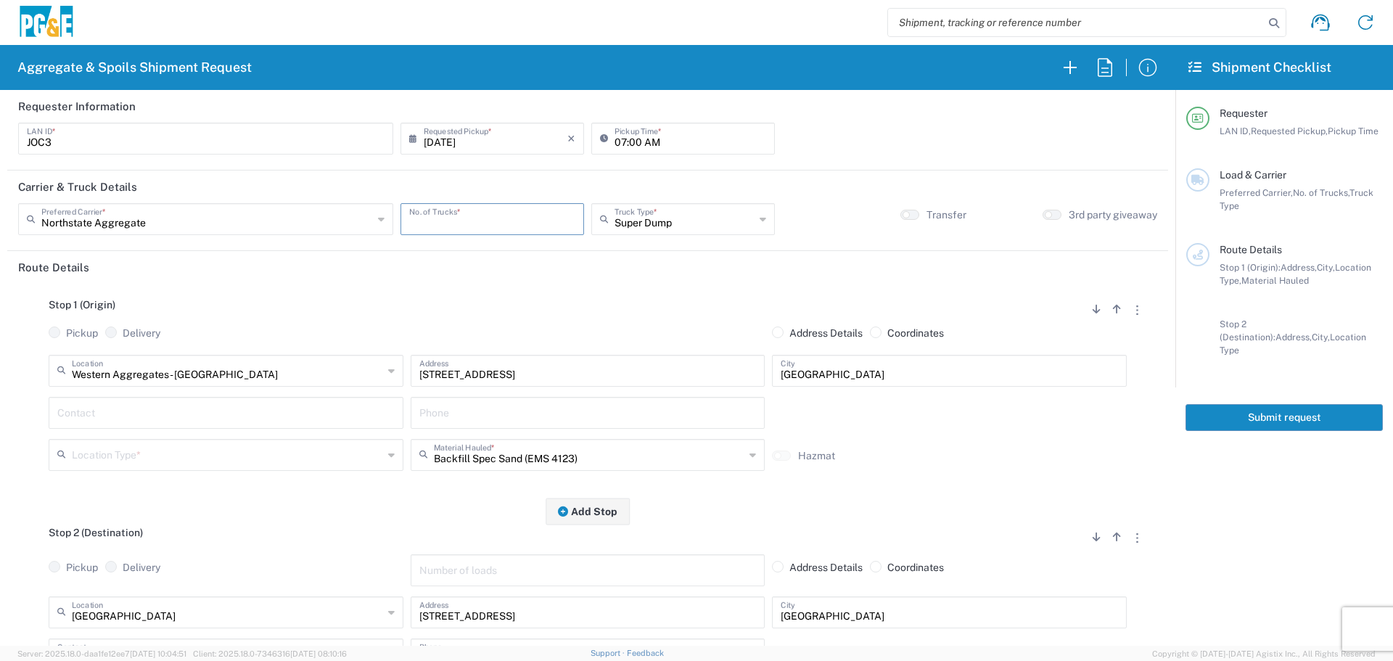
click at [445, 219] on input "number" at bounding box center [492, 217] width 166 height 25
type input "3"
click at [676, 215] on input "text" at bounding box center [684, 217] width 140 height 25
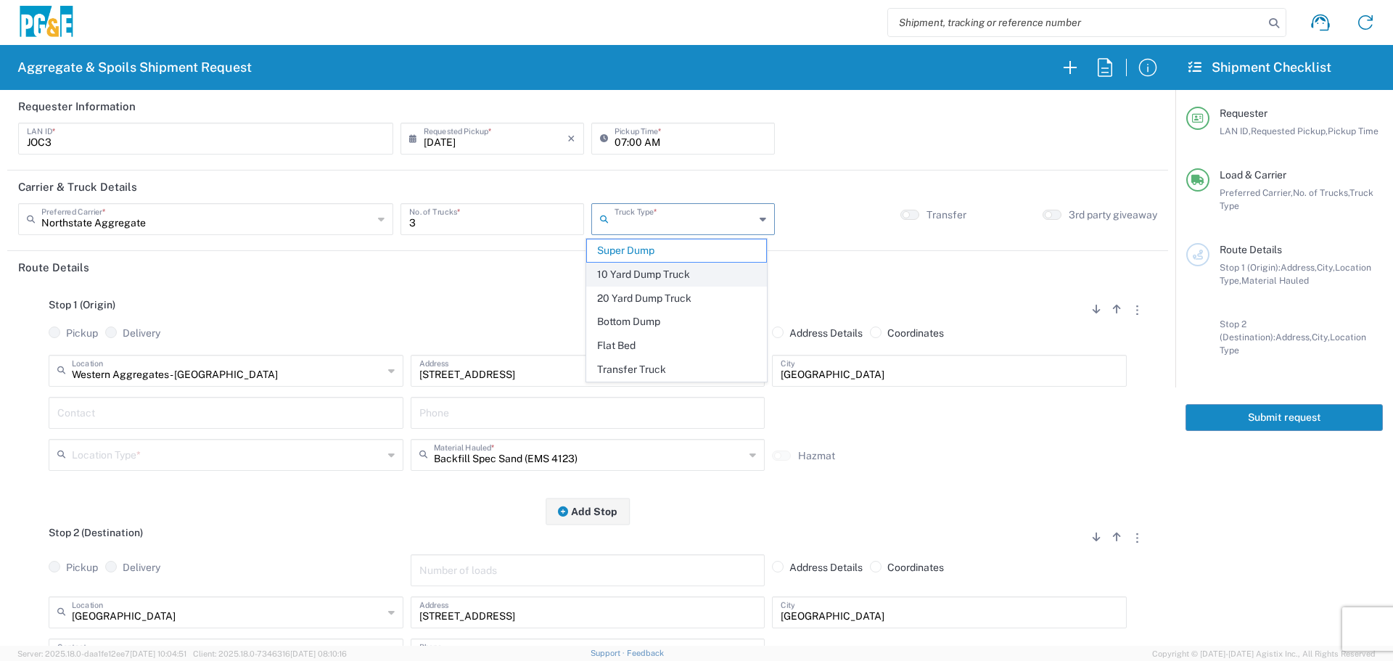
click at [652, 269] on span "10 Yard Dump Truck" at bounding box center [676, 274] width 179 height 22
type input "10 Yard Dump Truck"
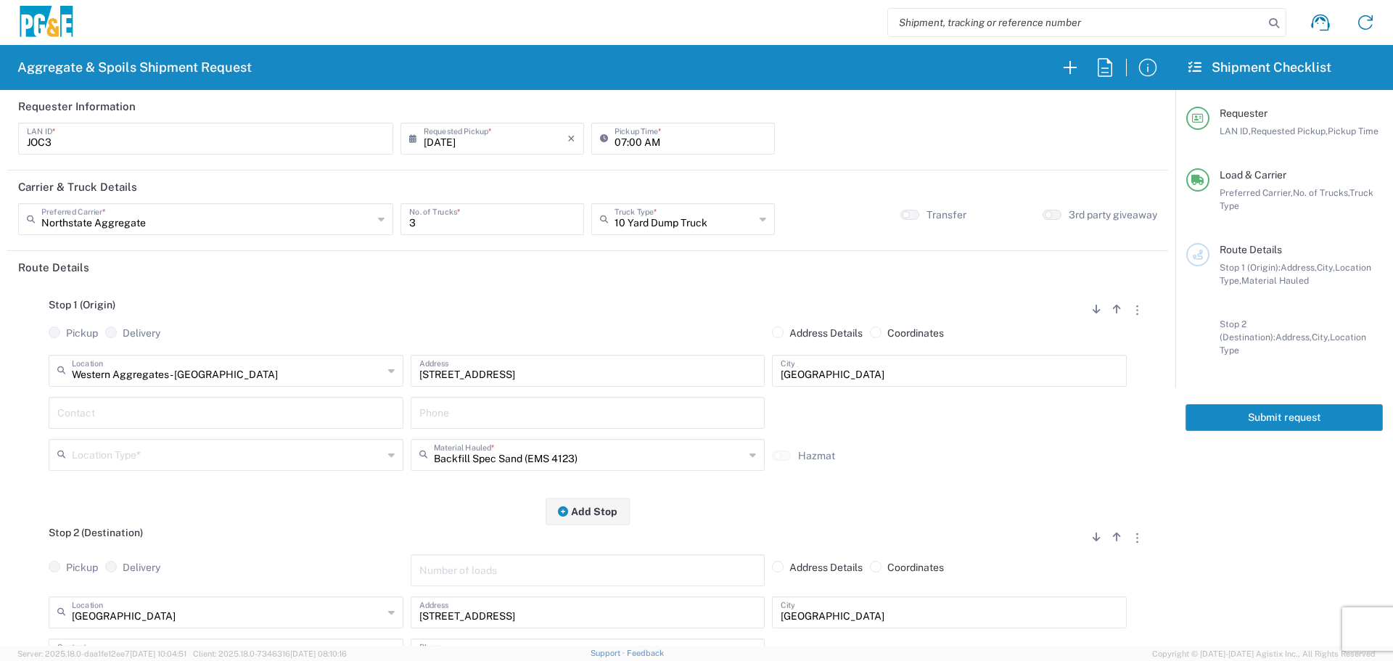
click at [129, 383] on div "Western Aggregates - [GEOGRAPHIC_DATA] Location" at bounding box center [226, 371] width 355 height 32
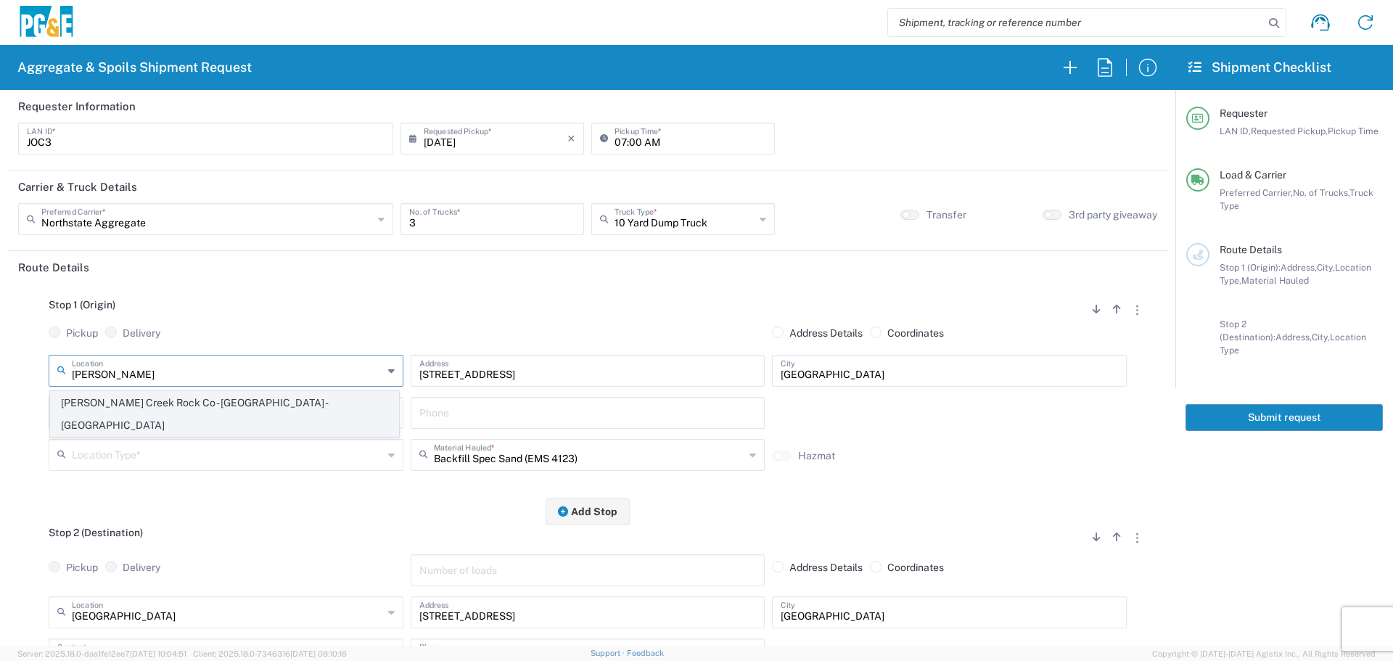
click at [142, 405] on span "[PERSON_NAME] Creek Rock Co - [GEOGRAPHIC_DATA] - [GEOGRAPHIC_DATA]" at bounding box center [224, 414] width 347 height 45
type input "[PERSON_NAME] Creek Rock Co - [GEOGRAPHIC_DATA] - [GEOGRAPHIC_DATA]"
type input "[STREET_ADDRESS]"
type input "Corning"
type input "Quarry"
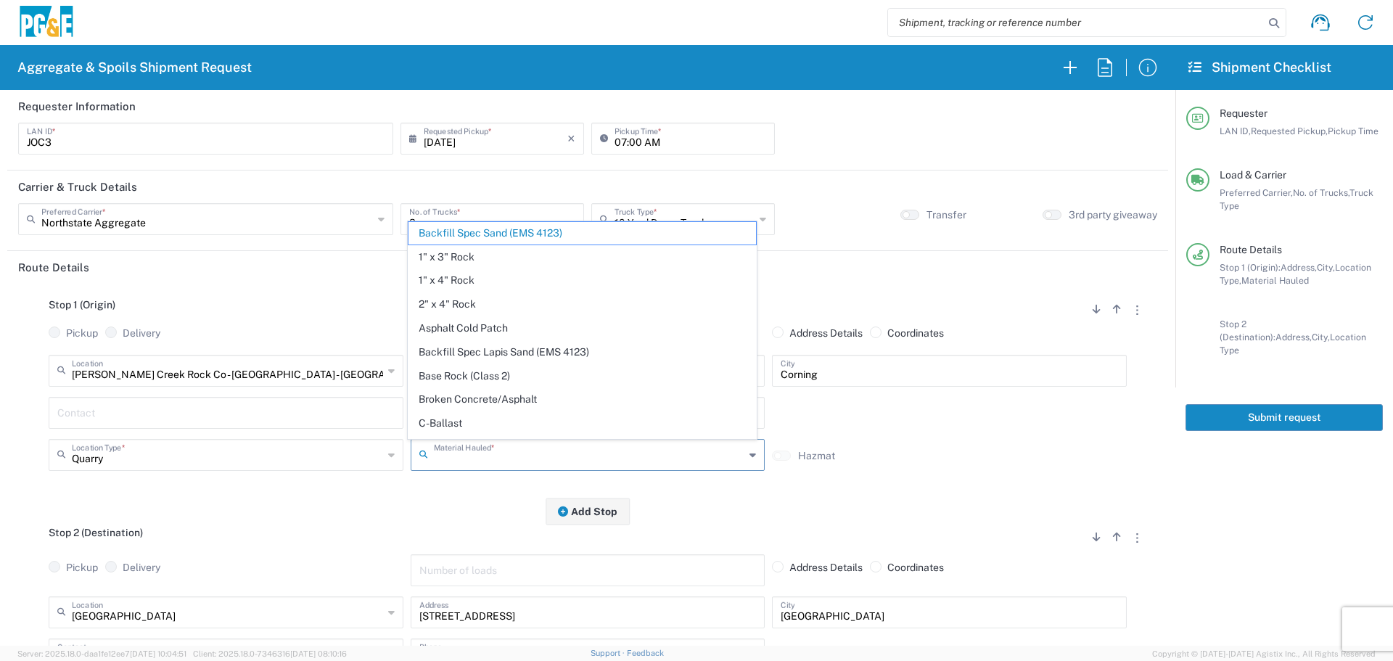
click at [501, 458] on input "text" at bounding box center [589, 453] width 311 height 25
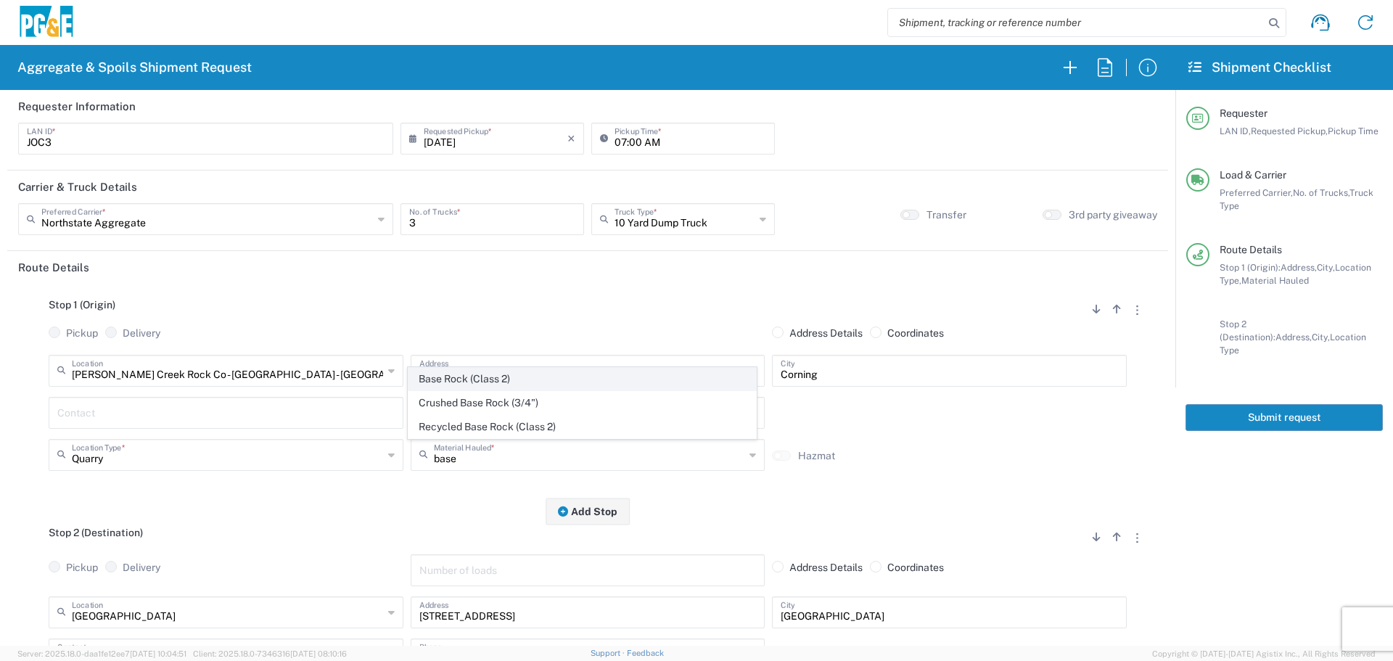
click at [464, 380] on span "Base Rock (Class 2)" at bounding box center [581, 379] width 347 height 22
type input "Base Rock (Class 2)"
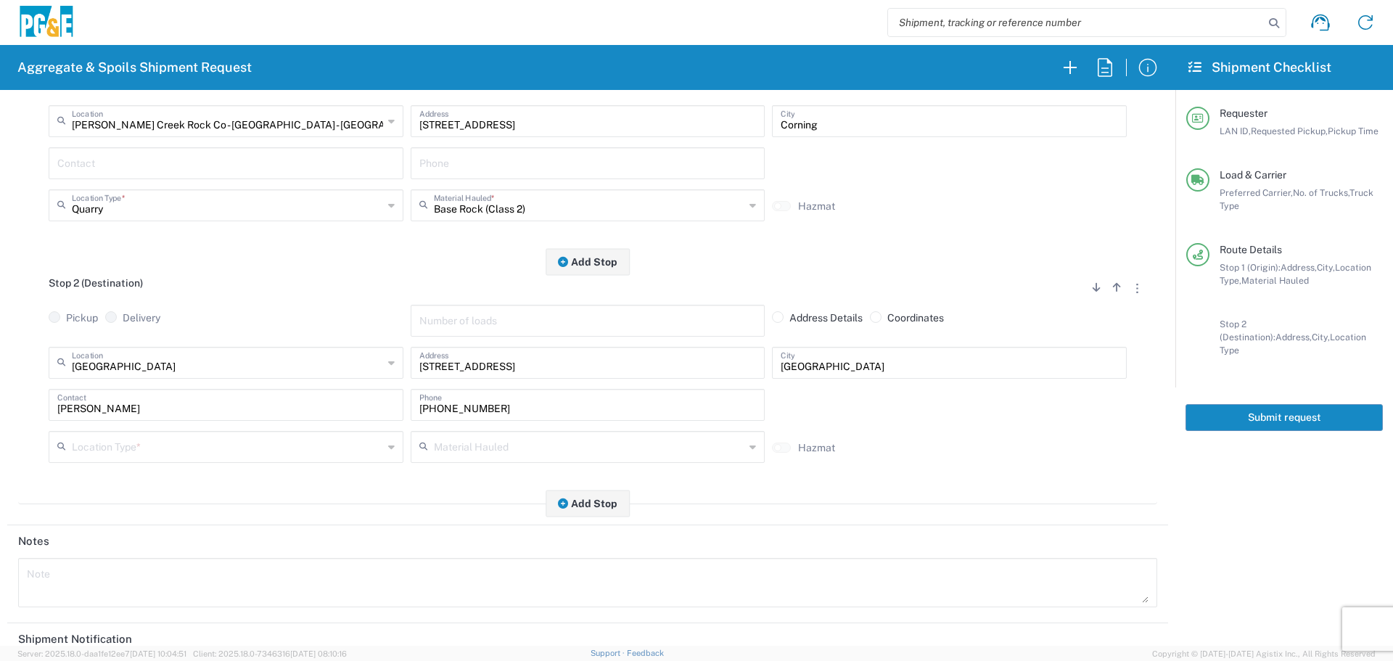
scroll to position [290, 0]
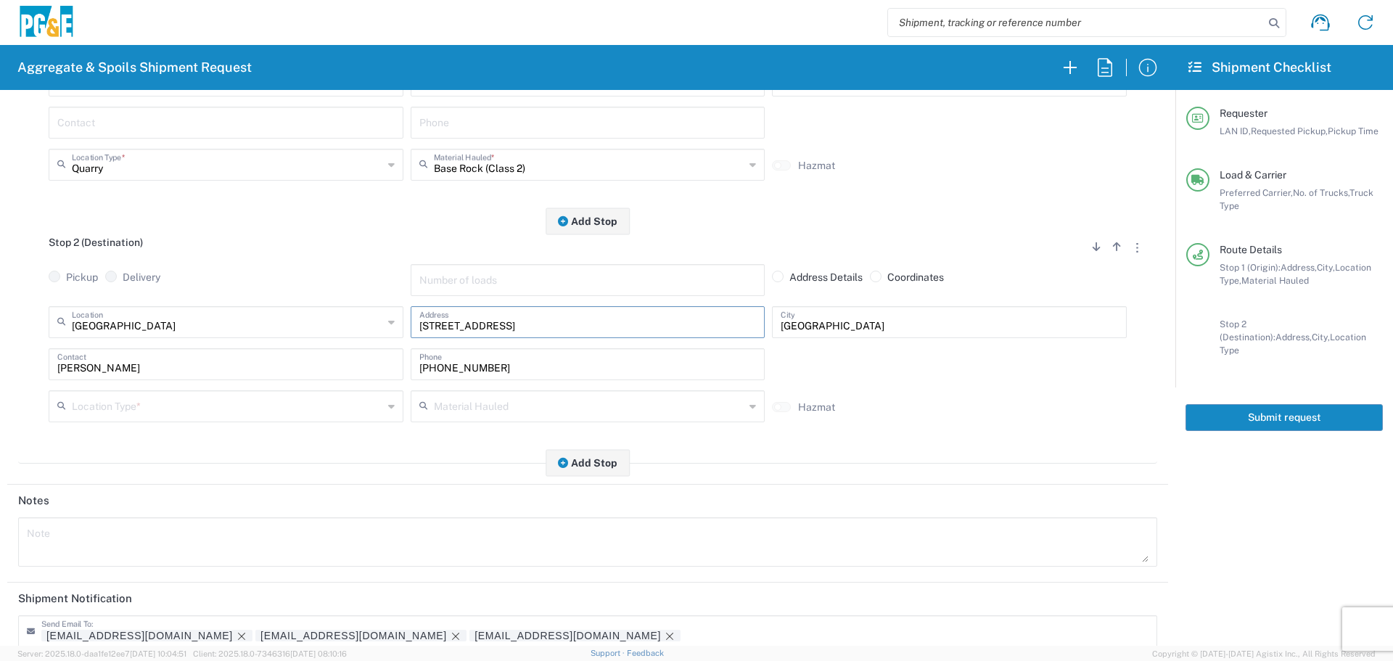
drag, startPoint x: 616, startPoint y: 329, endPoint x: 157, endPoint y: 347, distance: 458.8
click at [157, 347] on div "[GEOGRAPHIC_DATA] Location [GEOGRAPHIC_DATA] [STREET_ADDRESS][PERSON_NAME] - Qu…" at bounding box center [587, 327] width 1085 height 42
paste input "Manton and [GEOGRAPHIC_DATA], [GEOGRAPHIC_DATA]"
type input "Manton and [GEOGRAPHIC_DATA], [GEOGRAPHIC_DATA]"
type input "Manton and [GEOGRAPHIC_DATA],"
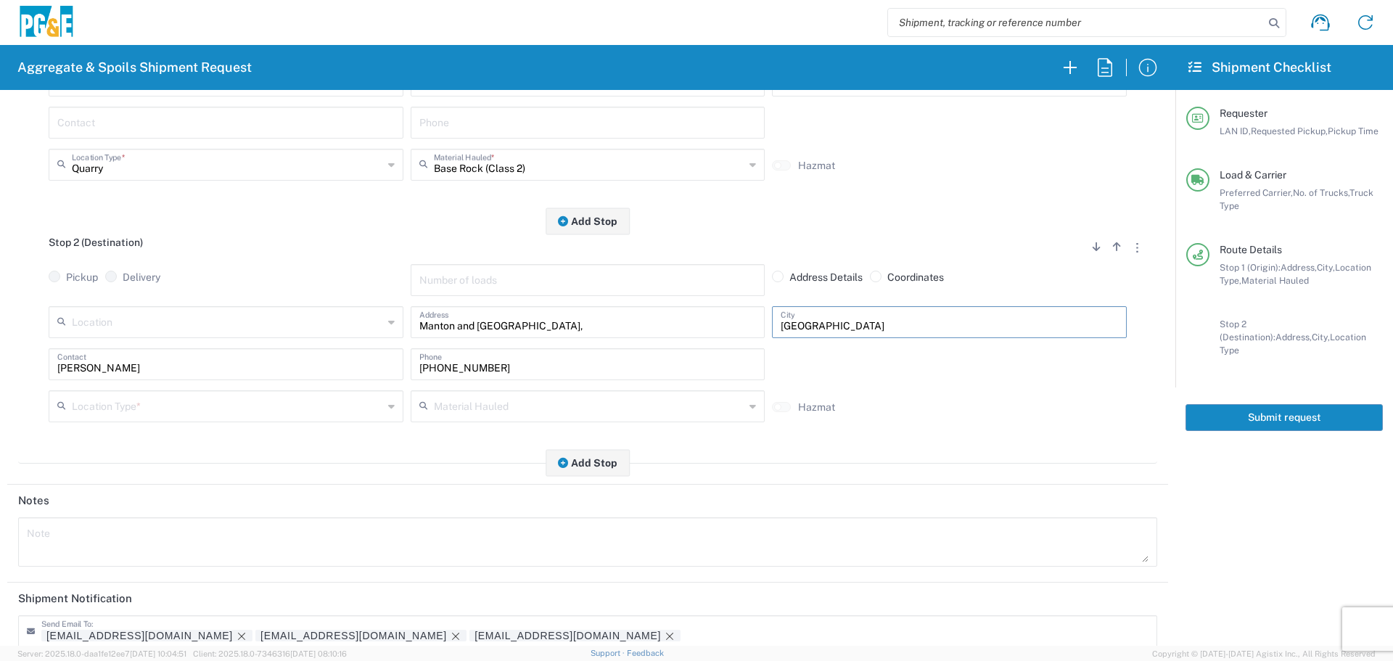
type input "[GEOGRAPHIC_DATA]"
drag, startPoint x: 211, startPoint y: 375, endPoint x: 0, endPoint y: 340, distance: 213.9
click at [0, 340] on form "Requester Information JOC3 LAN ID * [DATE] × Requested Pickup * Cancel Apply 07…" at bounding box center [587, 368] width 1175 height 556
type input "[PERSON_NAME]"
type input "[PHONE_NUMBER]"
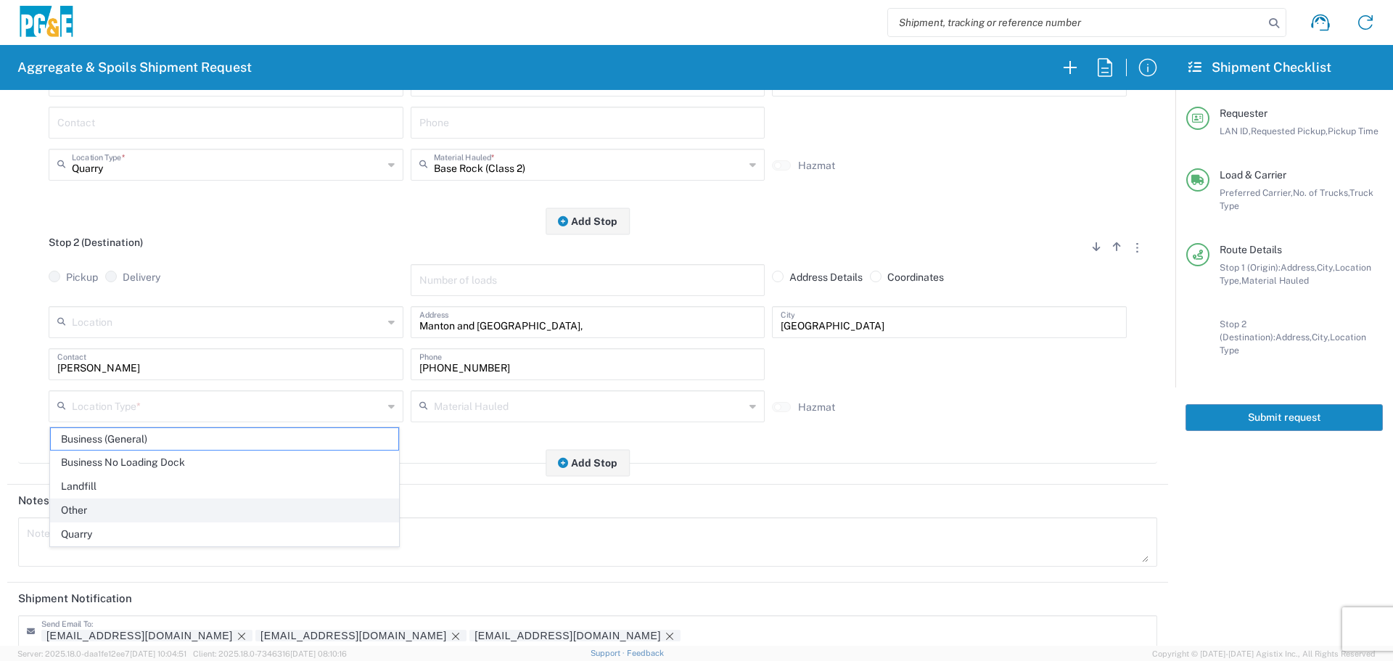
click at [151, 519] on span "Other" at bounding box center [224, 510] width 347 height 22
type input "Other"
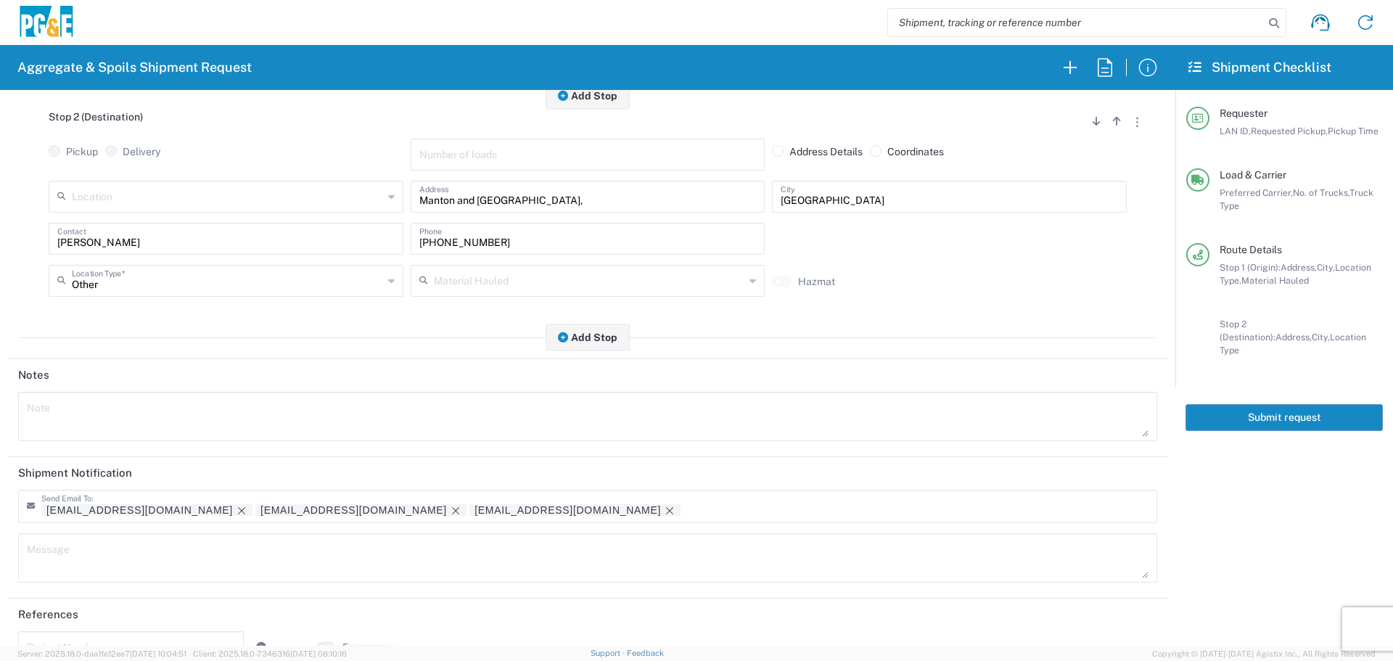
scroll to position [450, 0]
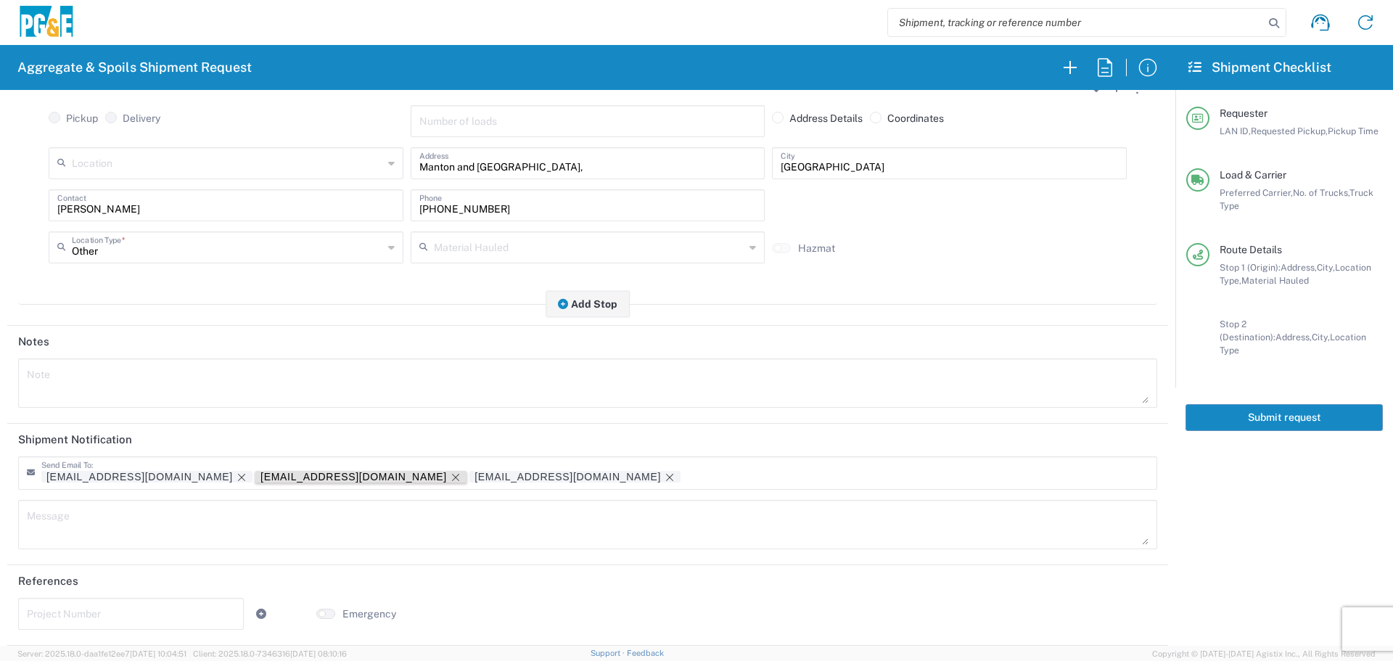
click at [450, 475] on icon "Remove tag" at bounding box center [456, 478] width 12 height 12
click at [150, 621] on input "text" at bounding box center [131, 612] width 208 height 25
click at [171, 617] on input "text" at bounding box center [131, 612] width 208 height 25
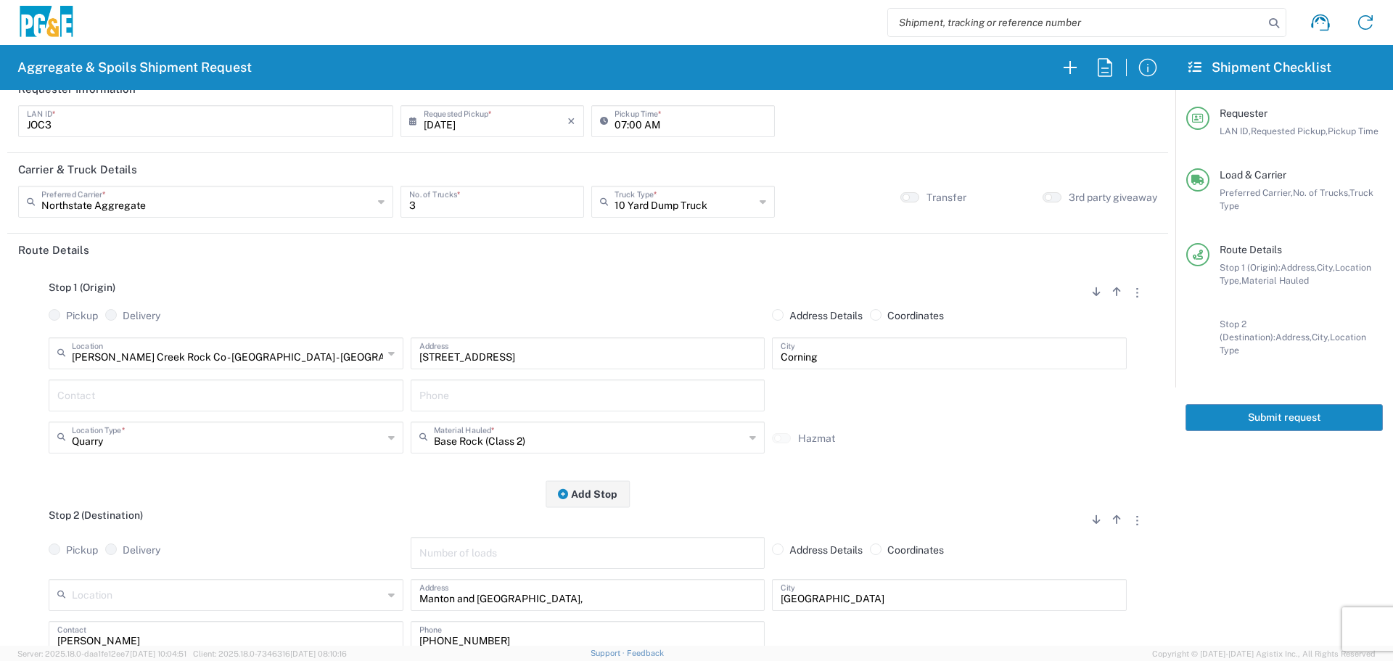
scroll to position [0, 0]
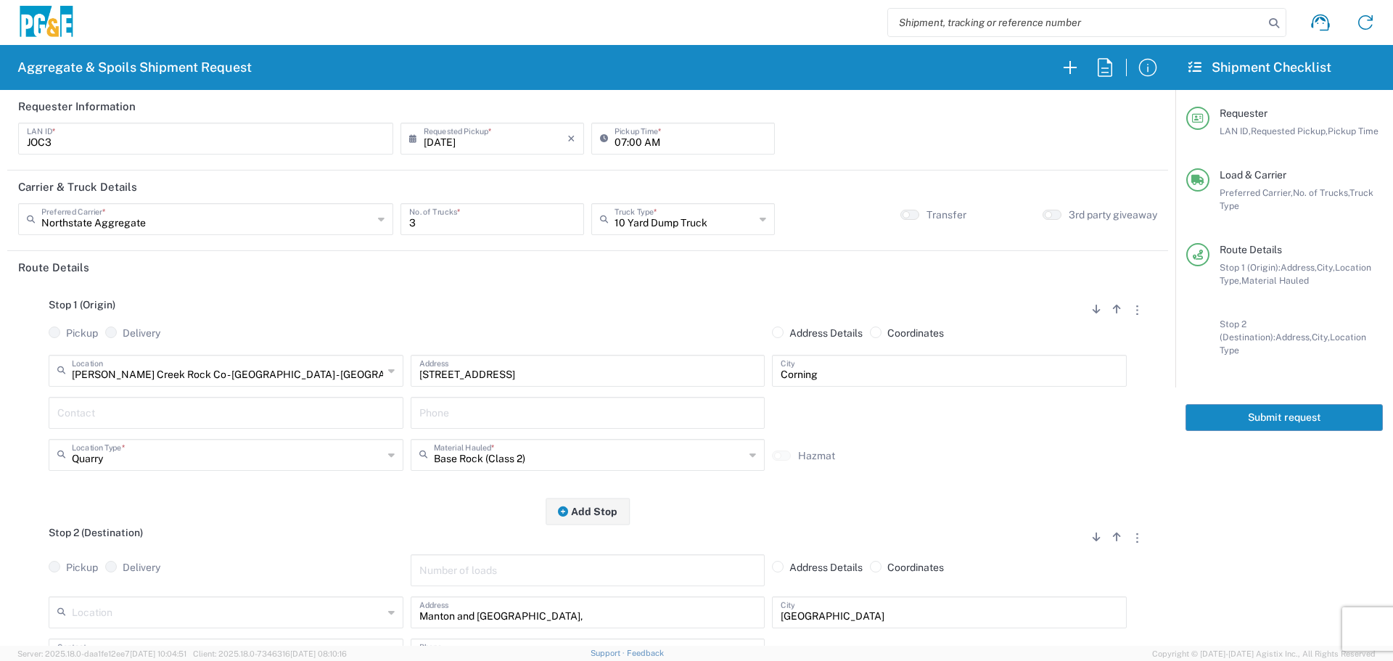
type input "74027621"
click at [1282, 410] on button "Submit request" at bounding box center [1283, 417] width 197 height 27
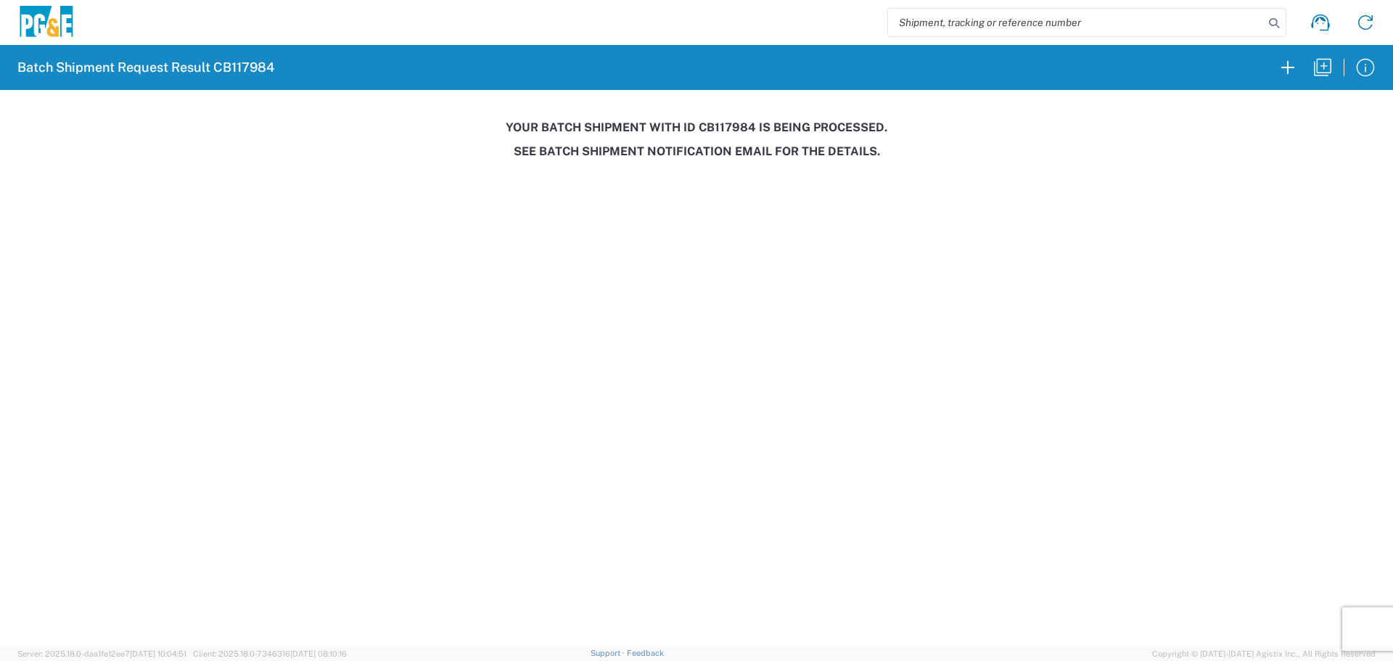
click at [735, 131] on h3 "Your batch shipment with id CB117984 is being processed." at bounding box center [696, 127] width 1372 height 14
copy h3 "CB117984"
click at [1318, 65] on icon "button" at bounding box center [1322, 67] width 23 height 23
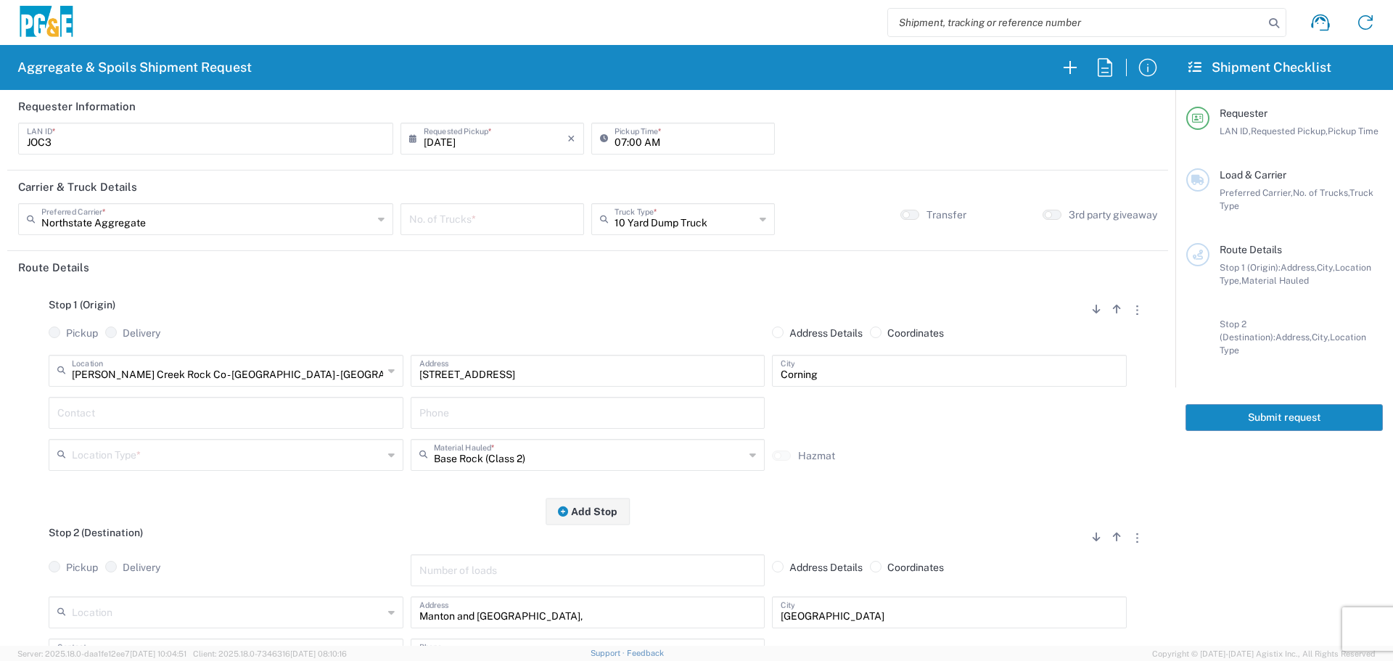
click at [468, 140] on input "[DATE]" at bounding box center [496, 137] width 144 height 25
click at [524, 211] on span "5" at bounding box center [534, 208] width 20 height 20
type input "[DATE]"
click at [498, 226] on input "number" at bounding box center [492, 217] width 166 height 25
type input "3"
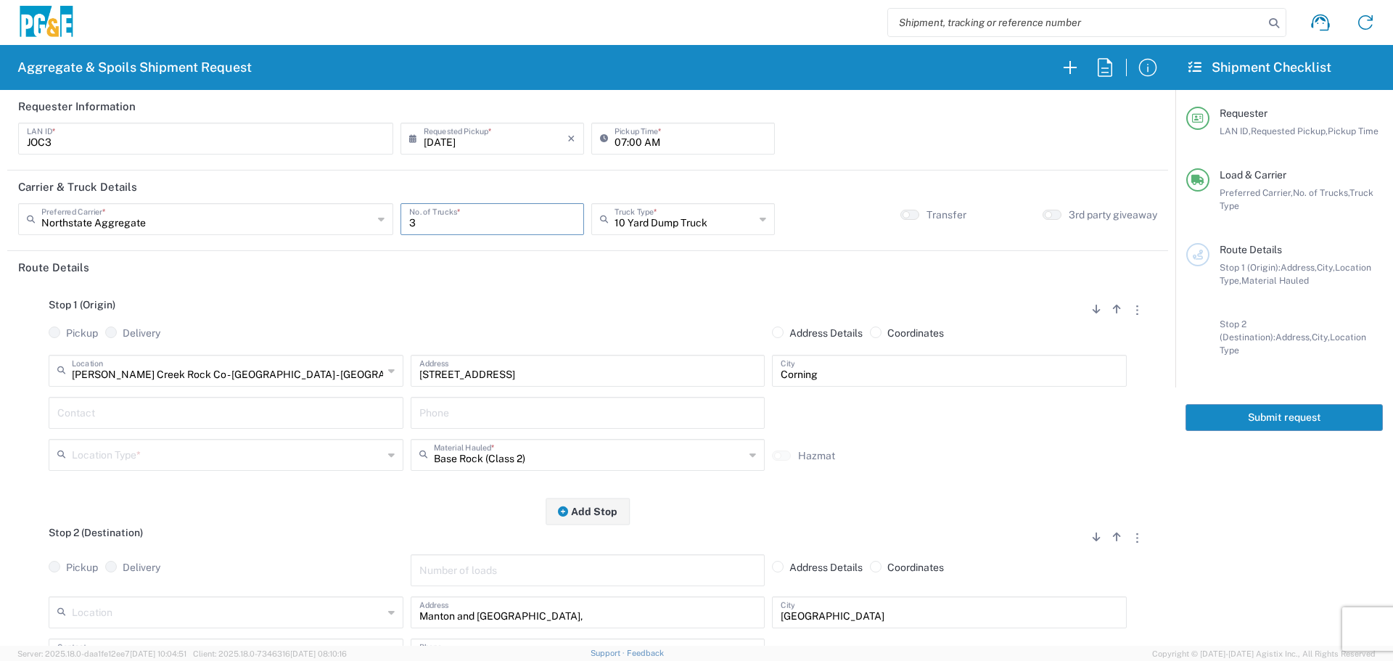
click at [382, 296] on div "Stop 1 (Origin) Add Stop Above Add Stop Below Remove Stop Pickup Delivery Addre…" at bounding box center [587, 398] width 1139 height 228
click at [206, 461] on input "text" at bounding box center [227, 453] width 311 height 25
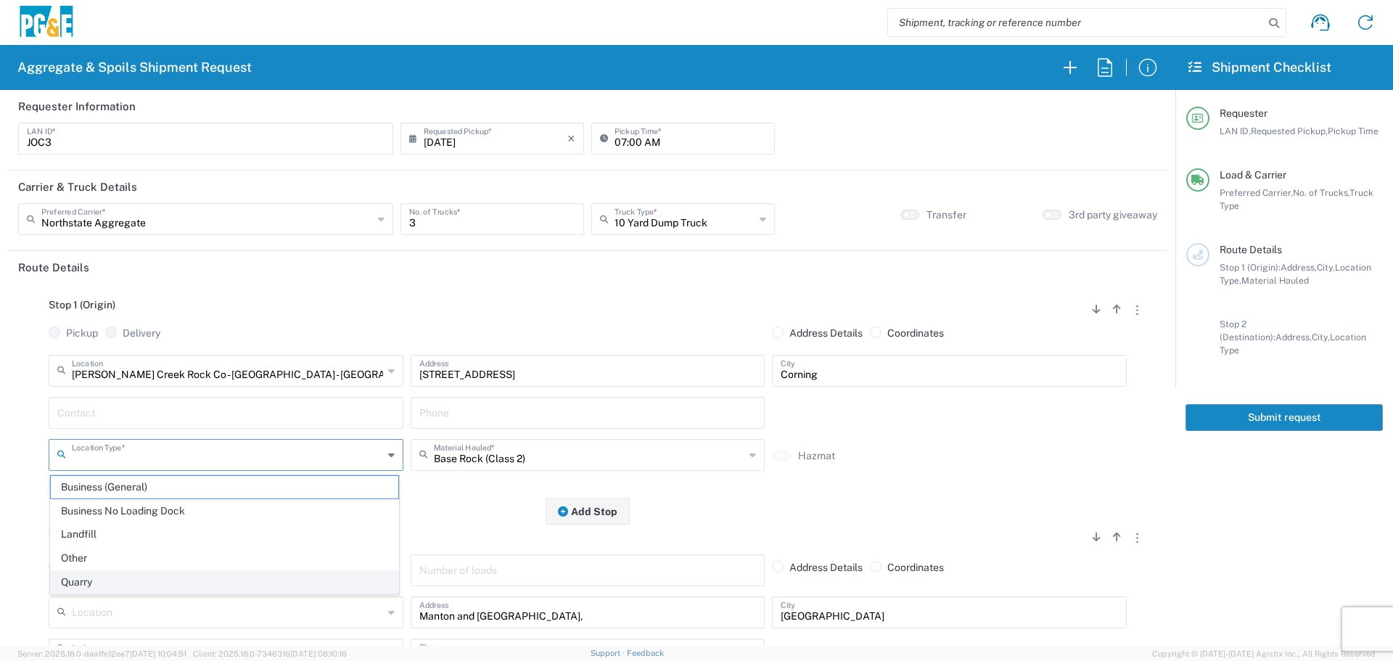
click at [98, 574] on span "Quarry" at bounding box center [224, 582] width 347 height 22
type input "Quarry"
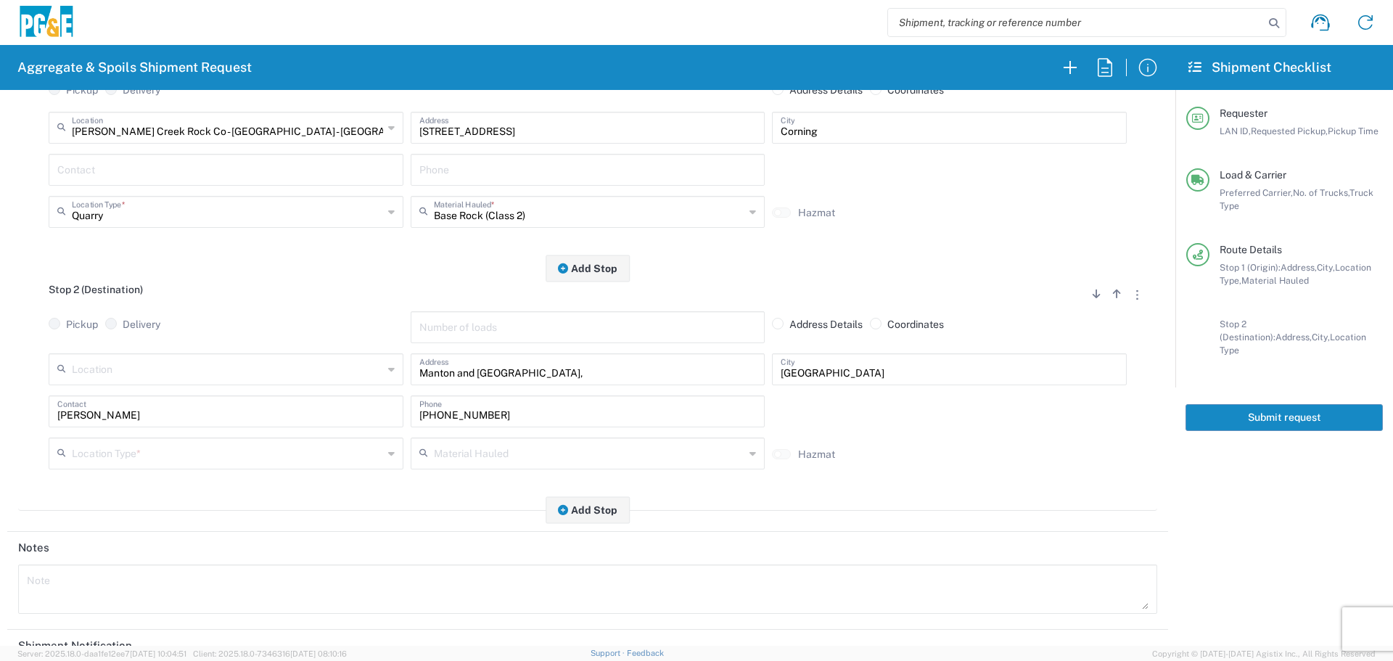
scroll to position [290, 0]
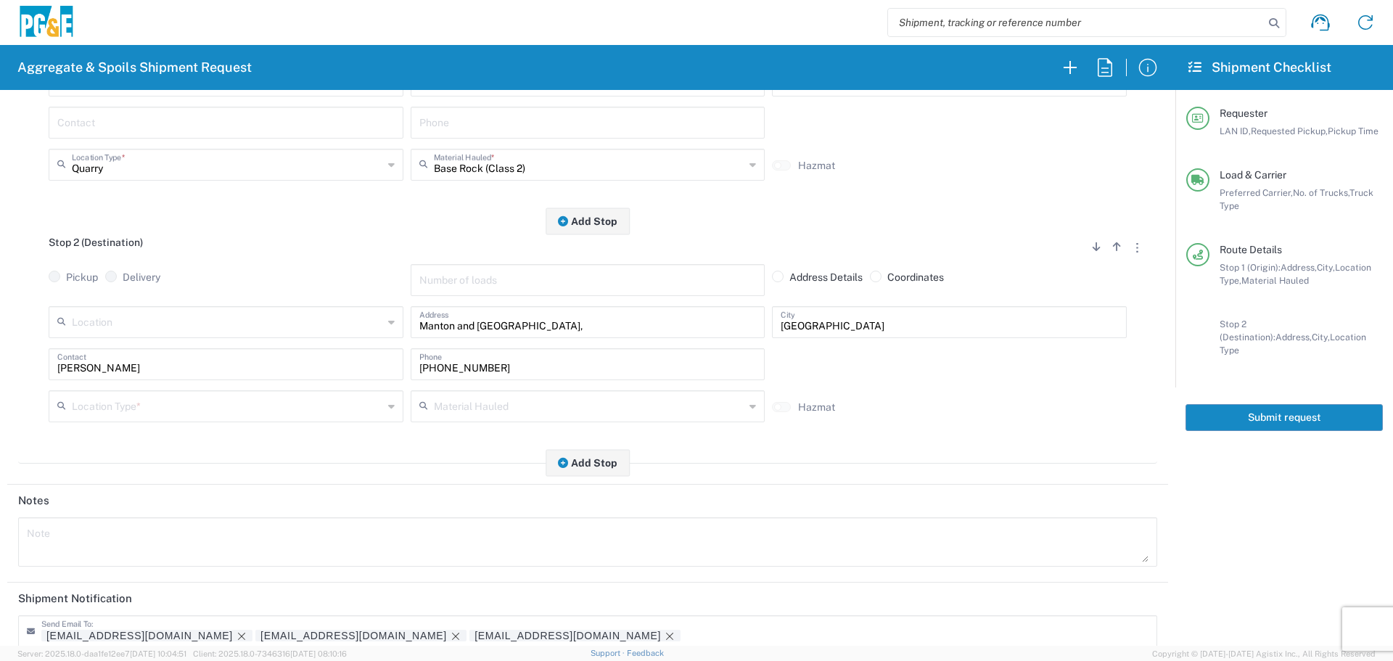
click at [161, 396] on input "text" at bounding box center [227, 404] width 311 height 25
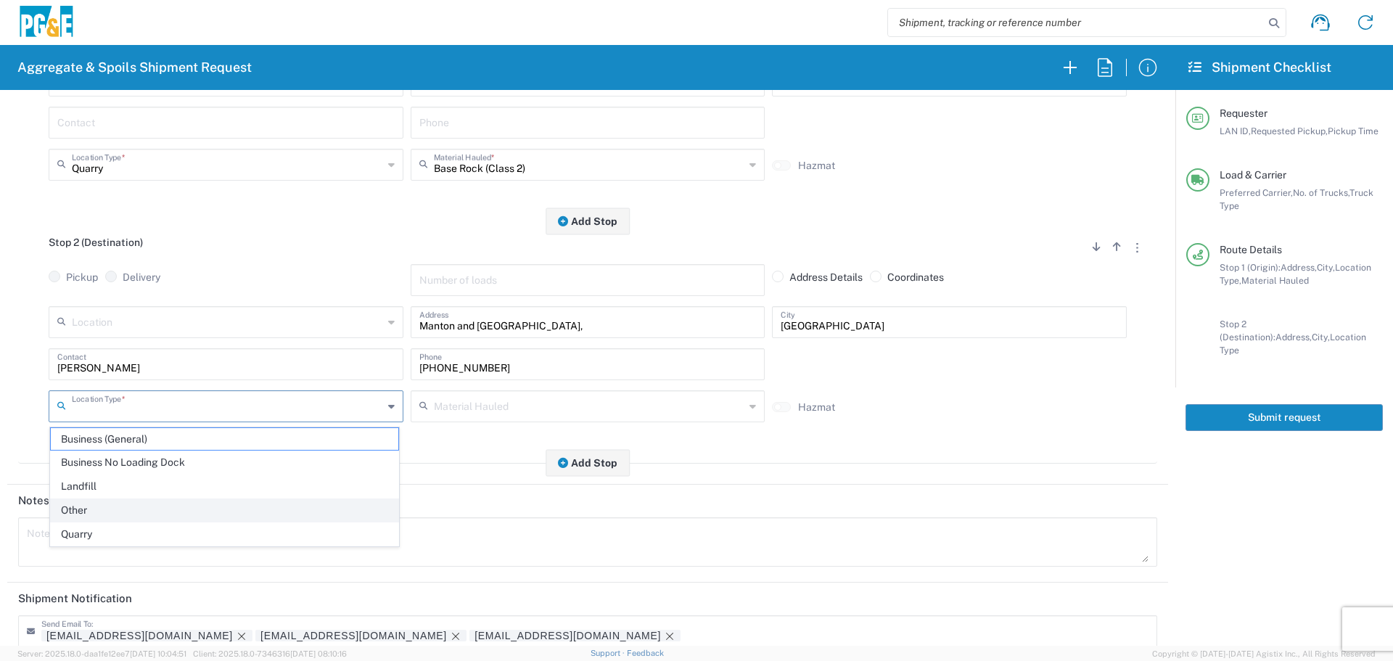
click at [99, 517] on span "Other" at bounding box center [224, 510] width 347 height 22
type input "Other"
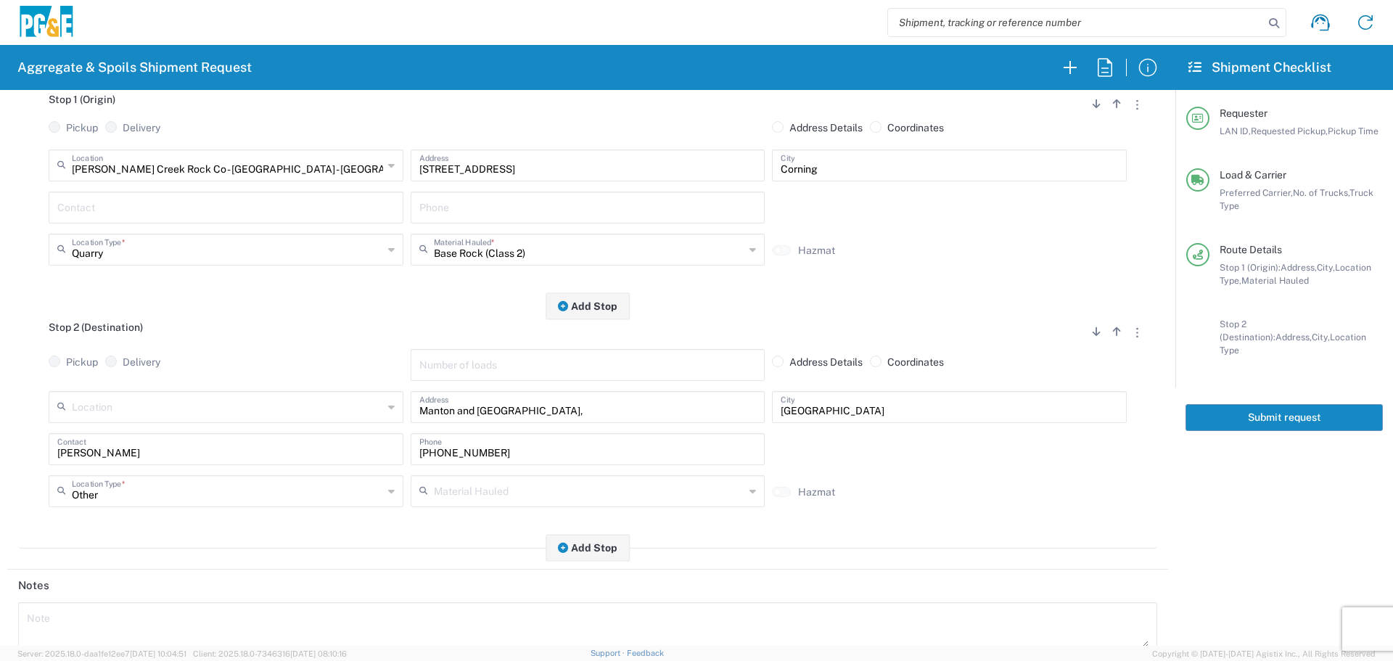
scroll to position [0, 0]
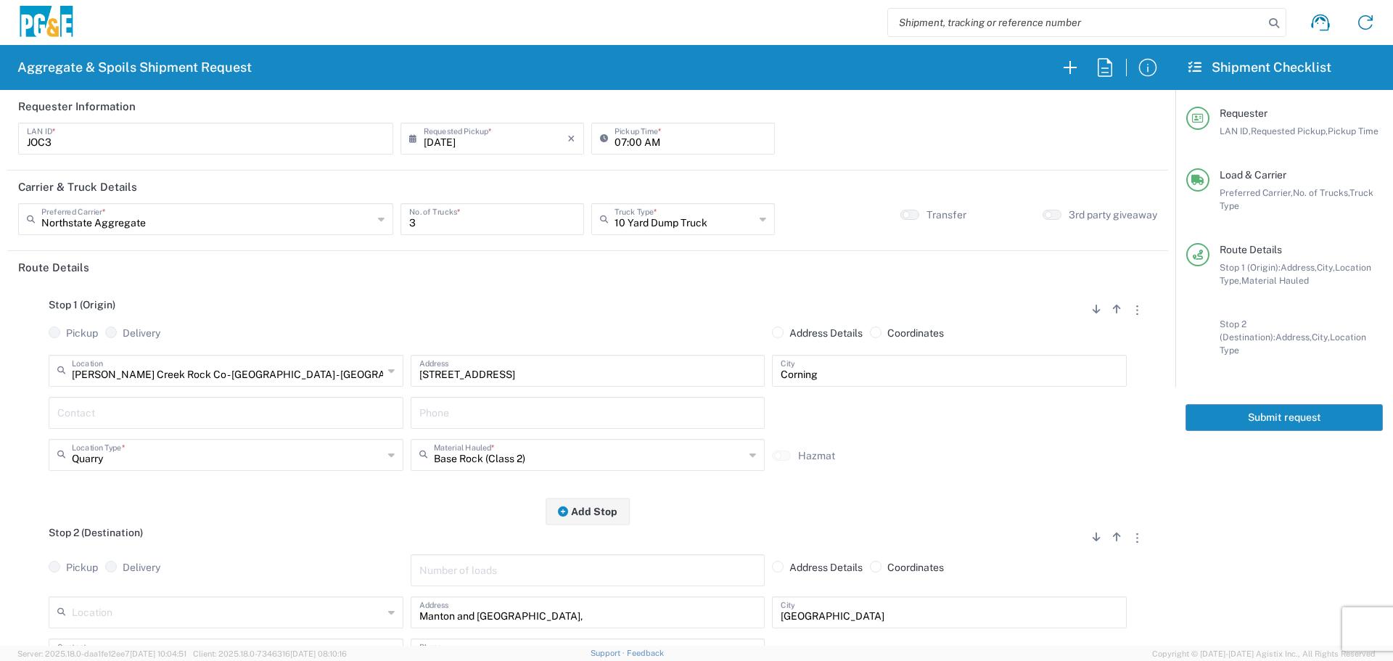
click at [1224, 408] on button "Submit request" at bounding box center [1283, 417] width 197 height 27
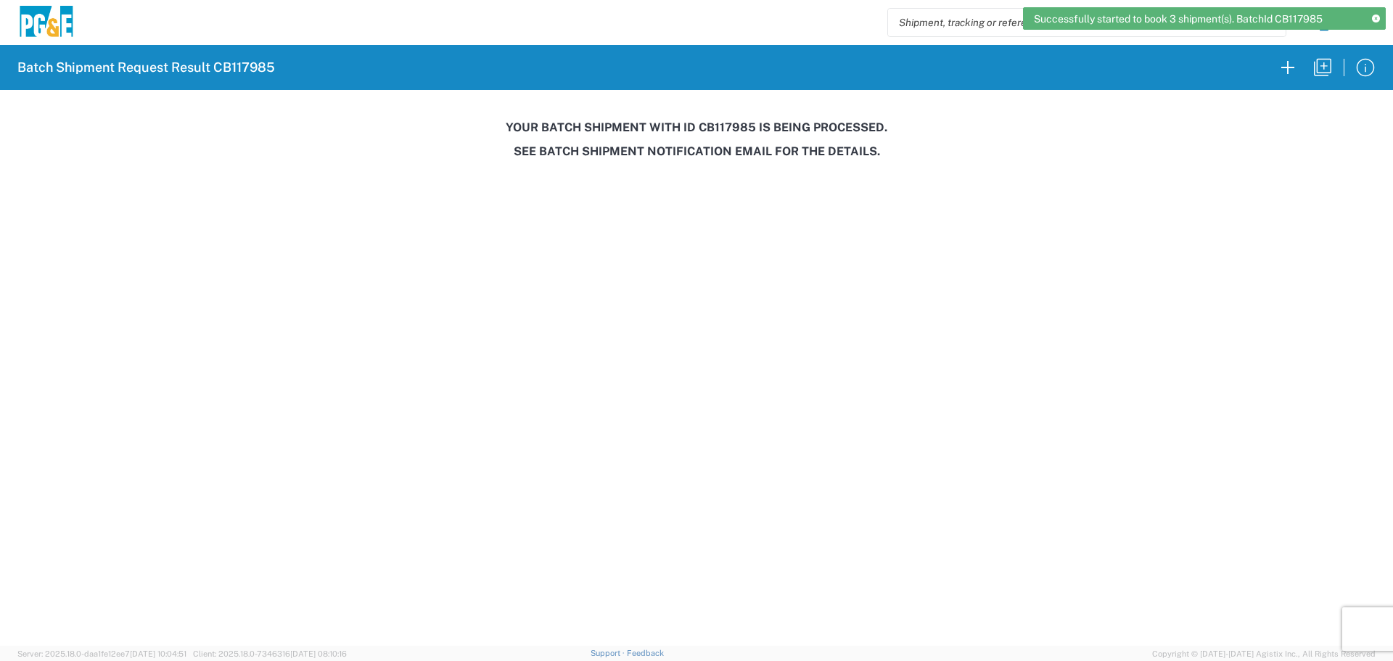
click at [741, 136] on div "Your batch shipment with id CB117985 is being processed. See Batch Shipment Not…" at bounding box center [696, 139] width 1393 height 38
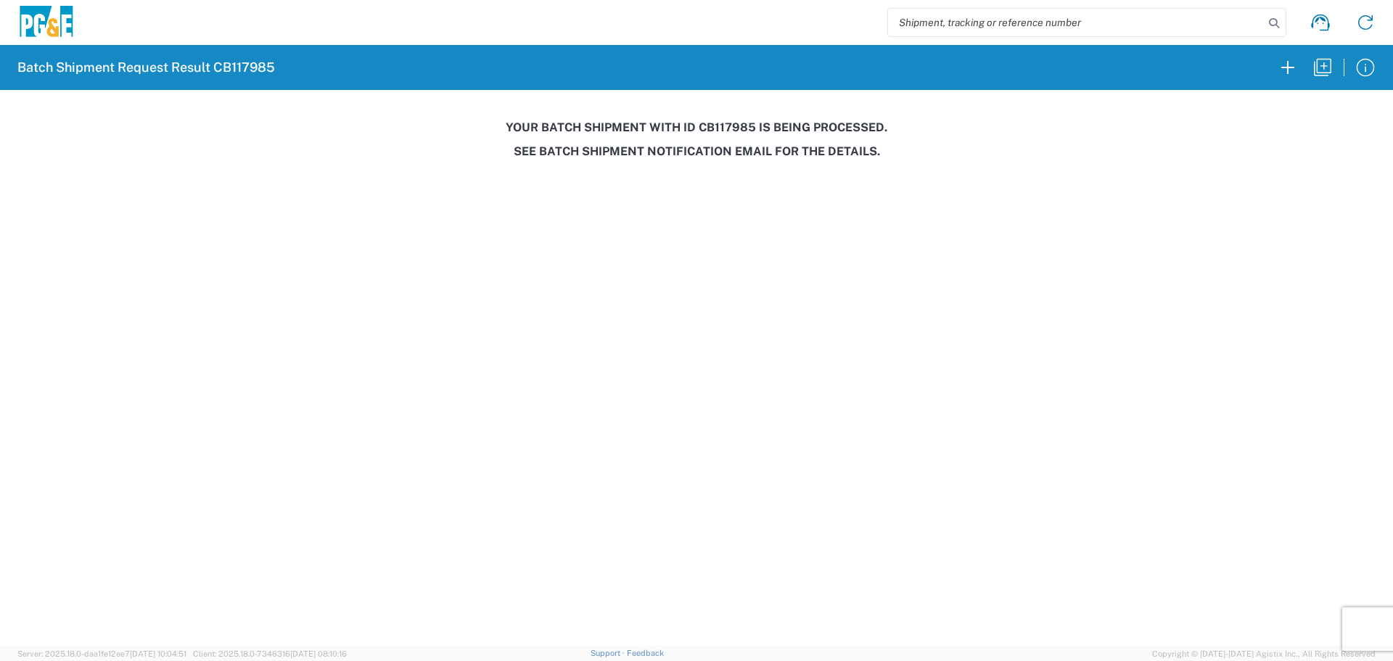
click at [737, 126] on h3 "Your batch shipment with id CB117985 is being processed." at bounding box center [696, 127] width 1372 height 14
copy h3 "CB117985"
click at [1320, 61] on icon "button" at bounding box center [1322, 67] width 23 height 23
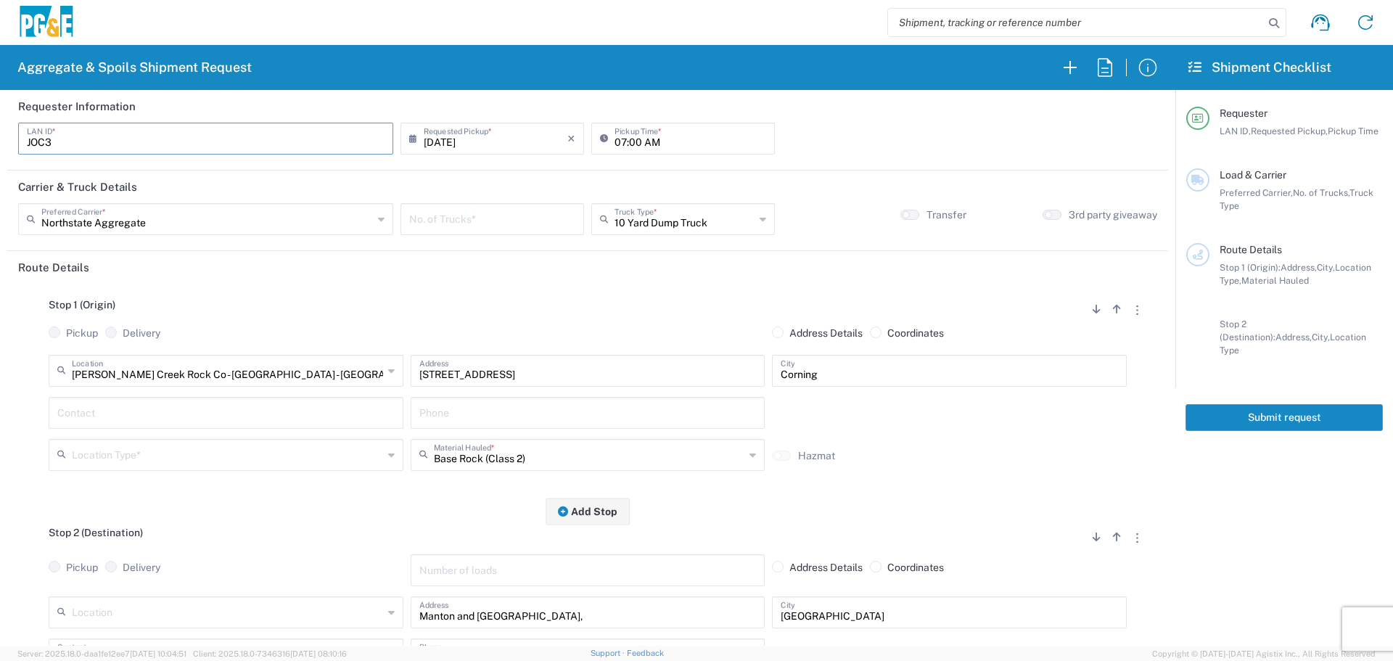
drag, startPoint x: 252, startPoint y: 141, endPoint x: 0, endPoint y: 186, distance: 256.3
click at [0, 186] on form "Requester Information JOC3 LAN ID * [DATE] × Requested Pickup * Cancel Apply 07…" at bounding box center [587, 368] width 1175 height 556
type input "JS4P"
click at [503, 134] on input "[DATE]" at bounding box center [496, 137] width 144 height 25
click at [534, 210] on span "5" at bounding box center [534, 208] width 20 height 20
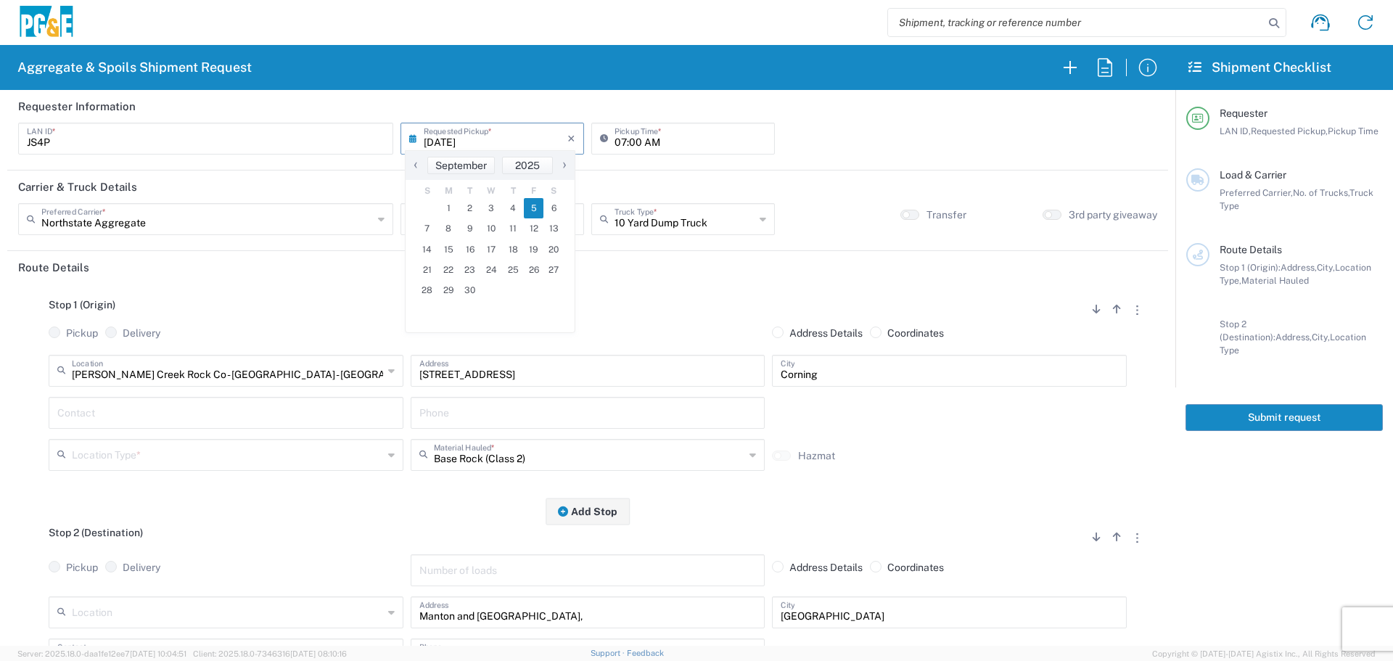
type input "[DATE]"
click at [475, 221] on input "number" at bounding box center [492, 217] width 166 height 25
type input "1"
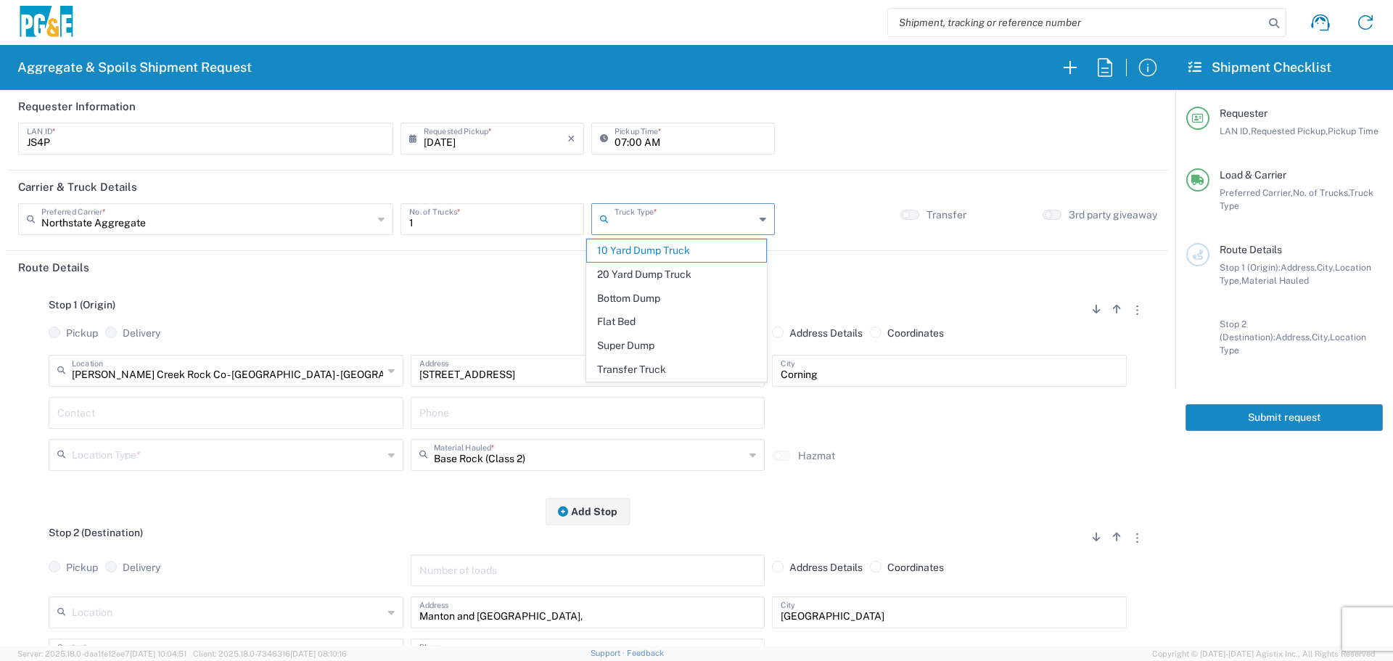
click at [619, 220] on input "text" at bounding box center [684, 217] width 140 height 25
click at [614, 365] on span "Transfer Truck" at bounding box center [676, 369] width 179 height 22
type input "Transfer Truck"
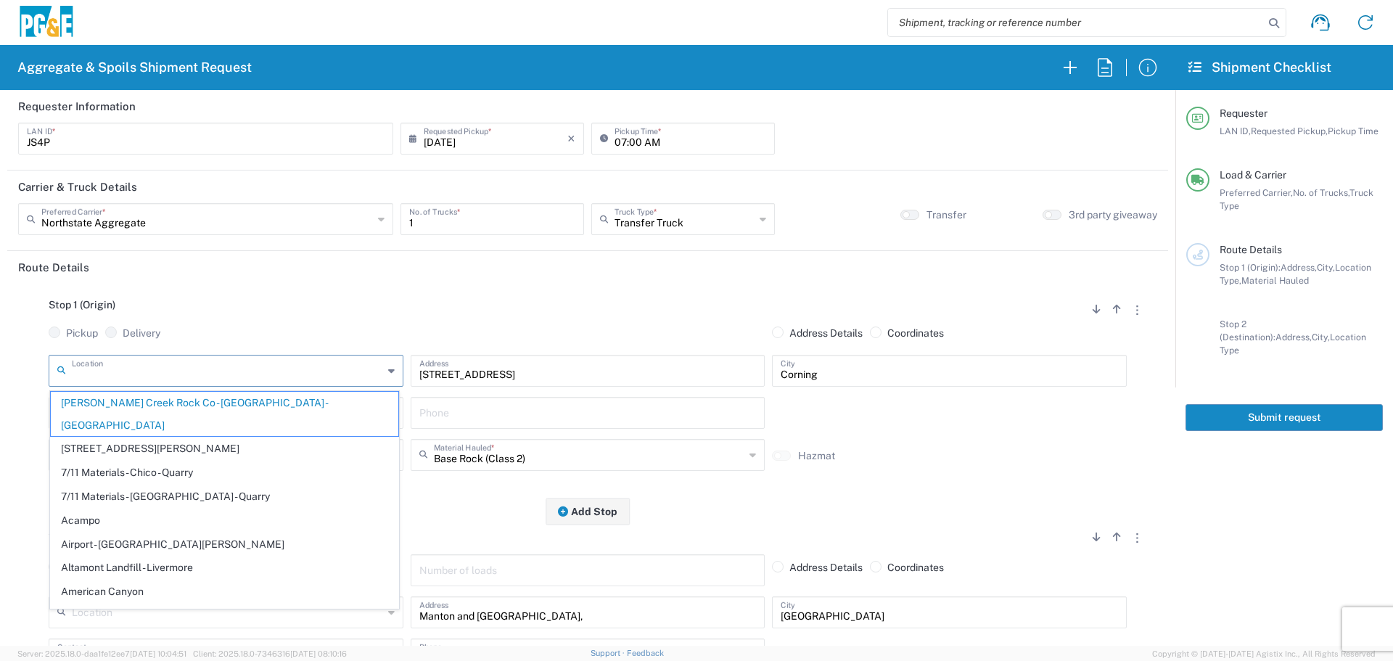
click at [352, 378] on input "text" at bounding box center [227, 369] width 311 height 25
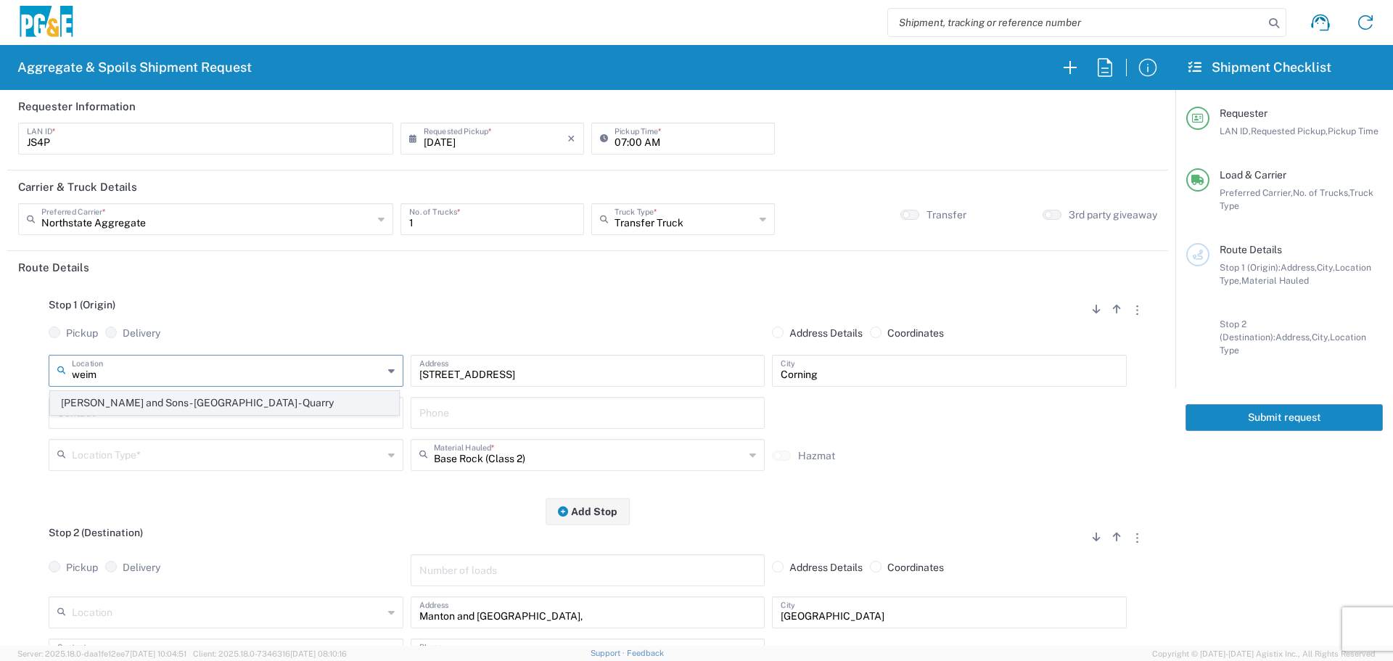
click at [252, 402] on span "[PERSON_NAME] and Sons - [GEOGRAPHIC_DATA] - Quarry" at bounding box center [224, 403] width 347 height 22
type input "[PERSON_NAME] and Sons - [GEOGRAPHIC_DATA] - Quarry"
type input "[STREET_ADDRESS]"
type input "[GEOGRAPHIC_DATA]"
type input "Quarry"
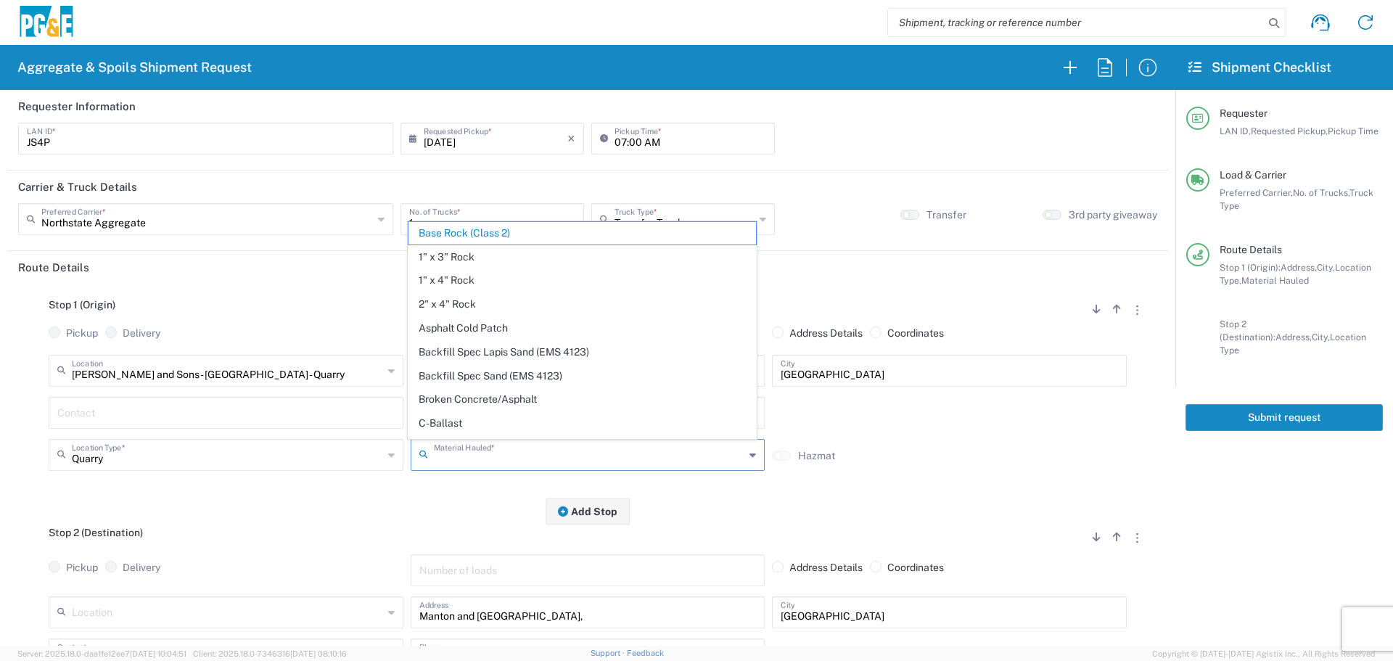
click at [512, 464] on input "text" at bounding box center [589, 453] width 311 height 25
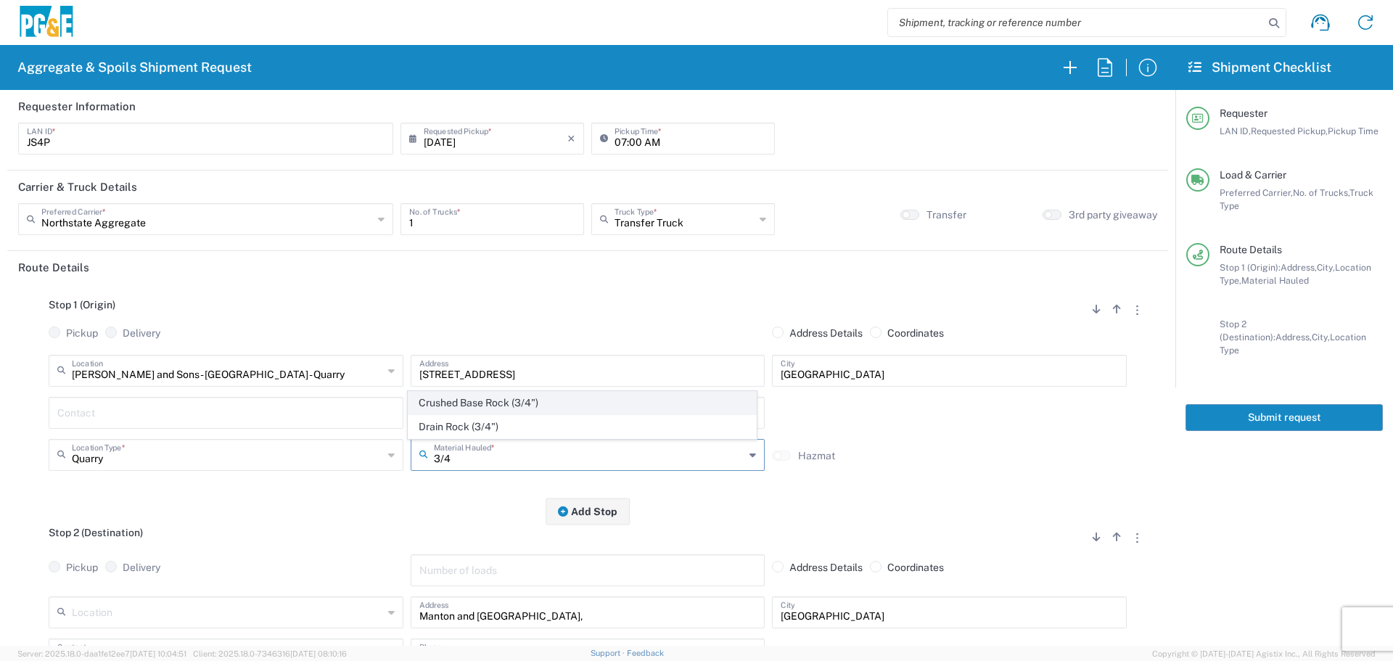
click at [608, 394] on span "Crushed Base Rock (3/4")" at bounding box center [581, 403] width 347 height 22
type input "Crushed Base Rock (3/4")"
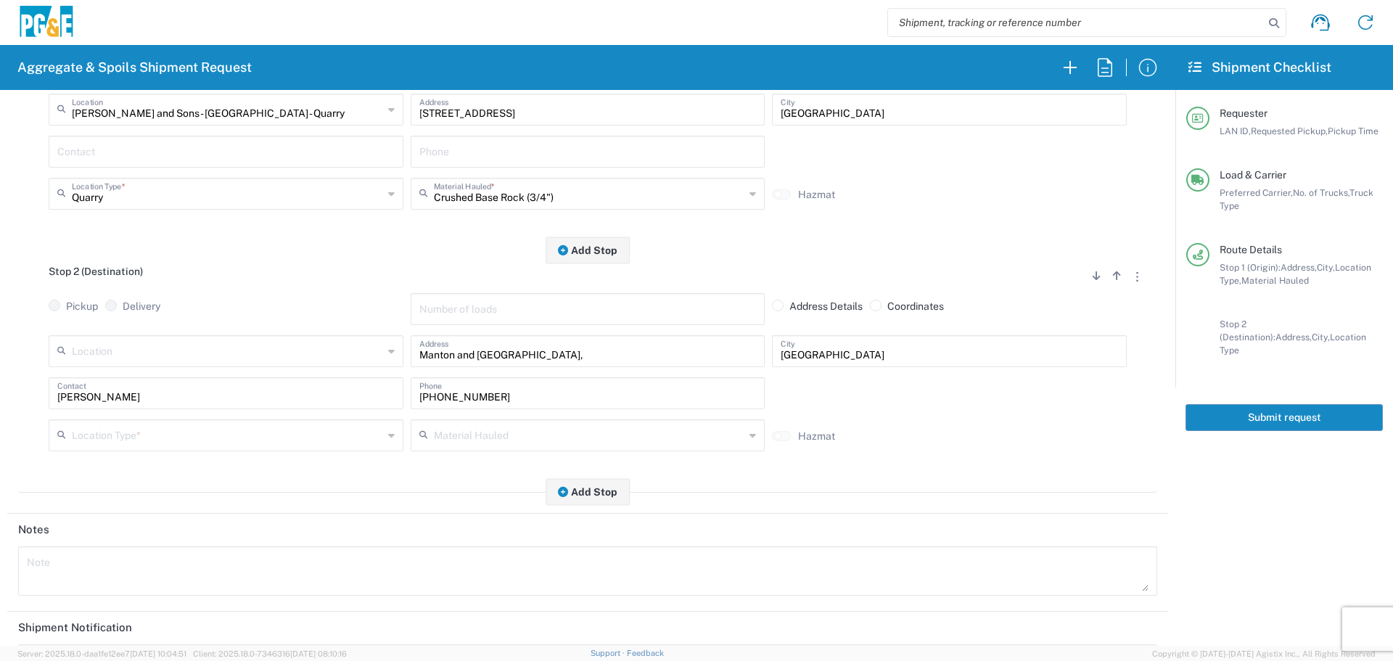
scroll to position [290, 0]
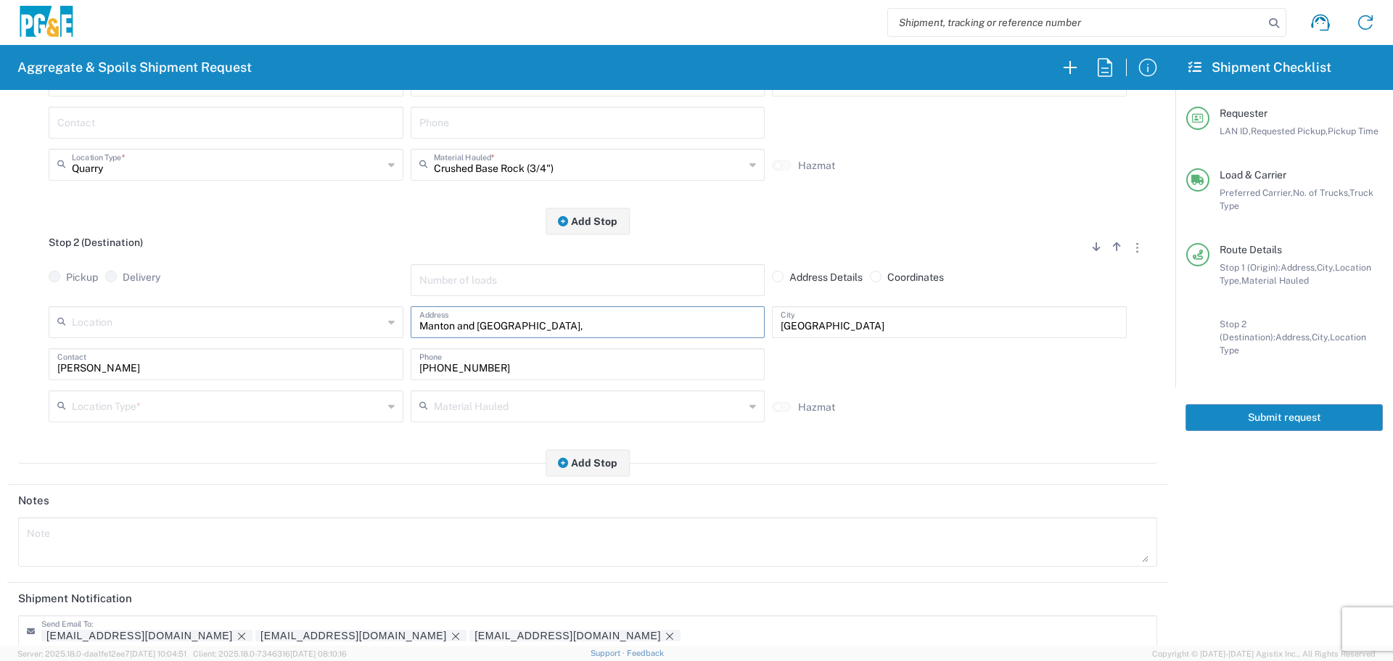
drag, startPoint x: 564, startPoint y: 326, endPoint x: 42, endPoint y: 361, distance: 522.7
click at [42, 361] on div "Location [STREET_ADDRESS][PERSON_NAME] 7/11 Materials - [GEOGRAPHIC_DATA] - Qua…" at bounding box center [587, 369] width 1139 height 126
paste input "105 Handkirk r"
type input "[STREET_ADDRESS]"
type input "[PERSON_NAME][GEOGRAPHIC_DATA]"
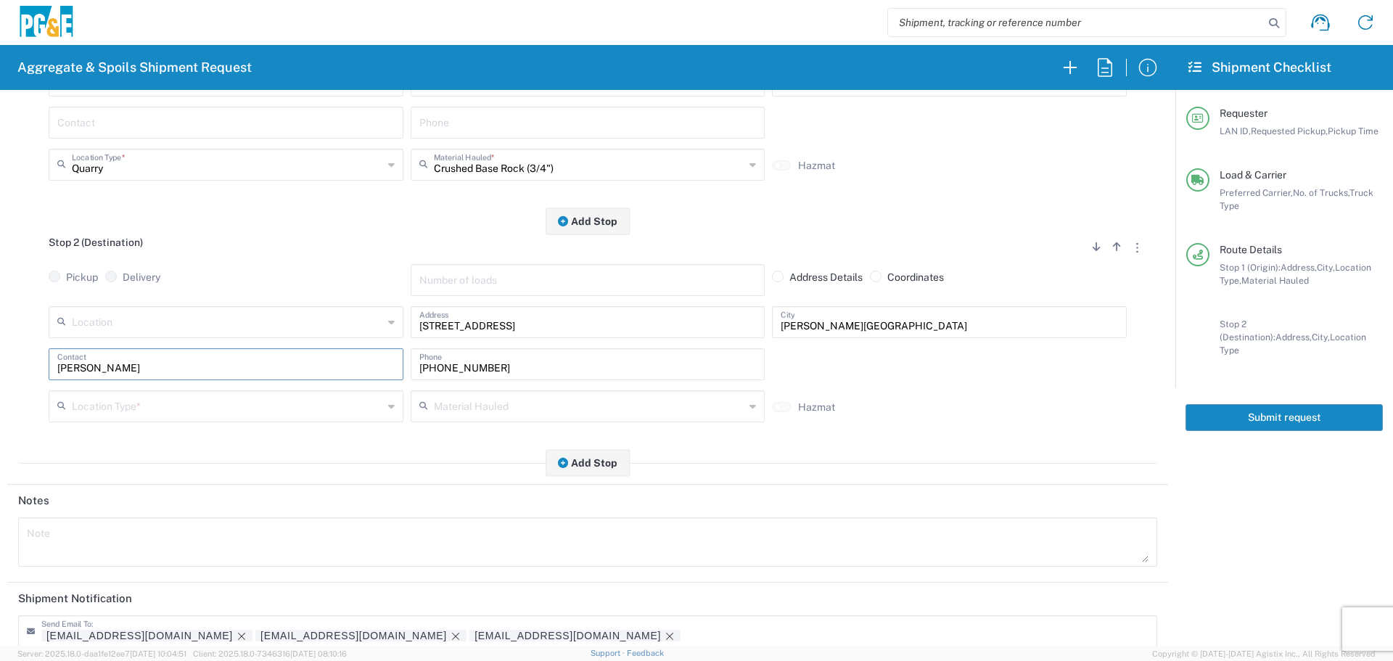
drag, startPoint x: 147, startPoint y: 361, endPoint x: 0, endPoint y: 362, distance: 147.3
click at [0, 362] on form "Requester Information JS4P LAN ID * [DATE] × Requested Pickup * Cancel Apply 07…" at bounding box center [587, 368] width 1175 height 556
type input "[PERSON_NAME]"
paste input "559-5980"
type input "[PHONE_NUMBER]"
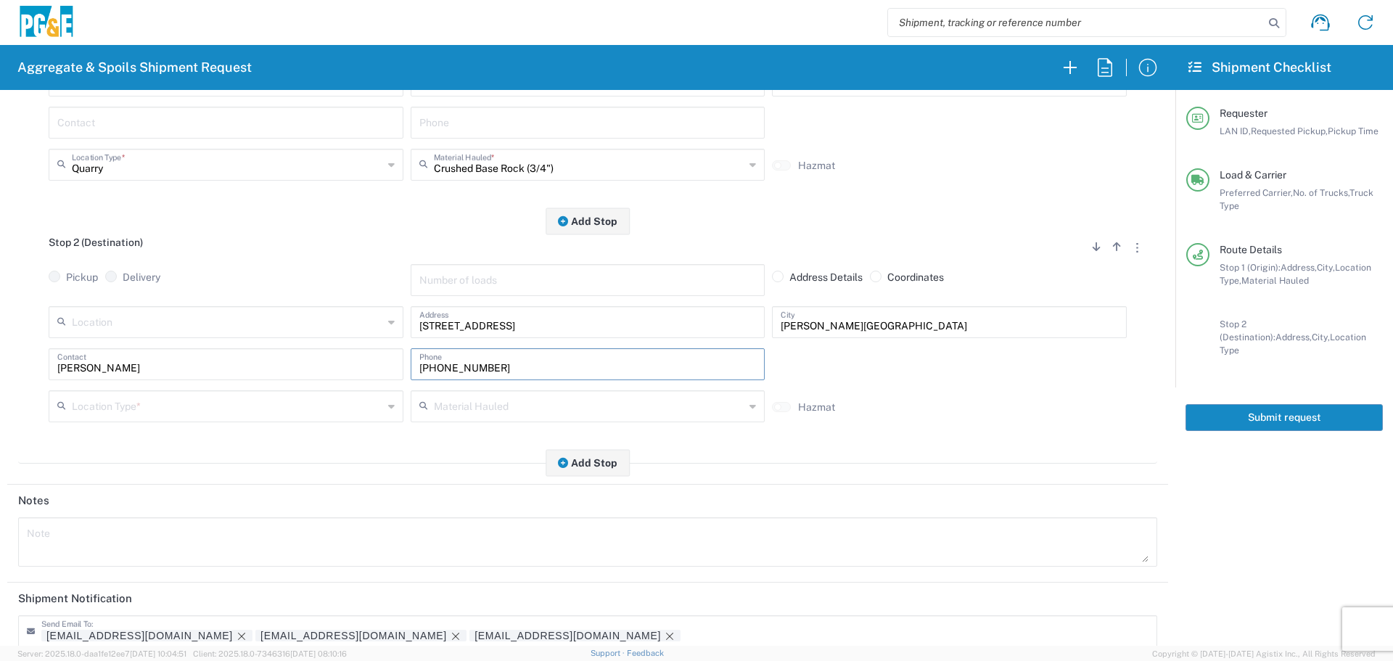
click at [260, 406] on input "text" at bounding box center [227, 404] width 311 height 25
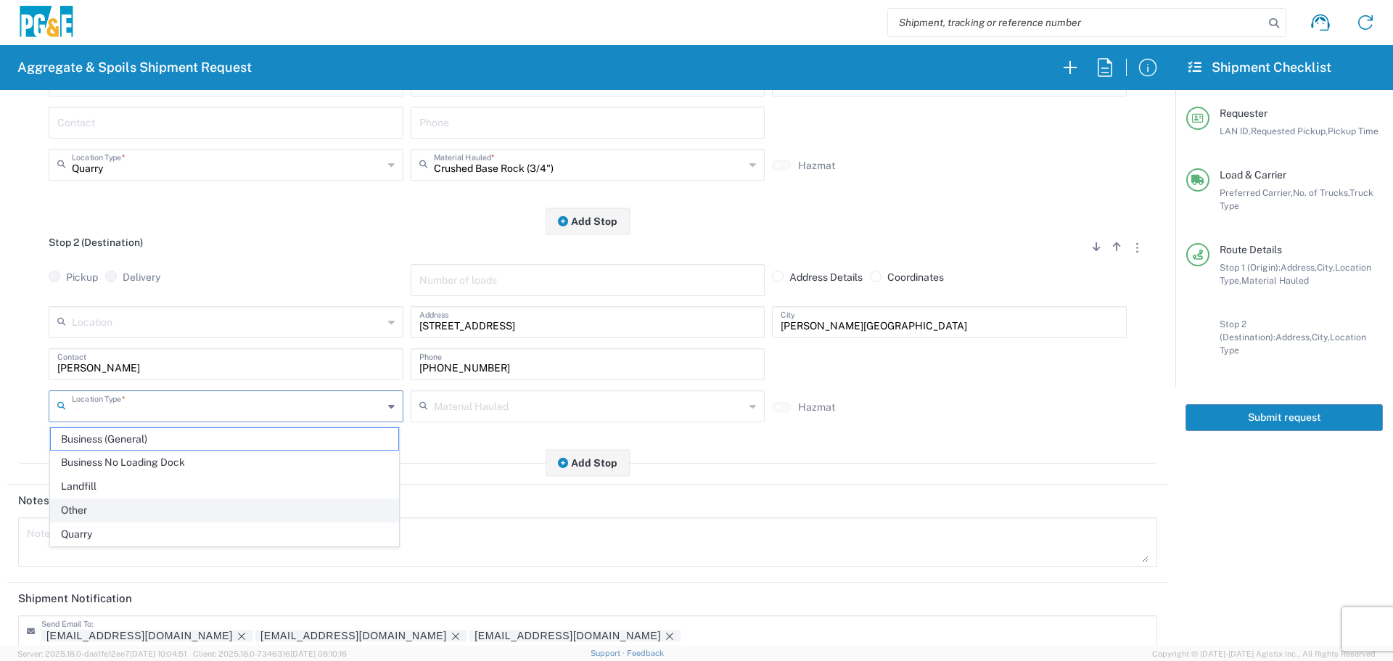
click at [153, 516] on span "Other" at bounding box center [224, 510] width 347 height 22
type input "Other"
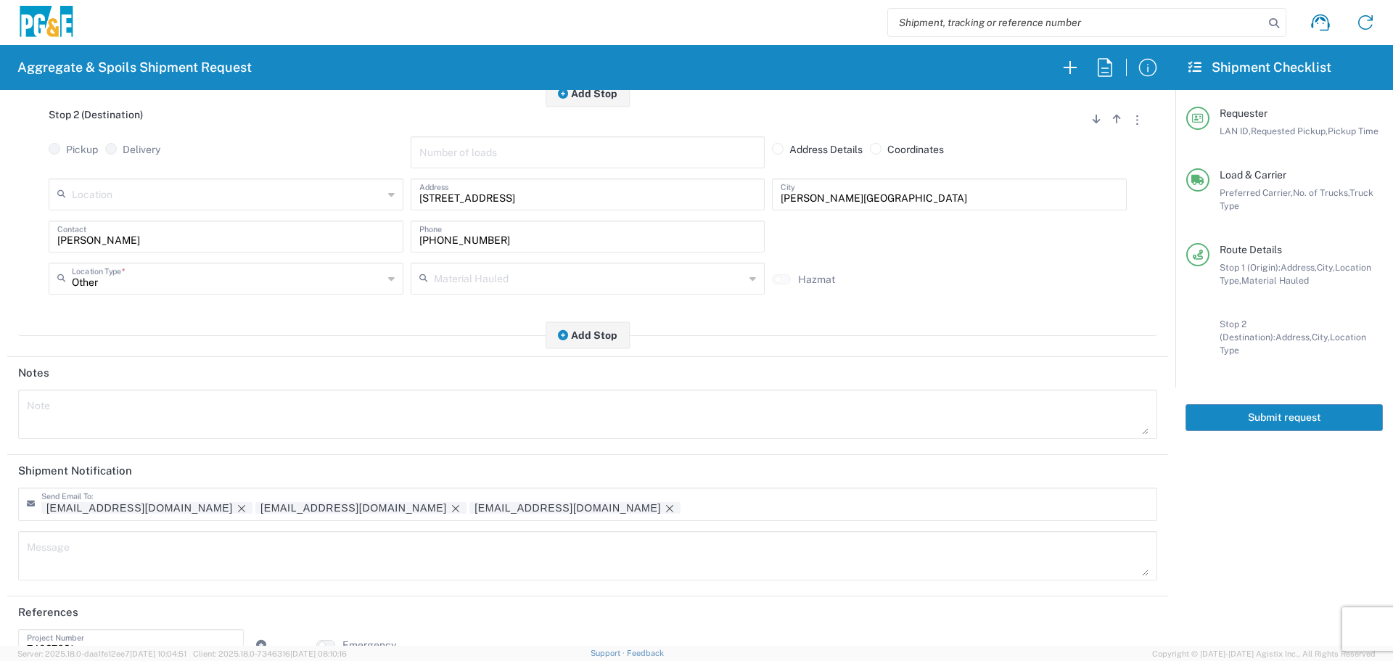
scroll to position [450, 0]
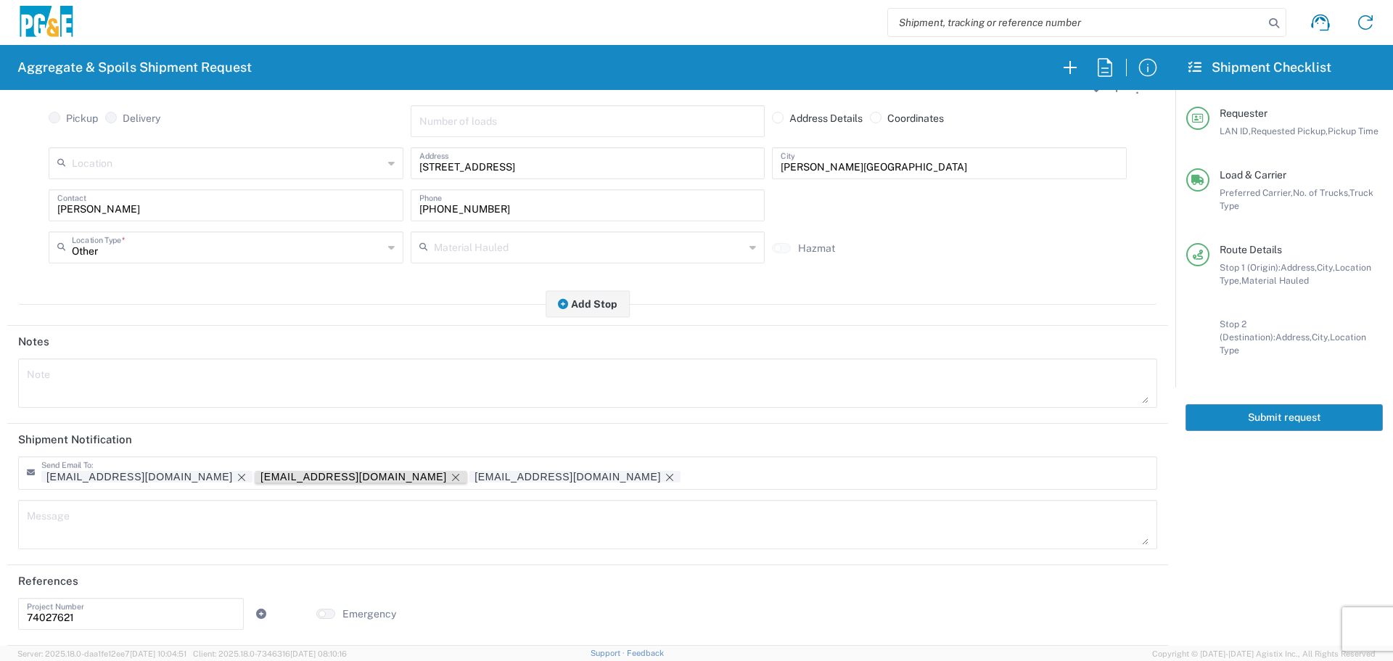
click at [450, 475] on icon "Remove tag" at bounding box center [456, 478] width 12 height 12
click at [136, 601] on input "74027621" at bounding box center [131, 612] width 208 height 25
type input "7"
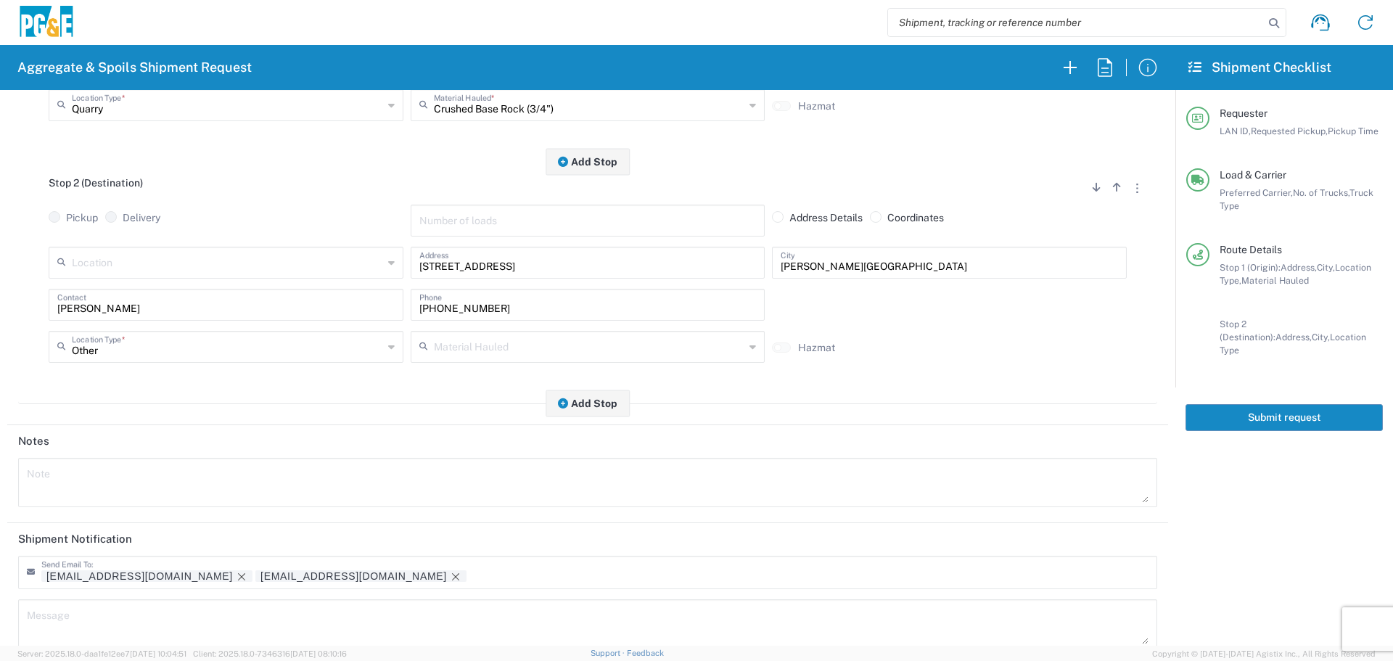
scroll to position [160, 0]
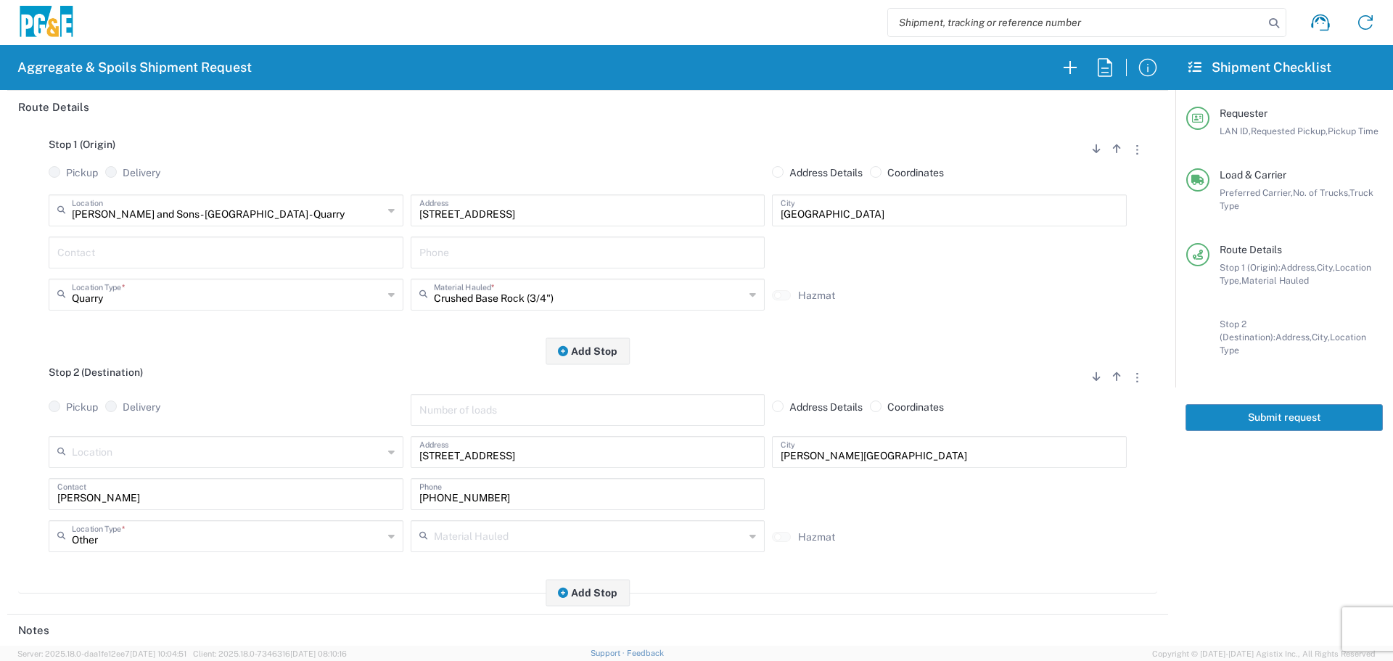
type input "2052725"
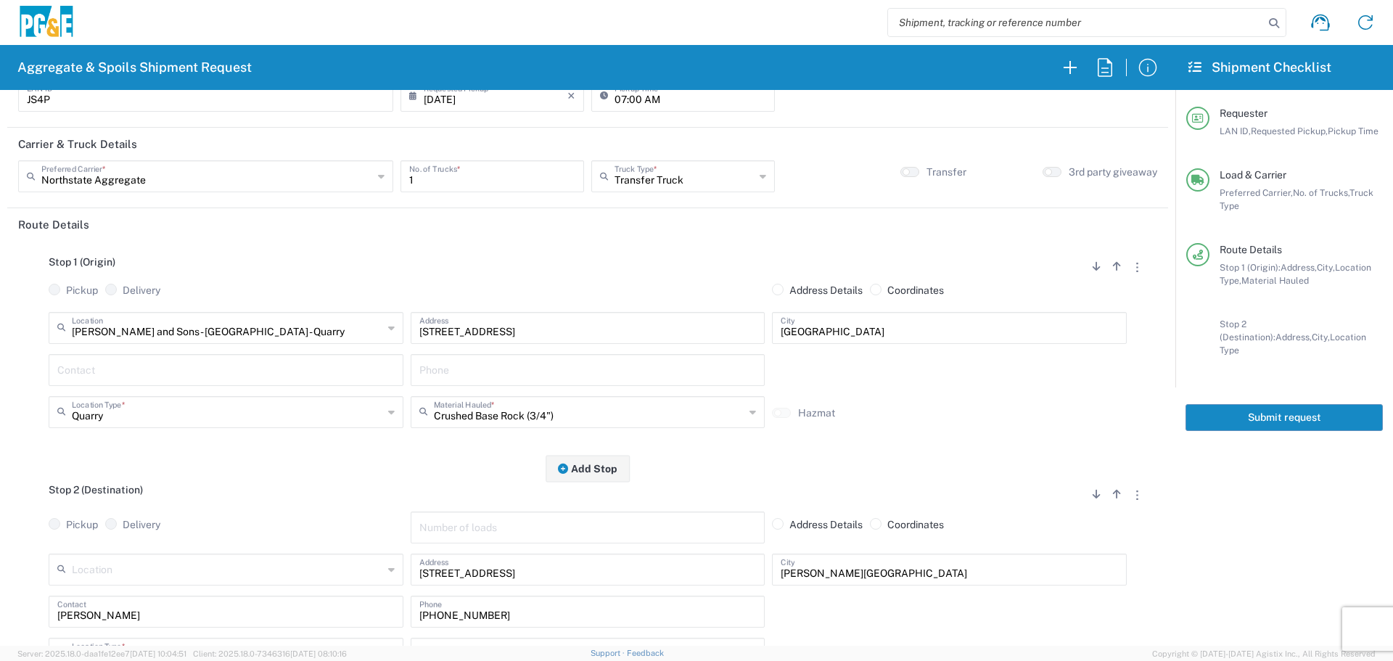
scroll to position [0, 0]
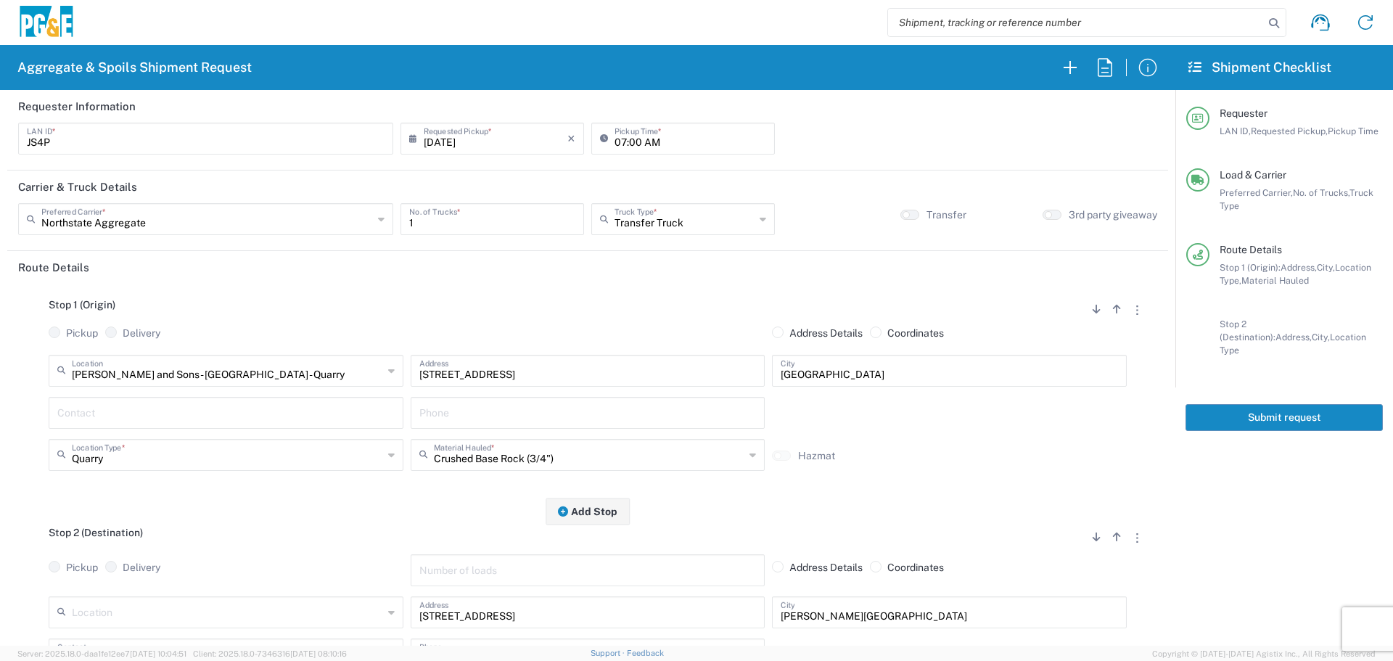
click at [1290, 404] on button "Submit request" at bounding box center [1283, 417] width 197 height 27
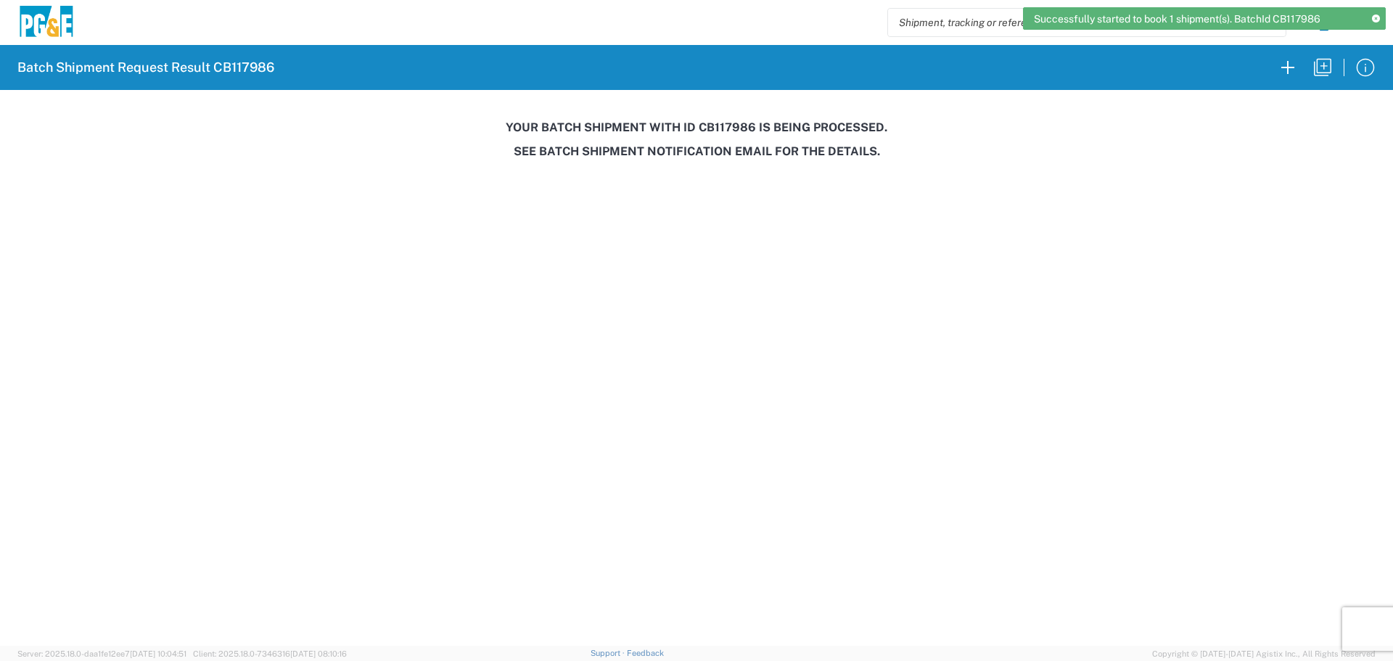
click at [726, 126] on h3 "Your batch shipment with id CB117986 is being processed." at bounding box center [696, 127] width 1372 height 14
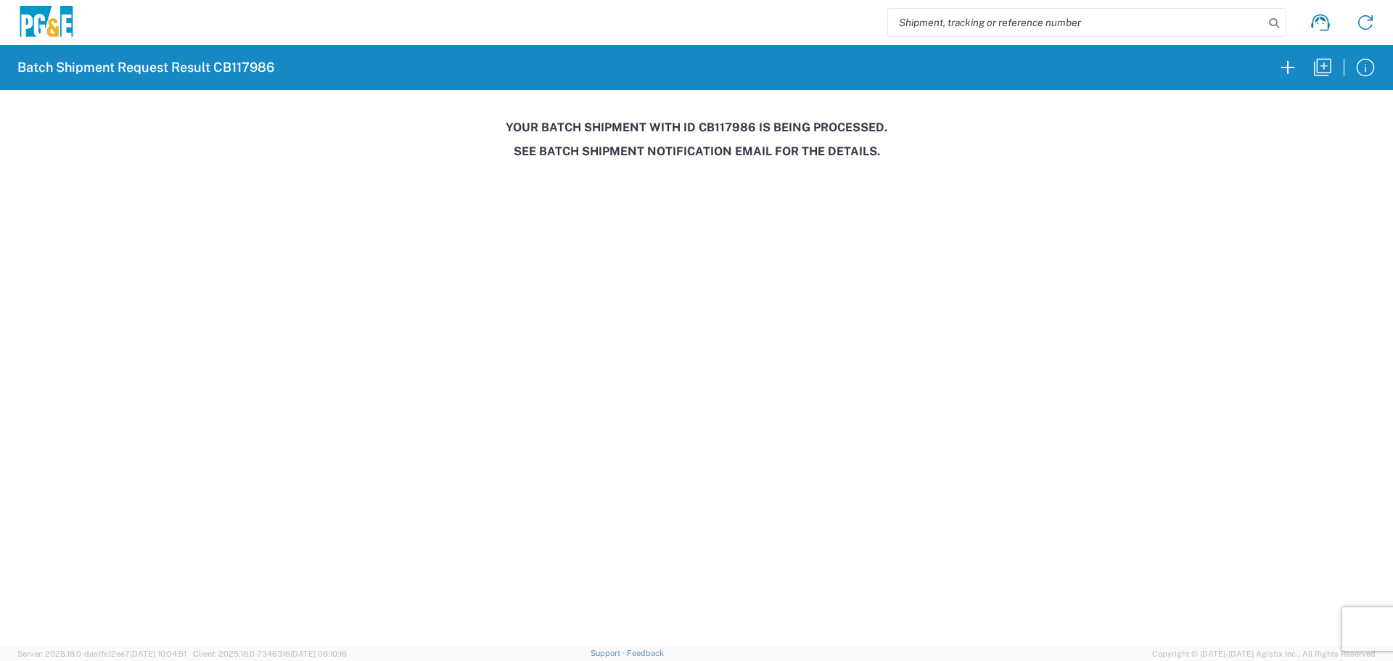
copy h3 "CB117986"
click at [303, 223] on agx-forms-host "Batch Shipment Request Result CB117986 Your batch shipment with id CB117986 is …" at bounding box center [696, 330] width 1393 height 661
